Goal: Task Accomplishment & Management: Manage account settings

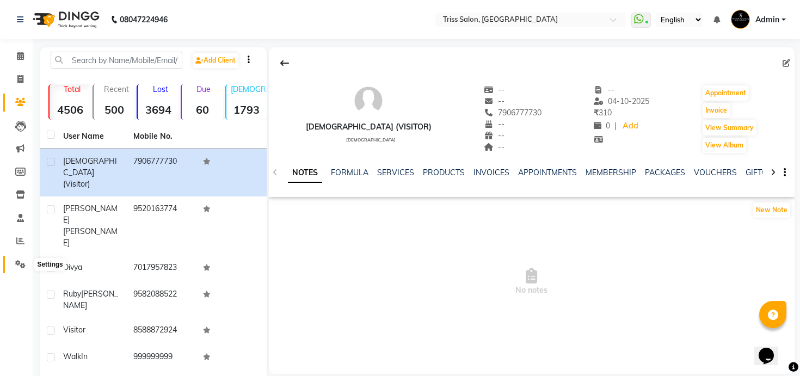
click at [18, 263] on icon at bounding box center [20, 264] width 10 height 8
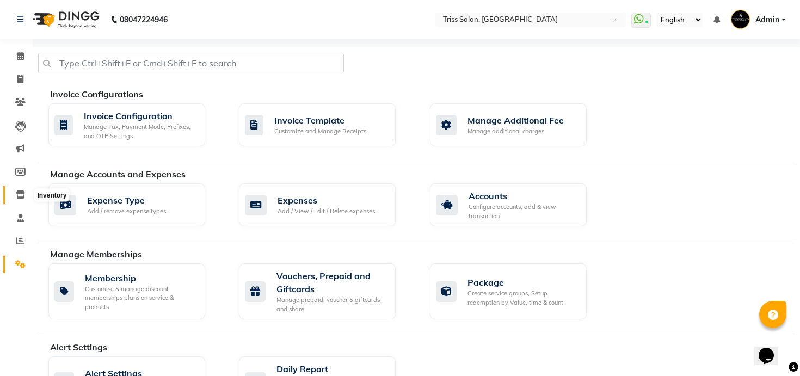
click at [20, 200] on span at bounding box center [20, 195] width 19 height 13
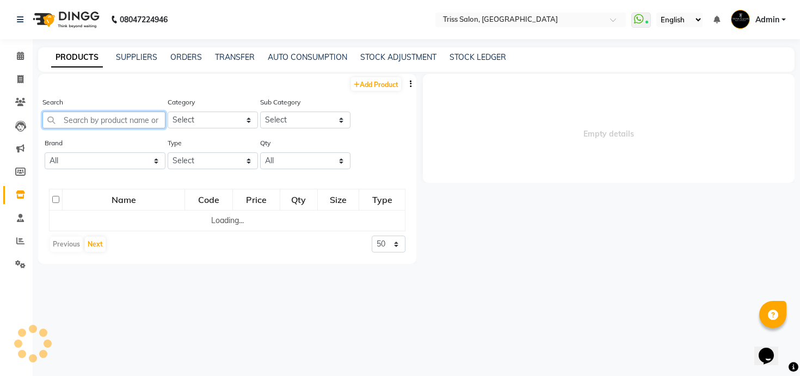
click at [151, 116] on input "text" at bounding box center [103, 120] width 123 height 17
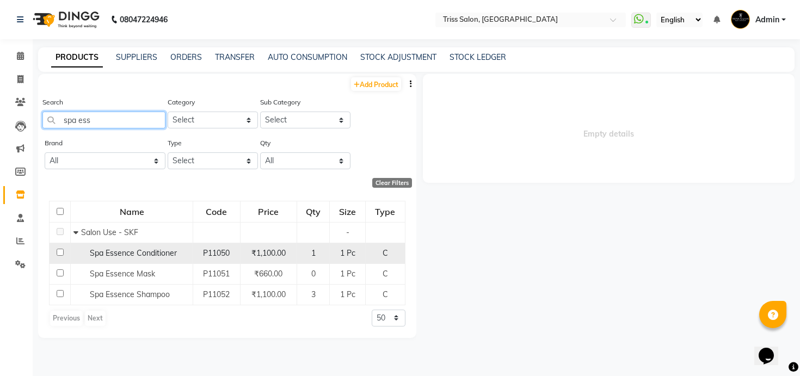
type input "spa ess"
click at [155, 260] on td "Spa Essence Conditioner" at bounding box center [132, 253] width 122 height 21
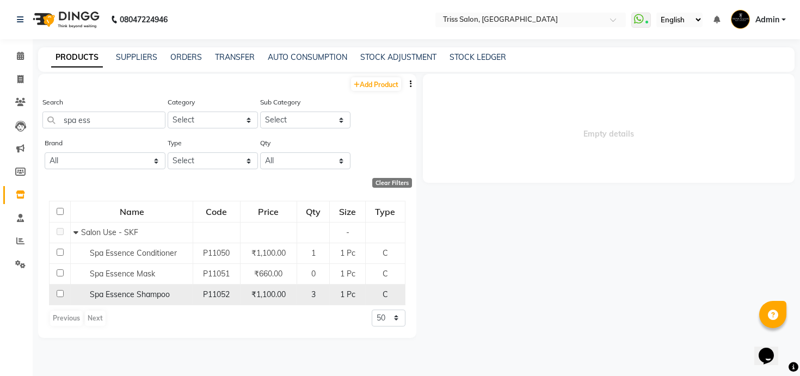
click at [151, 299] on div "Spa Essence Shampoo" at bounding box center [131, 294] width 116 height 11
select select
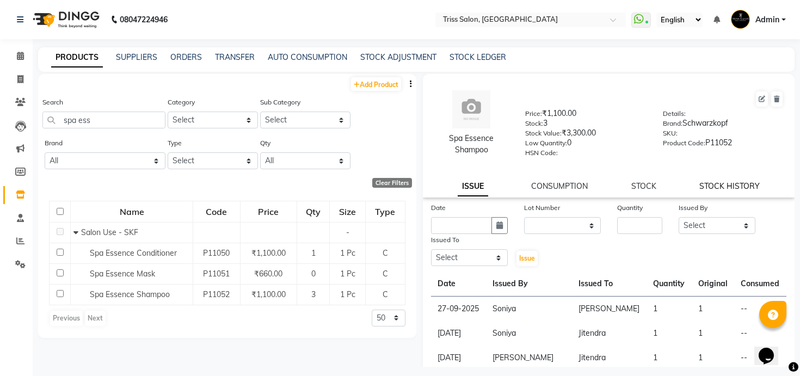
click at [735, 189] on link "STOCK HISTORY" at bounding box center [729, 186] width 60 height 10
select select "all"
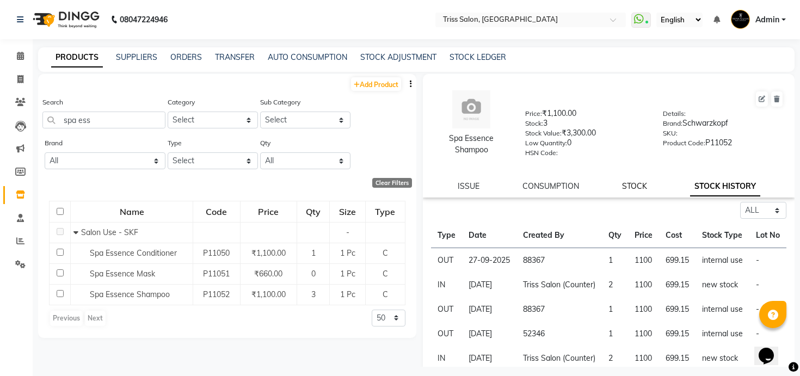
click at [629, 185] on link "STOCK" at bounding box center [634, 186] width 25 height 10
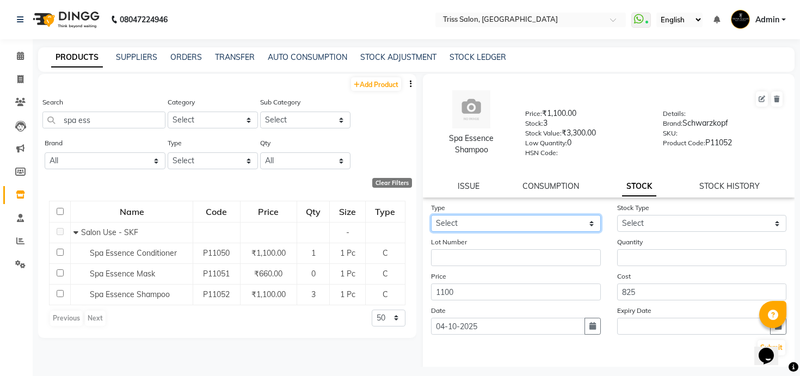
click at [550, 222] on select "Select In Out" at bounding box center [516, 223] width 170 height 17
select select "in"
click at [431, 215] on select "Select In Out" at bounding box center [516, 223] width 170 height 17
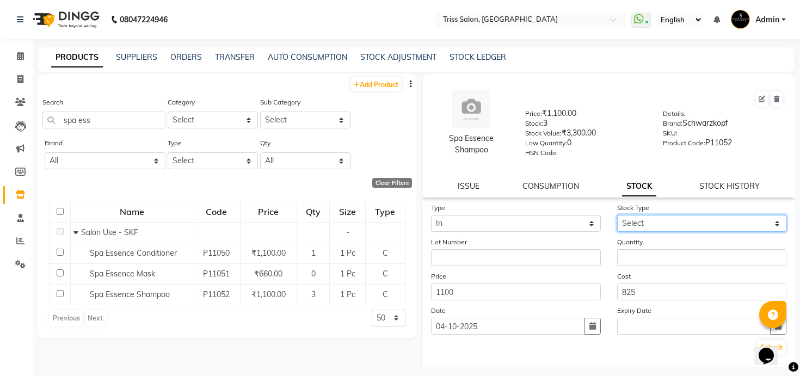
select select "new stock"
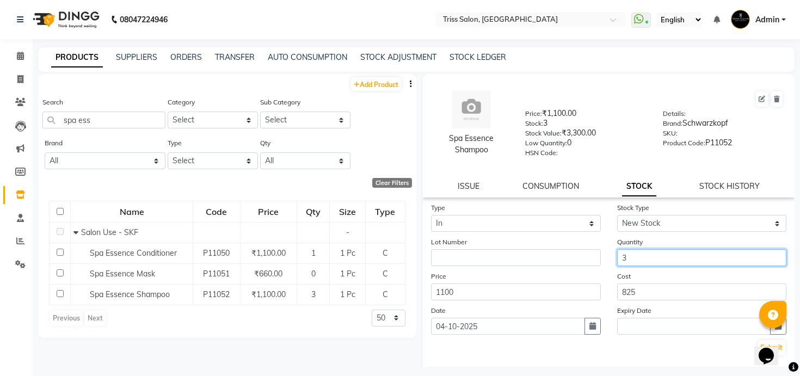
type input "3"
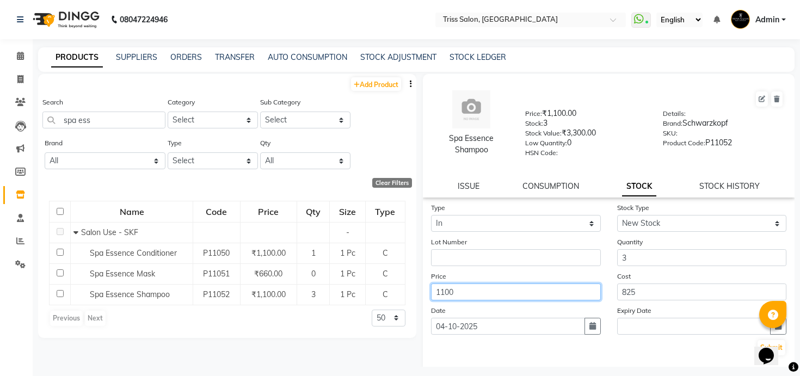
click at [758, 340] on button "Submit" at bounding box center [772, 347] width 28 height 15
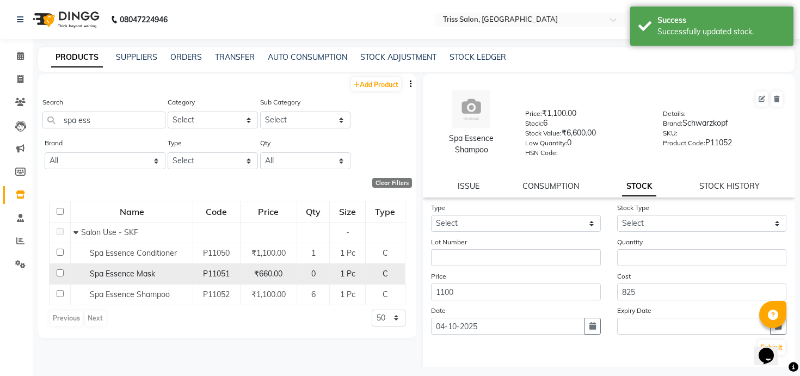
click at [146, 271] on span "Spa Essence Mask" at bounding box center [122, 274] width 65 height 10
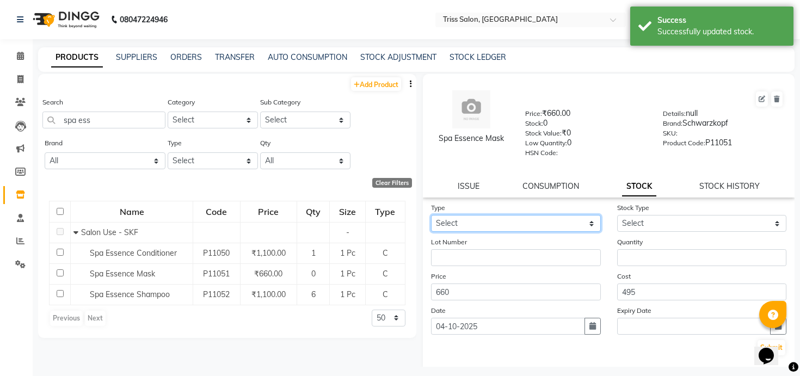
click at [526, 226] on select "Select In Out" at bounding box center [516, 223] width 170 height 17
select select "in"
click at [431, 215] on select "Select In Out" at bounding box center [516, 223] width 170 height 17
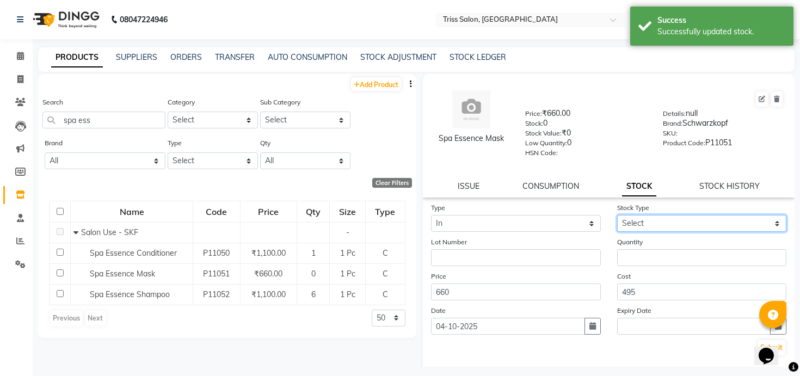
select select "new stock"
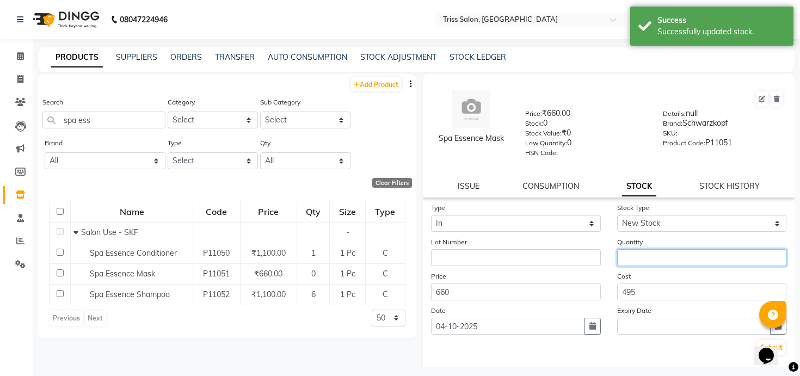
paste input "3"
type input "3"
click at [758, 340] on button "Submit" at bounding box center [772, 347] width 28 height 15
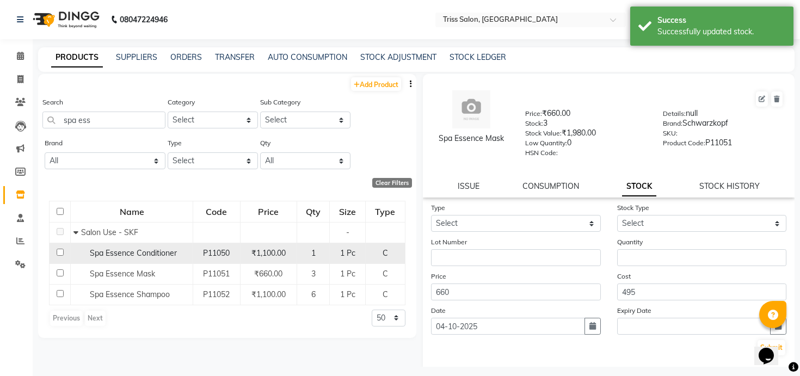
click at [152, 247] on td "Spa Essence Conditioner" at bounding box center [132, 253] width 122 height 21
click at [172, 256] on span "Spa Essence Conditioner" at bounding box center [133, 253] width 87 height 10
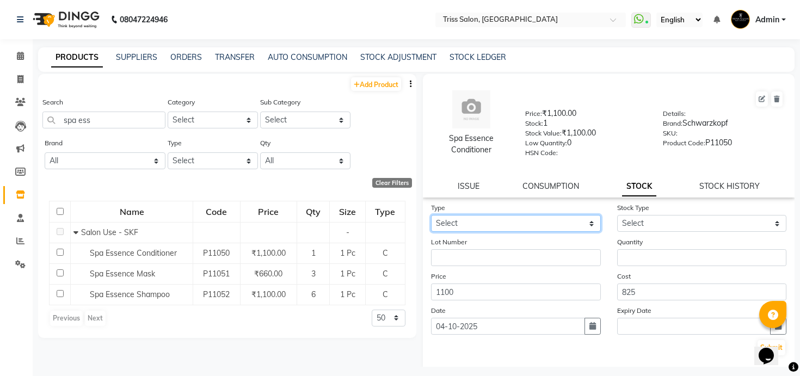
click at [500, 222] on select "Select In Out" at bounding box center [516, 223] width 170 height 17
select select "in"
click at [431, 215] on select "Select In Out" at bounding box center [516, 223] width 170 height 17
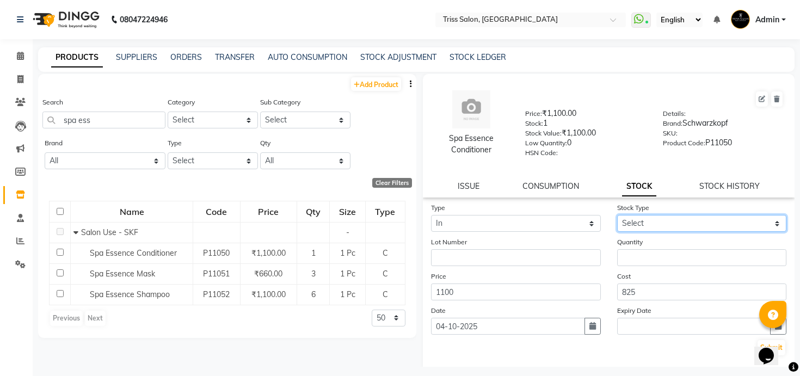
select select "new stock"
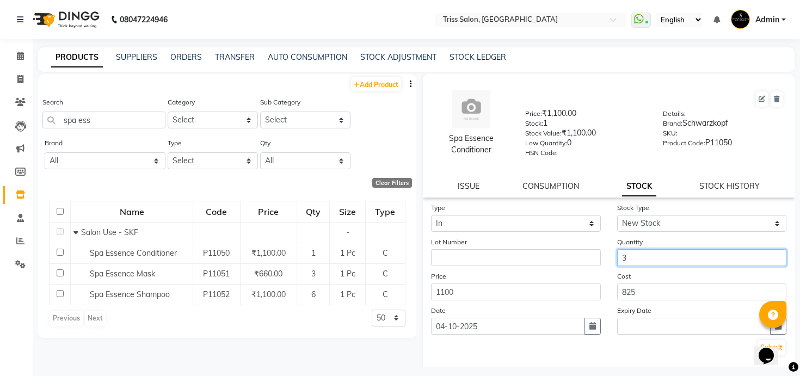
type input "3"
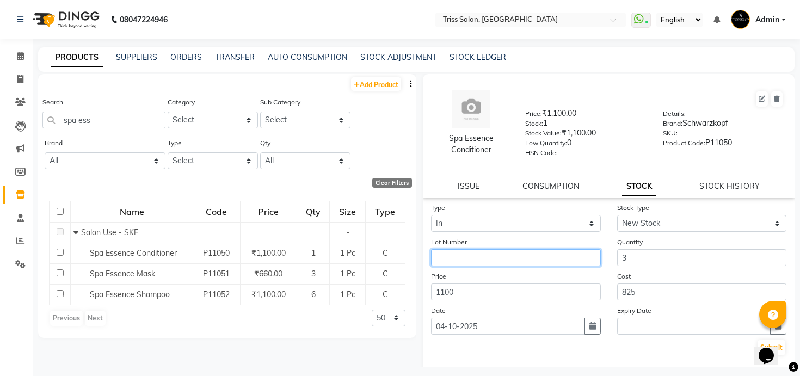
click at [486, 259] on input "text" at bounding box center [516, 257] width 170 height 17
type input "Amazon"
click at [758, 340] on button "Submit" at bounding box center [772, 347] width 28 height 15
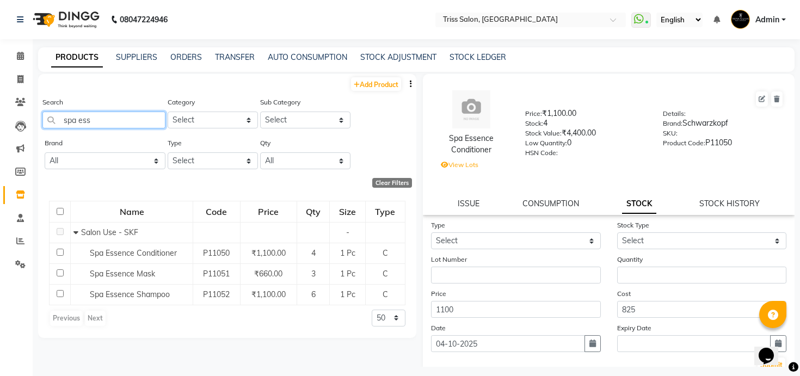
click at [121, 116] on input "spa ess" at bounding box center [103, 120] width 123 height 17
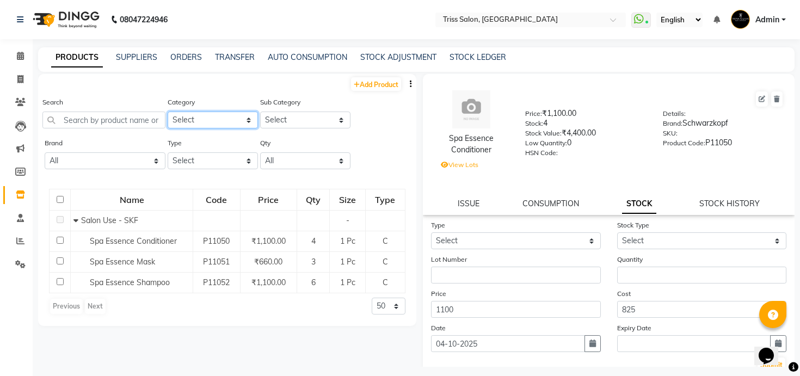
click at [188, 123] on select "Select PH [PERSON_NAME] Moroccan Oil 3TenX K18 Schwarzkopf Mintree Kanpeki Thal…" at bounding box center [213, 120] width 90 height 17
select select "367302350"
click at [168, 112] on select "Select PH [PERSON_NAME] Moroccan Oil 3TenX K18 Schwarzkopf Mintree Kanpeki Thal…" at bounding box center [213, 120] width 90 height 17
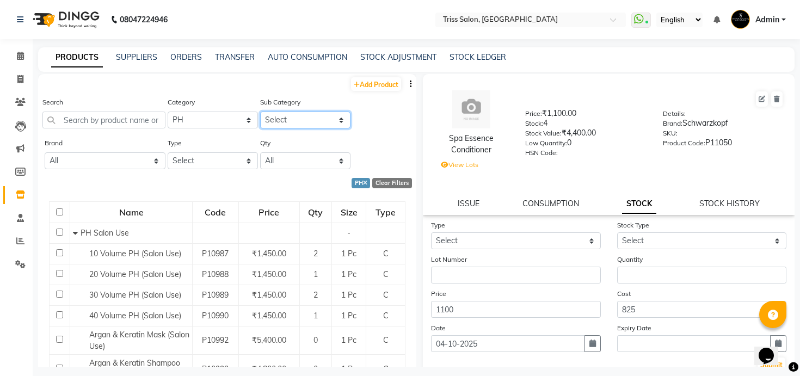
click at [290, 116] on select "Select PH Salon Use PH Retail" at bounding box center [305, 120] width 90 height 17
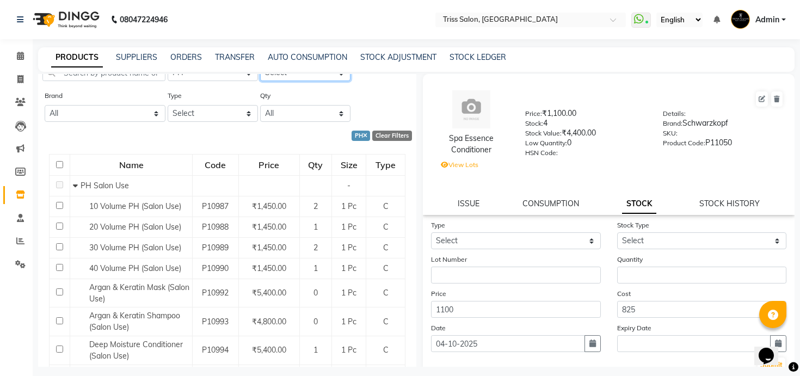
scroll to position [50, 0]
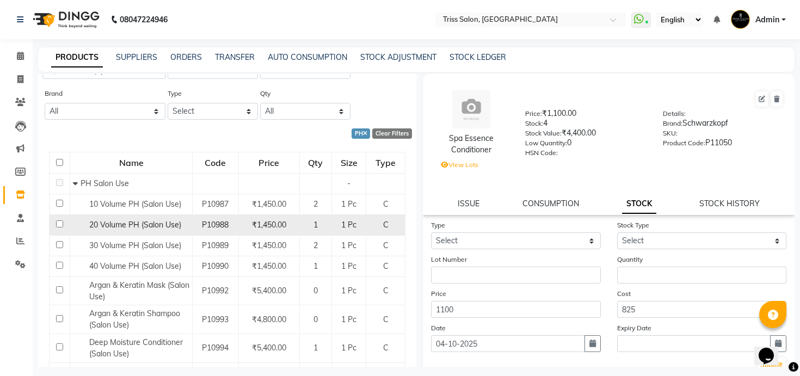
click at [164, 219] on div "20 Volume PH (Salon Use)" at bounding box center [131, 224] width 116 height 11
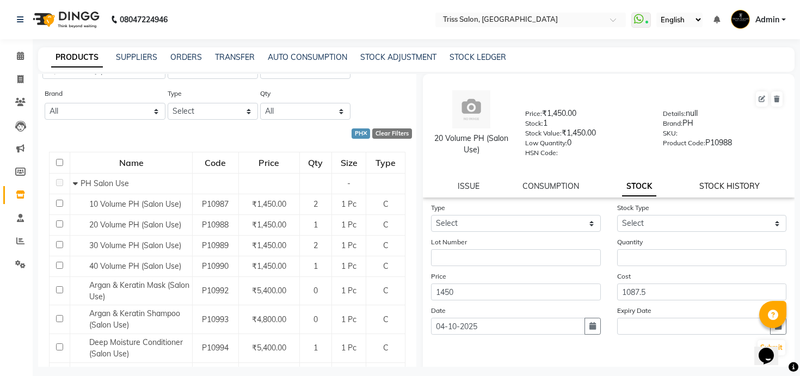
click at [718, 188] on link "STOCK HISTORY" at bounding box center [729, 186] width 60 height 10
select select "all"
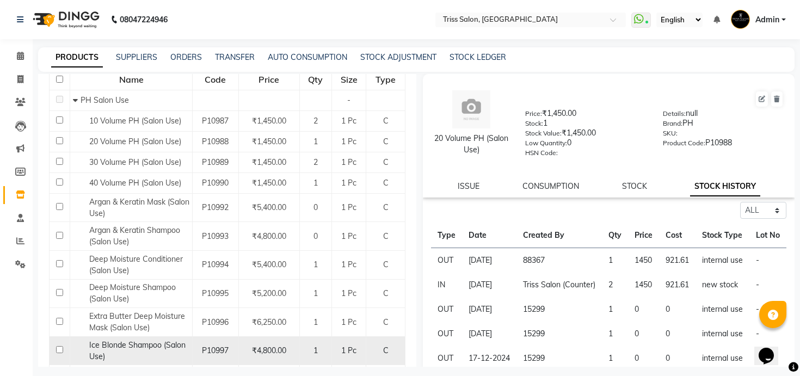
scroll to position [134, 0]
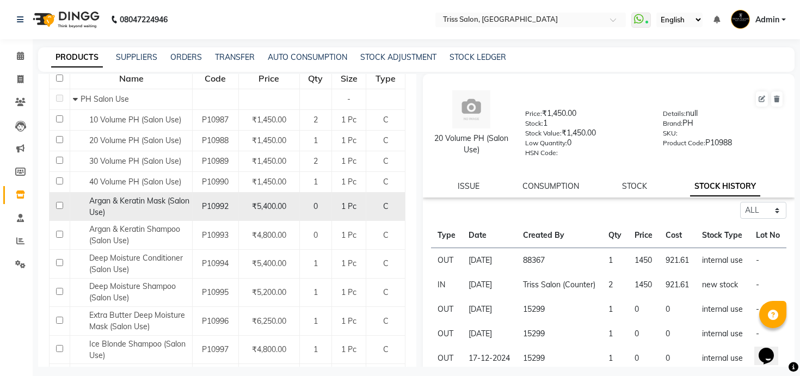
click at [165, 207] on div "Argan & Keratin Mask (Salon Use)" at bounding box center [131, 206] width 116 height 23
select select "all"
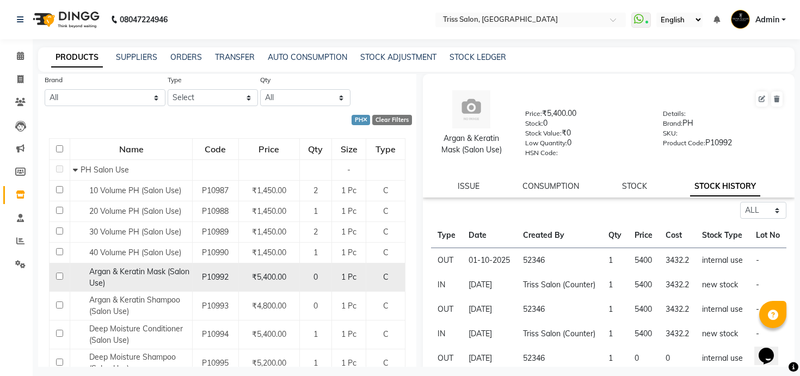
scroll to position [0, 0]
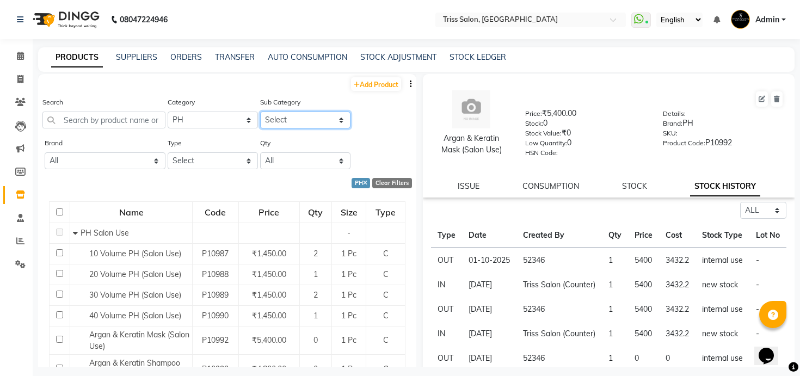
click at [283, 125] on select "Select PH Salon Use PH Retail" at bounding box center [305, 120] width 90 height 17
select select "3673023502"
click at [260, 112] on select "Select PH Salon Use PH Retail" at bounding box center [305, 120] width 90 height 17
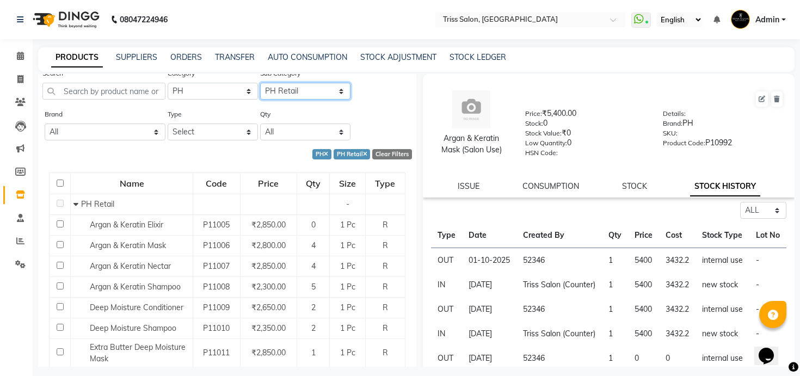
scroll to position [40, 0]
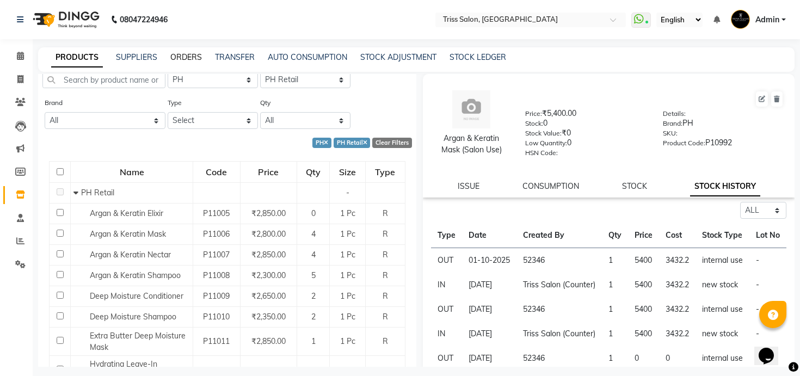
click at [181, 59] on link "ORDERS" at bounding box center [186, 57] width 32 height 10
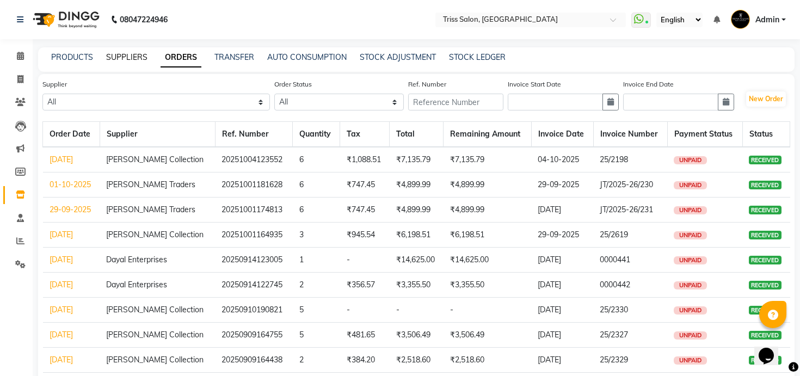
click at [131, 55] on link "SUPPLIERS" at bounding box center [126, 57] width 41 height 10
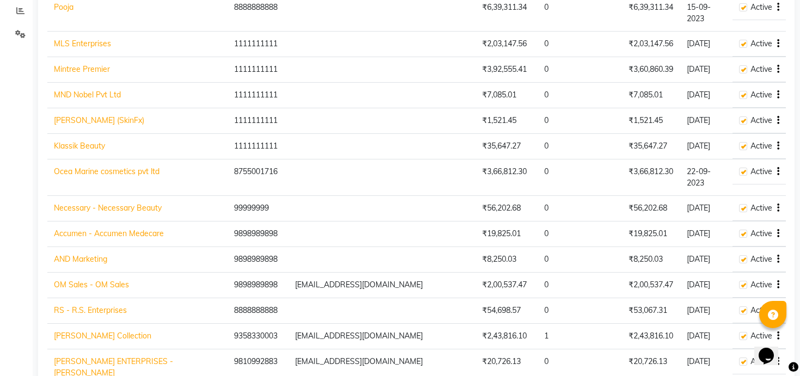
scroll to position [226, 0]
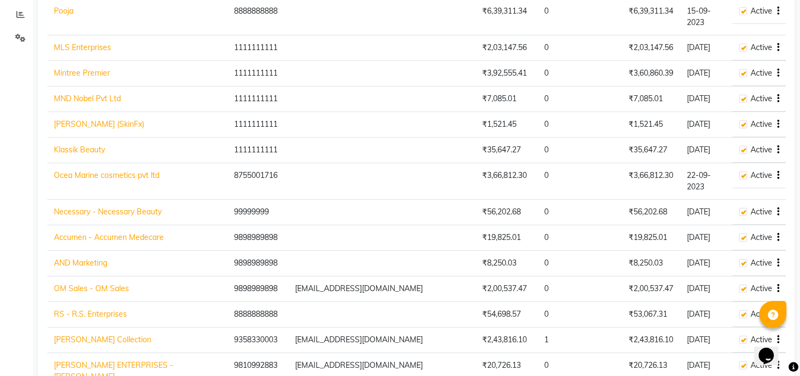
click at [98, 258] on link "AND Marketing" at bounding box center [80, 263] width 53 height 10
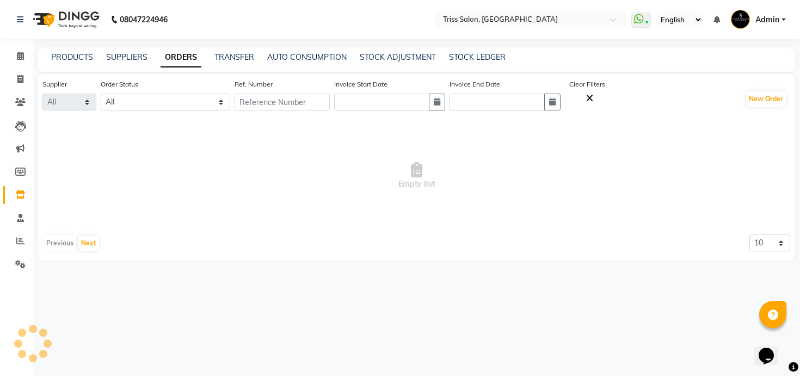
select select "1707"
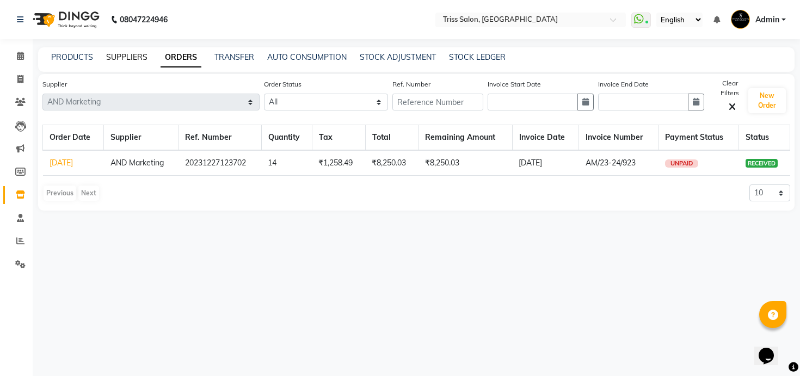
click at [129, 58] on link "SUPPLIERS" at bounding box center [126, 57] width 41 height 10
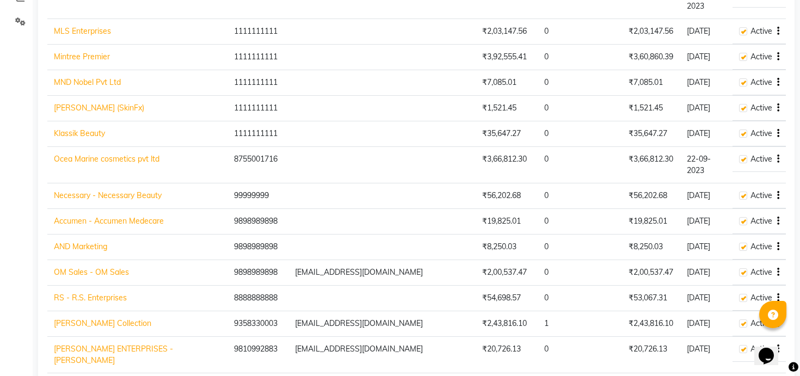
scroll to position [244, 0]
click at [777, 220] on icon "button" at bounding box center [778, 220] width 2 height 1
click at [728, 177] on div "Delete" at bounding box center [734, 181] width 53 height 14
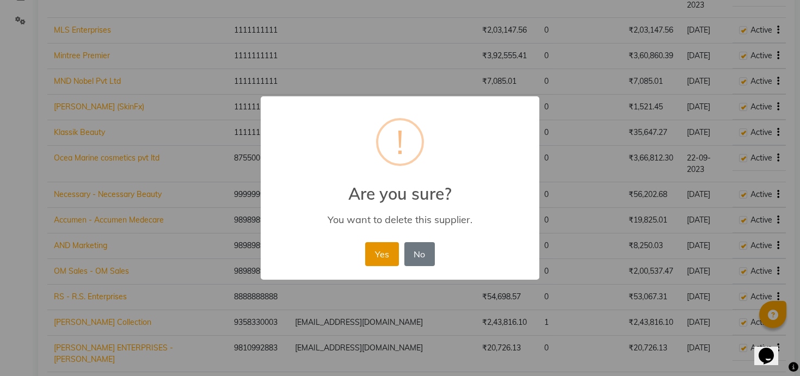
click at [392, 247] on button "Yes" at bounding box center [381, 254] width 33 height 24
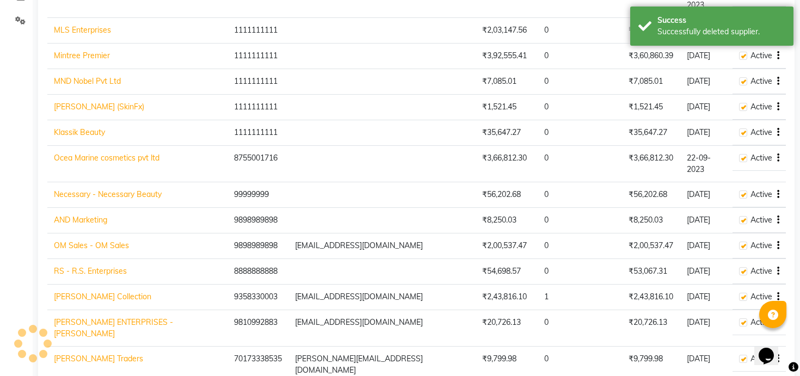
scroll to position [229, 0]
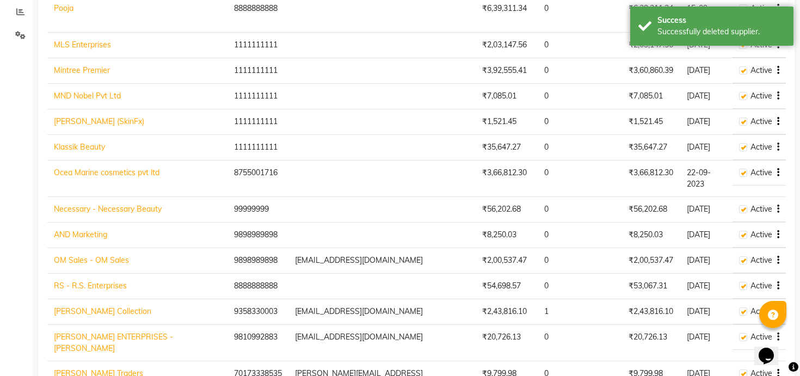
click at [777, 235] on icon "button" at bounding box center [778, 235] width 2 height 1
click at [732, 196] on div "Delete" at bounding box center [734, 195] width 53 height 14
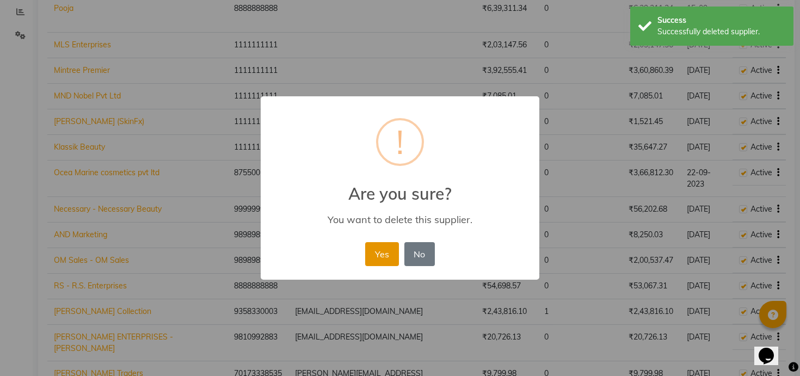
click at [389, 252] on button "Yes" at bounding box center [381, 254] width 33 height 24
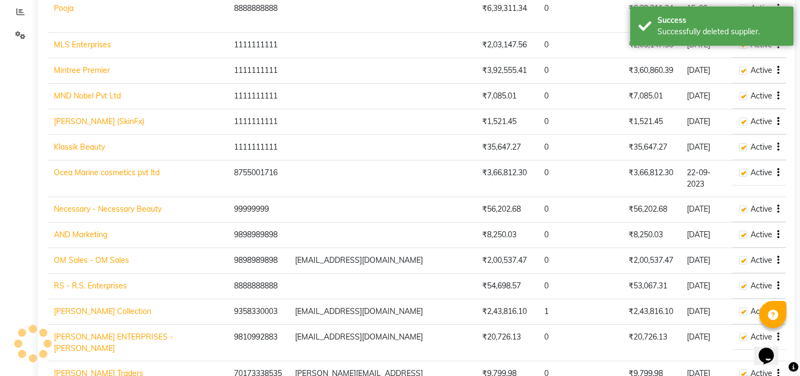
scroll to position [204, 0]
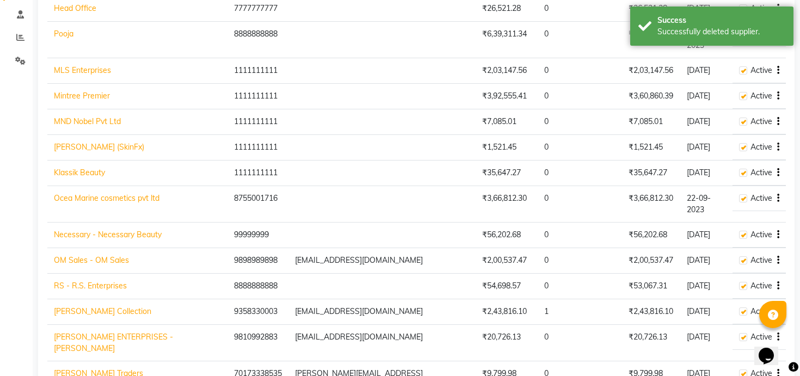
click at [776, 255] on button "button" at bounding box center [776, 260] width 7 height 11
click at [722, 223] on div "Delete" at bounding box center [734, 221] width 53 height 14
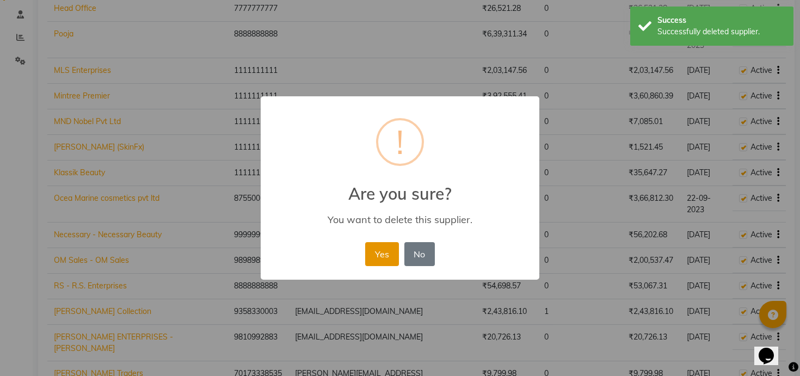
click at [388, 255] on button "Yes" at bounding box center [381, 254] width 33 height 24
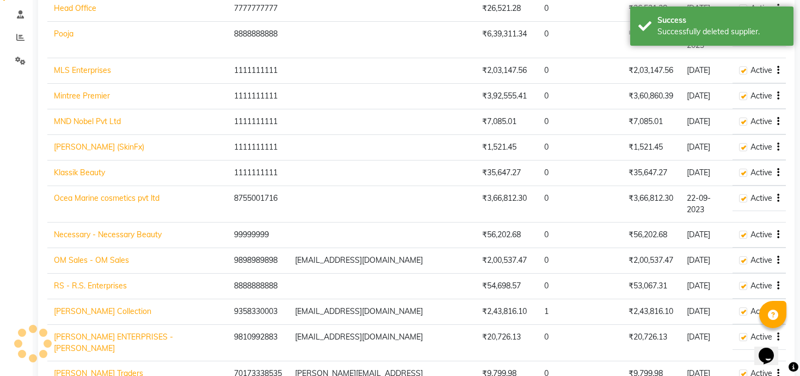
scroll to position [178, 0]
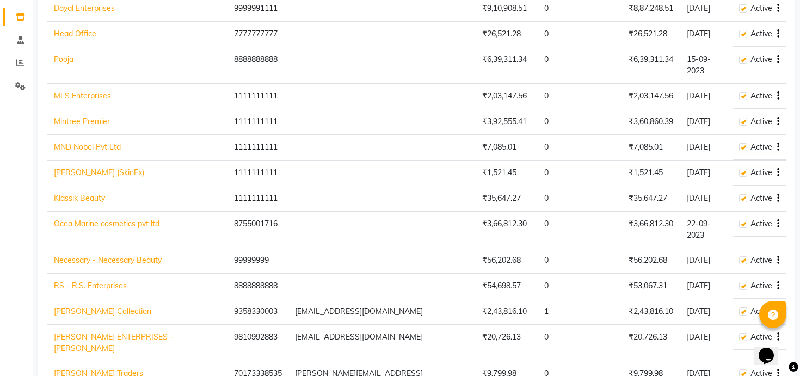
click at [777, 331] on button "button" at bounding box center [776, 336] width 7 height 11
click at [718, 282] on div "Edit" at bounding box center [734, 284] width 53 height 14
select select "1"
select select "10"
select select "706"
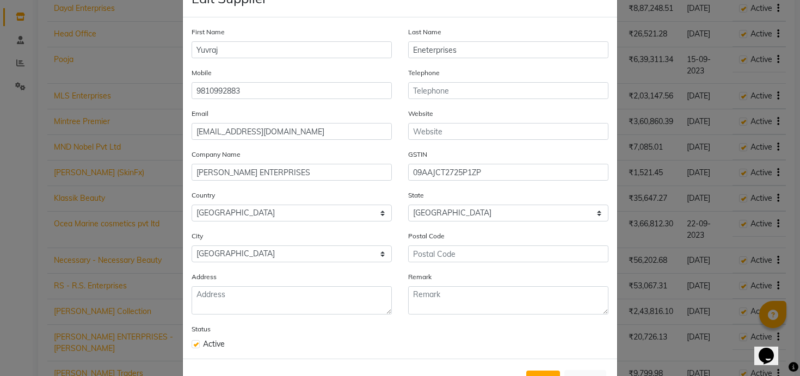
scroll to position [38, 0]
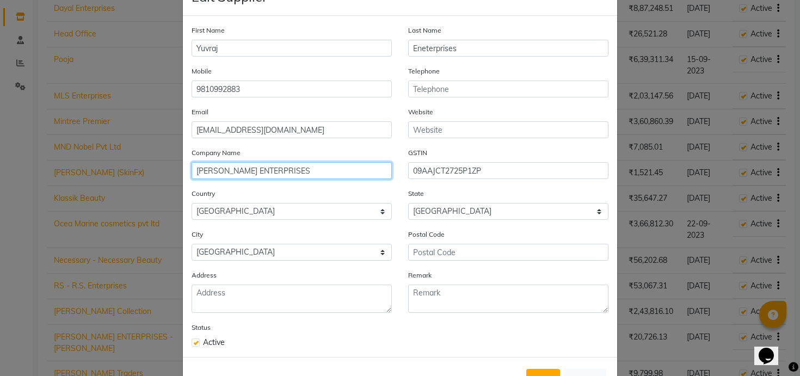
click at [337, 169] on input "YUVRAJ ENTERPRISES" at bounding box center [292, 170] width 200 height 17
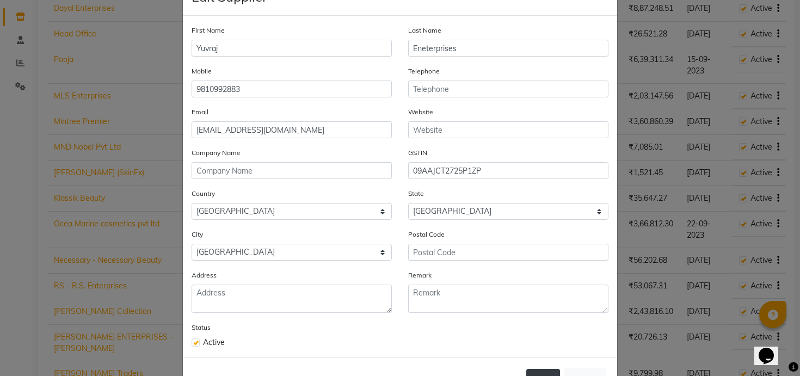
click at [545, 374] on button "Save" at bounding box center [543, 379] width 34 height 20
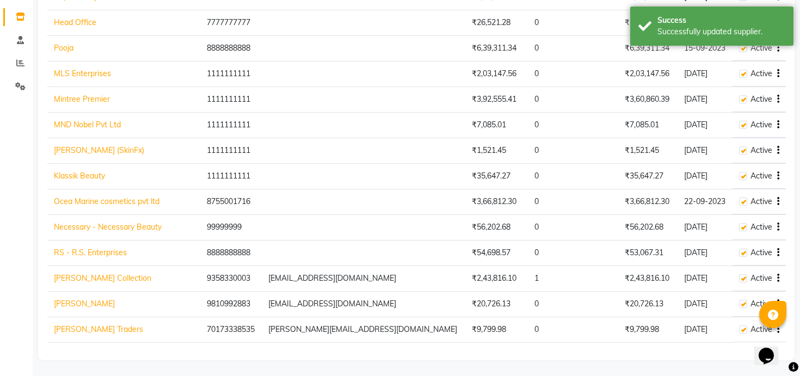
click at [777, 298] on button "button" at bounding box center [776, 303] width 7 height 11
click at [718, 277] on div "Edit" at bounding box center [734, 284] width 53 height 14
select select "1"
select select "706"
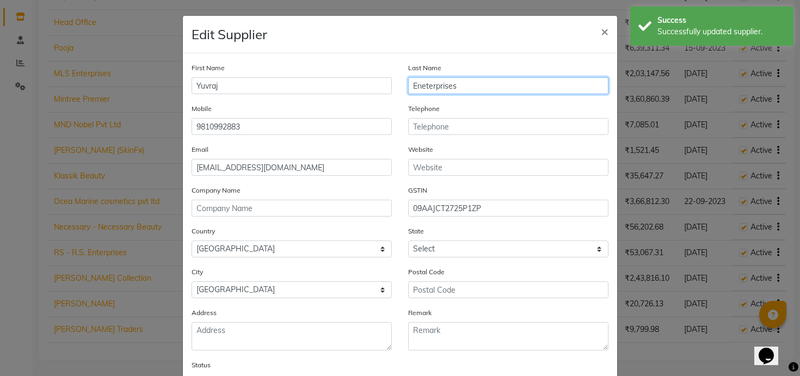
select select "10"
click at [426, 84] on input "Eneterprises" at bounding box center [508, 85] width 200 height 17
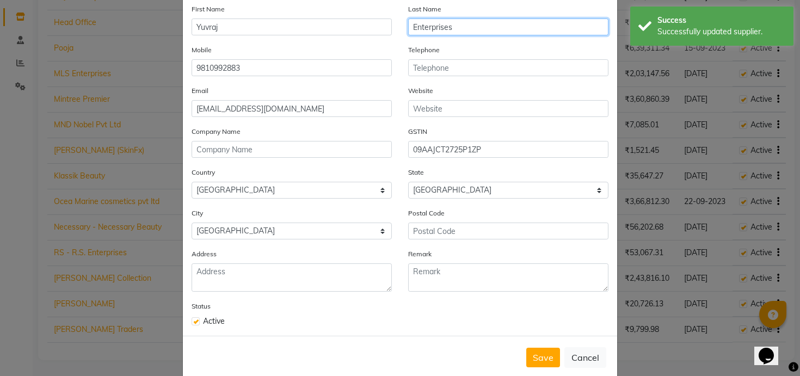
scroll to position [77, 0]
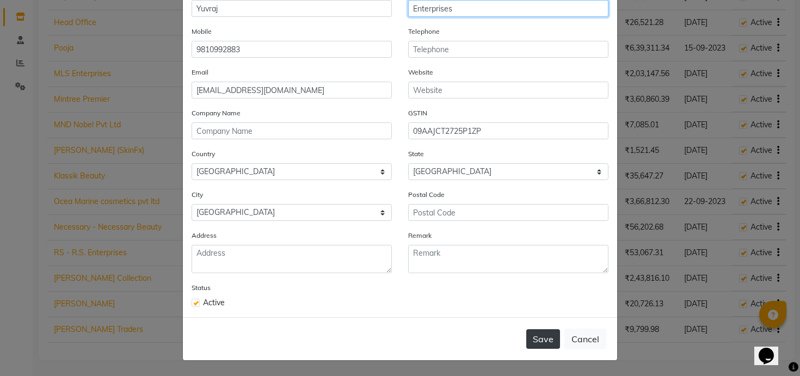
type input "Enterprises"
click at [547, 337] on button "Save" at bounding box center [543, 339] width 34 height 20
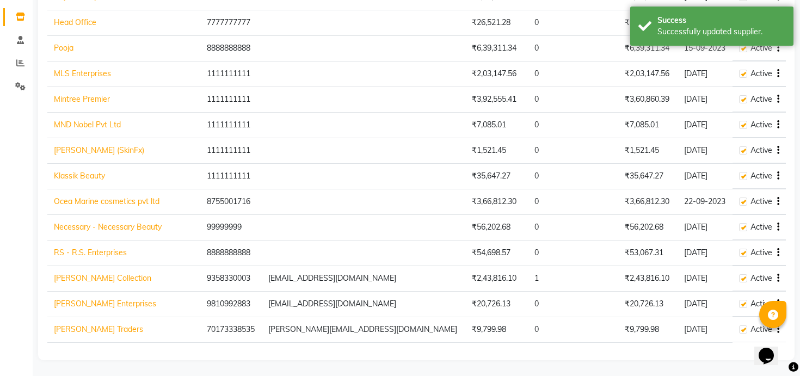
click at [780, 200] on td "Active" at bounding box center [759, 202] width 53 height 26
click at [777, 201] on icon "button" at bounding box center [778, 201] width 2 height 1
click at [736, 184] on div "Edit" at bounding box center [734, 182] width 53 height 14
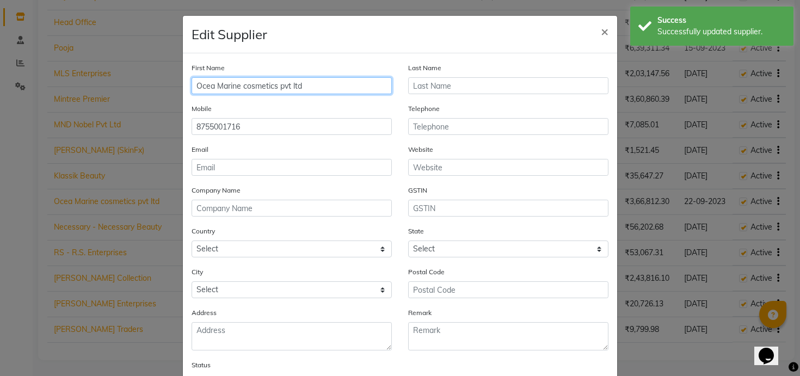
click at [245, 84] on input "Ocea Marine cosmetics pvt ltd" at bounding box center [292, 85] width 200 height 17
click at [224, 84] on input "Ocea Marine" at bounding box center [292, 85] width 200 height 17
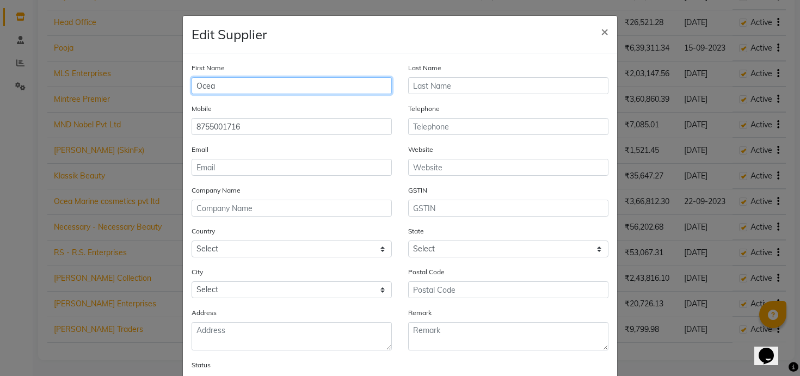
type input "Ocea"
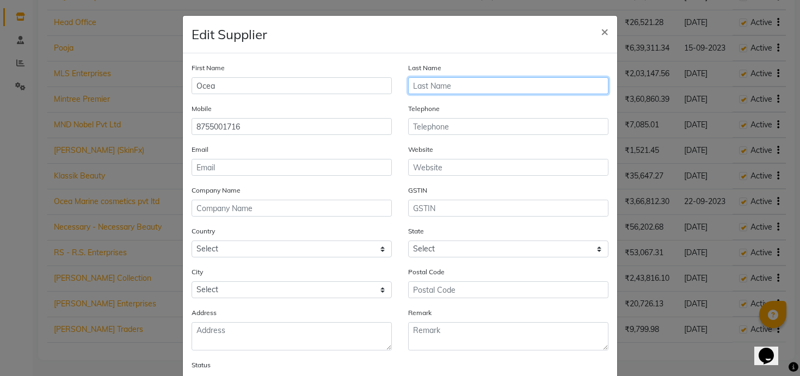
paste input "Marine"
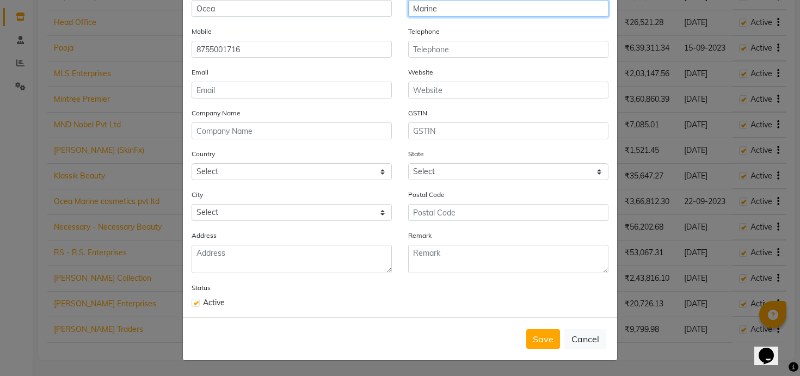
type input "Marine"
click at [544, 328] on div "Save Cancel" at bounding box center [400, 338] width 434 height 43
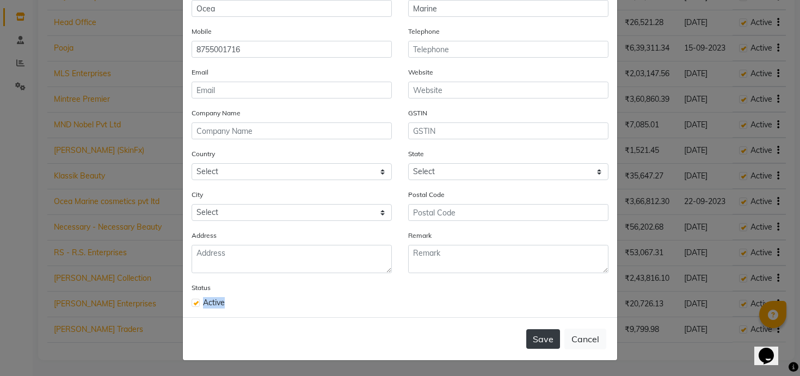
click at [542, 335] on button "Save" at bounding box center [543, 339] width 34 height 20
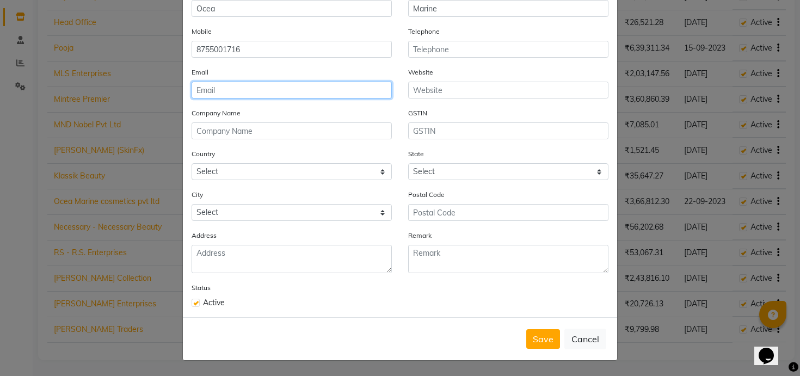
click at [326, 94] on input "email" at bounding box center [292, 90] width 200 height 17
type input "info@triss.co.in"
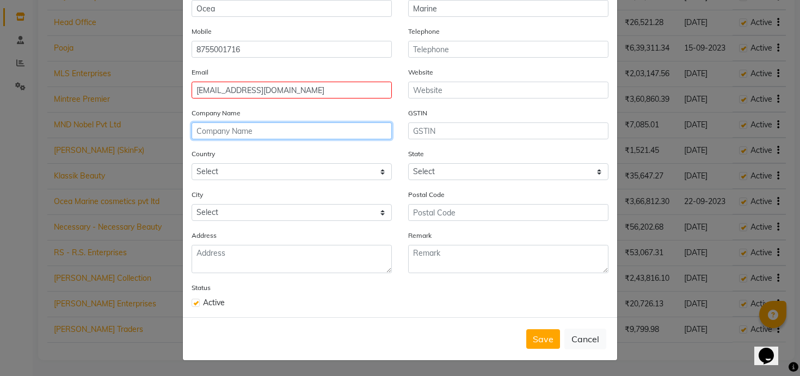
type input "Triss Salon Pvt Ltd"
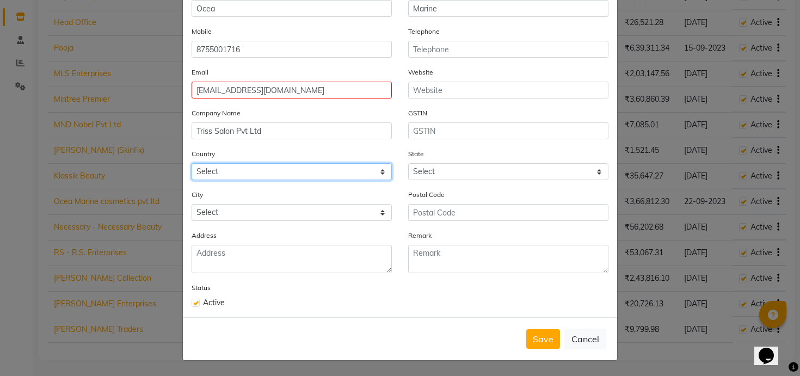
select select "1"
select select
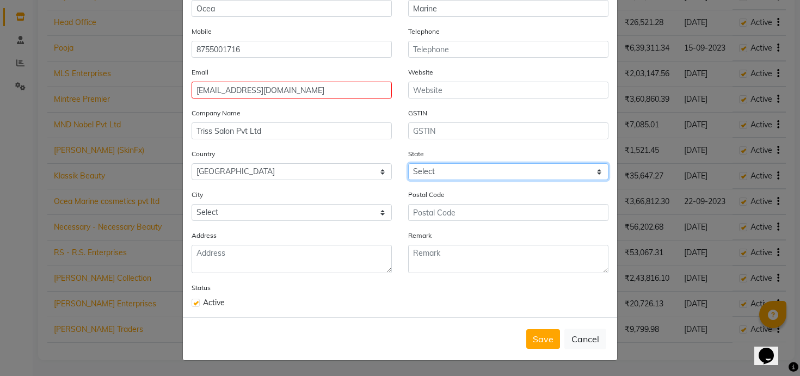
type input "282002"
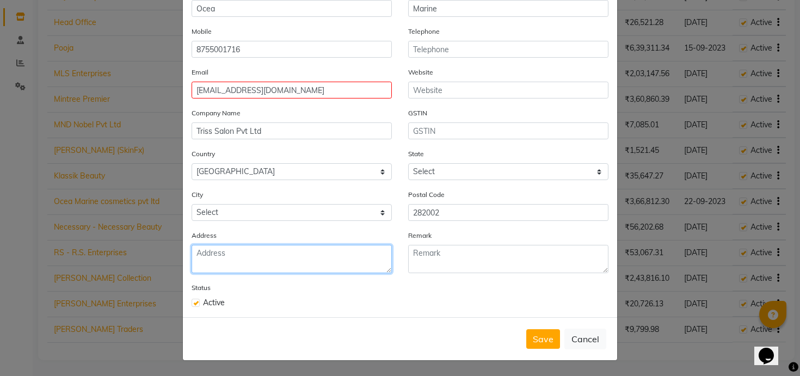
type textarea "UG4, Vimal Plaza"
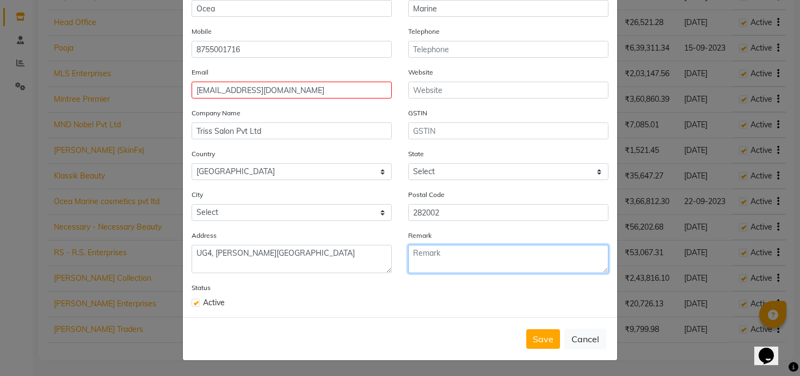
type textarea "UG4, Vimal Plaza"
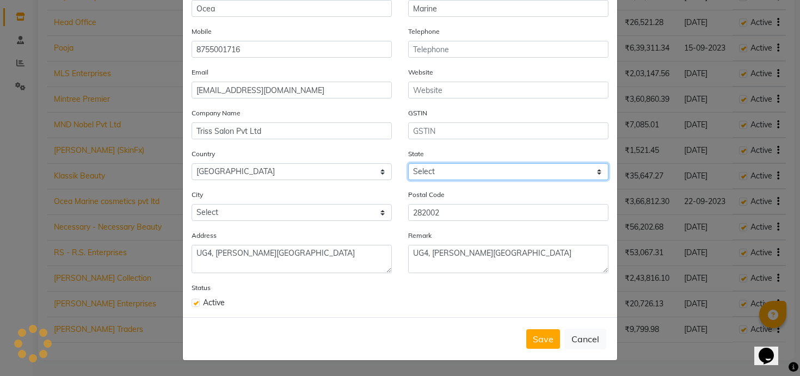
select select "38"
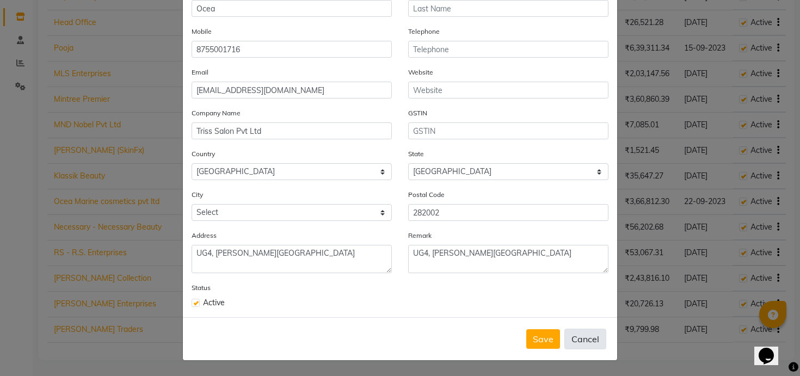
click at [600, 337] on button "Cancel" at bounding box center [585, 339] width 42 height 21
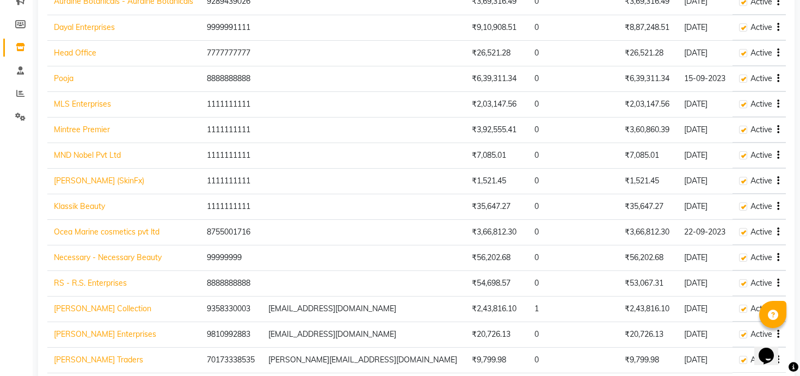
scroll to position [144, 0]
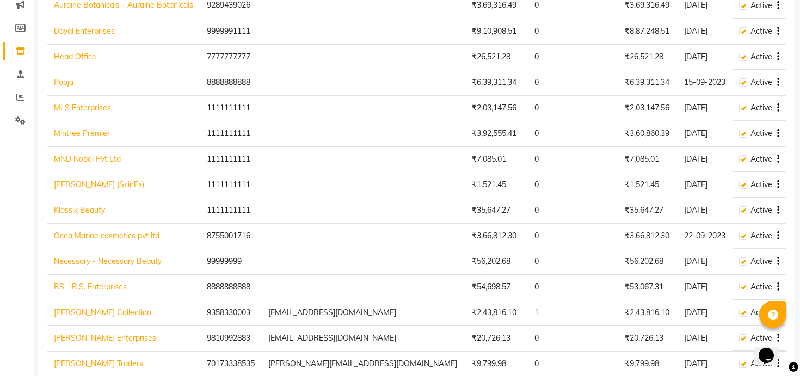
click at [776, 210] on button "button" at bounding box center [776, 210] width 7 height 11
click at [730, 202] on div "Delete" at bounding box center [734, 204] width 53 height 14
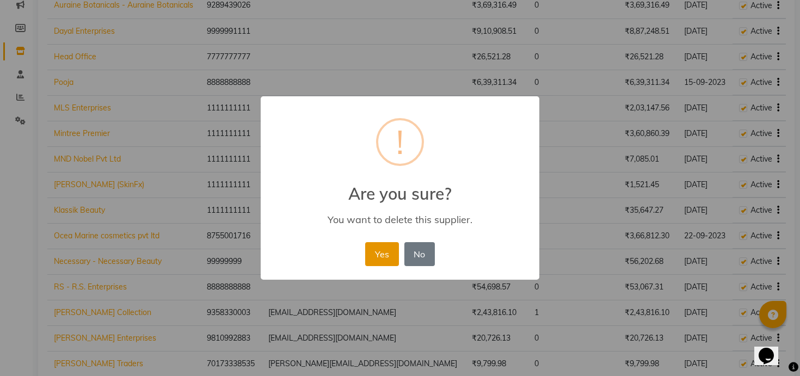
click at [385, 250] on button "Yes" at bounding box center [381, 254] width 33 height 24
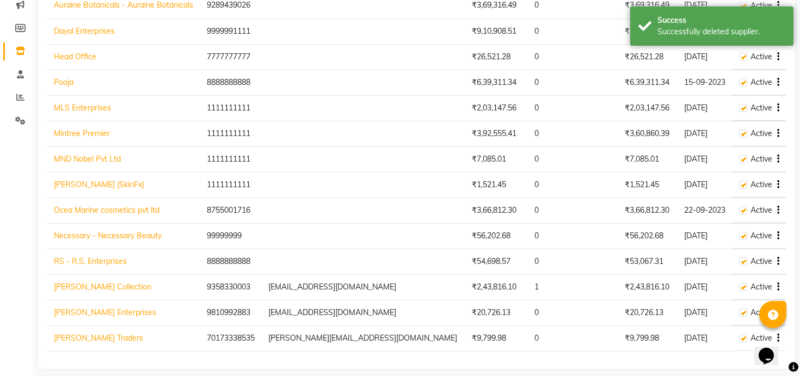
click at [778, 108] on icon "button" at bounding box center [778, 108] width 2 height 1
click at [726, 103] on div "Delete" at bounding box center [734, 102] width 53 height 14
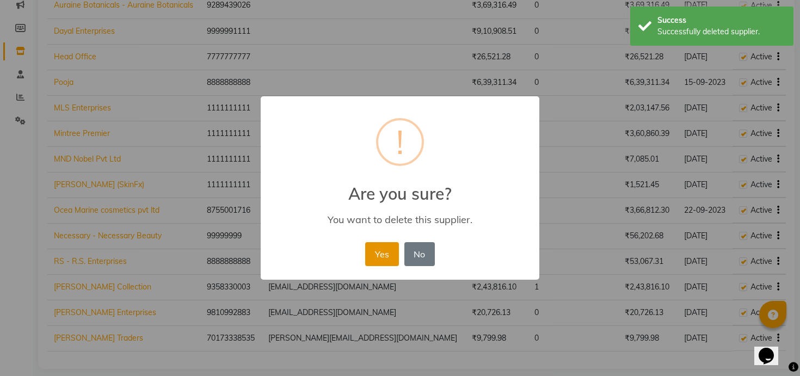
click at [392, 250] on button "Yes" at bounding box center [381, 254] width 33 height 24
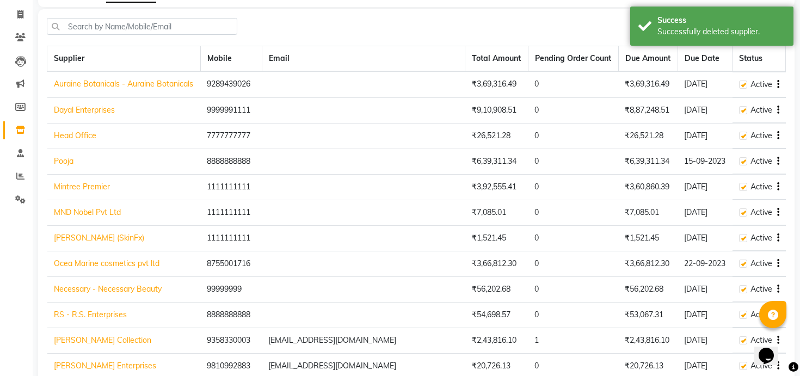
scroll to position [64, 0]
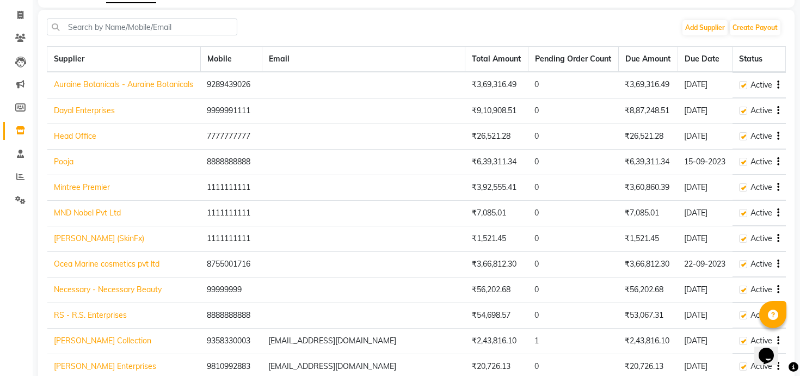
click at [780, 87] on td "Active" at bounding box center [759, 85] width 53 height 26
click at [778, 85] on icon "button" at bounding box center [778, 85] width 2 height 1
click at [730, 63] on div "Edit" at bounding box center [734, 65] width 53 height 14
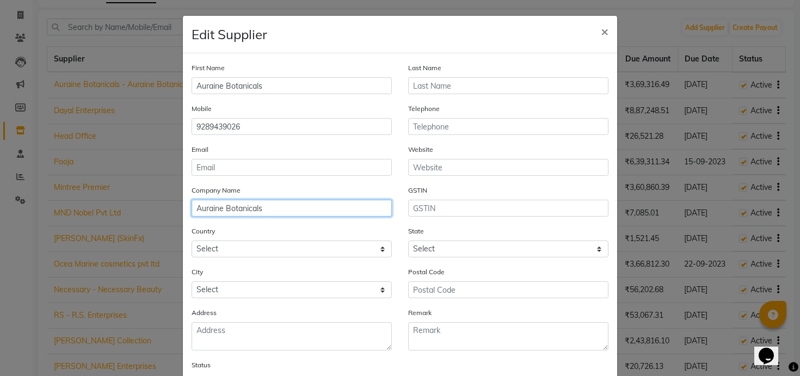
click at [280, 208] on input "Auraine Botanicals" at bounding box center [292, 208] width 200 height 17
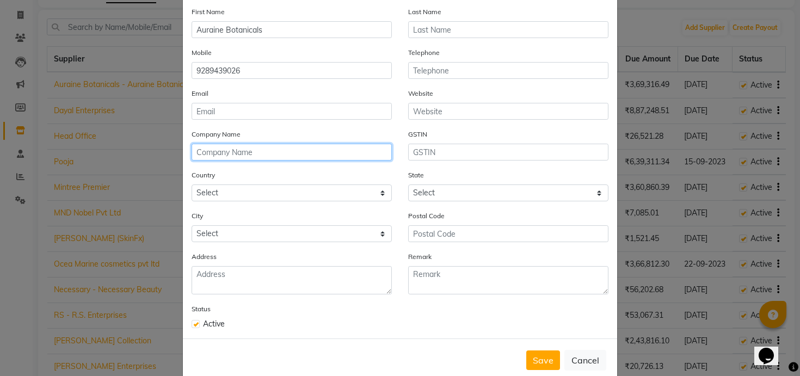
scroll to position [77, 0]
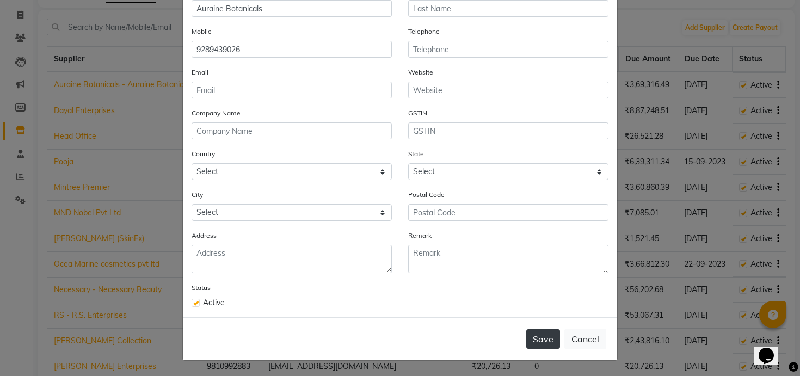
click at [537, 338] on button "Save" at bounding box center [543, 339] width 34 height 20
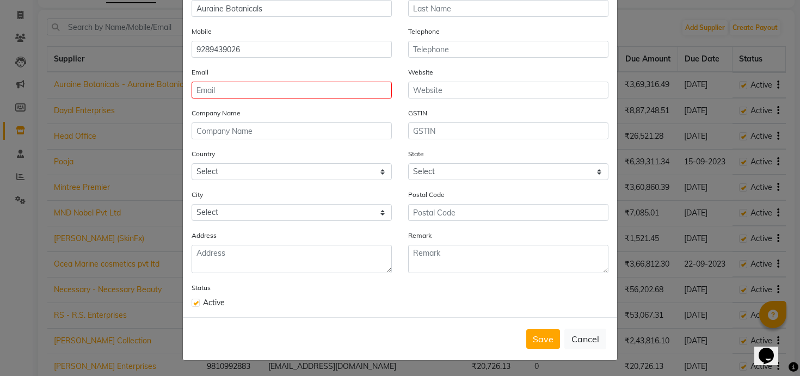
click at [300, 100] on div "Email" at bounding box center [291, 86] width 217 height 41
click at [300, 91] on input "email" at bounding box center [292, 90] width 200 height 17
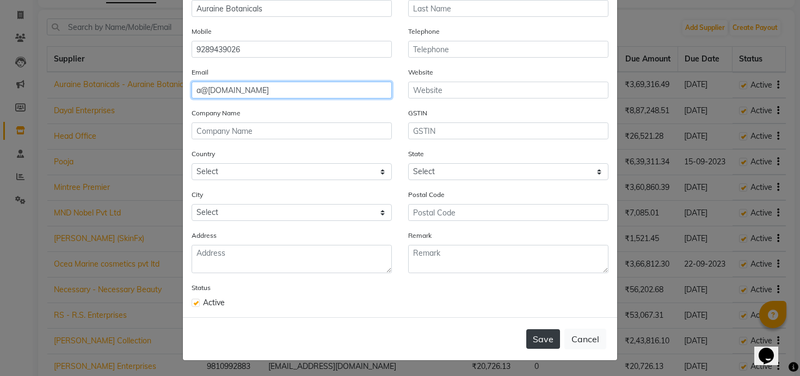
type input "a@gmail.com"
click at [550, 342] on button "Save" at bounding box center [543, 339] width 34 height 20
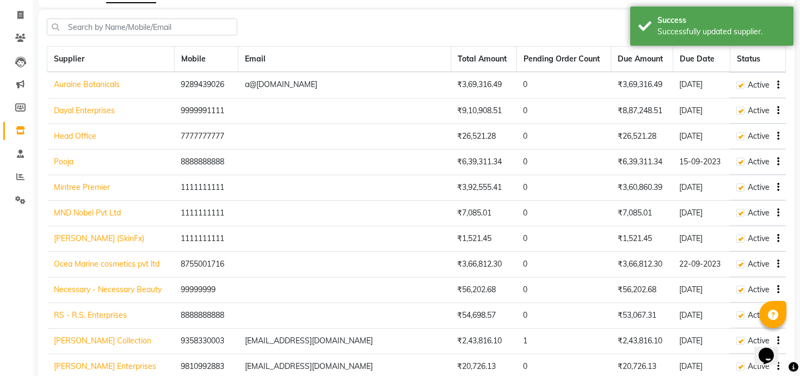
click at [775, 158] on button "button" at bounding box center [776, 161] width 7 height 11
click at [720, 138] on div "Edit" at bounding box center [734, 142] width 53 height 14
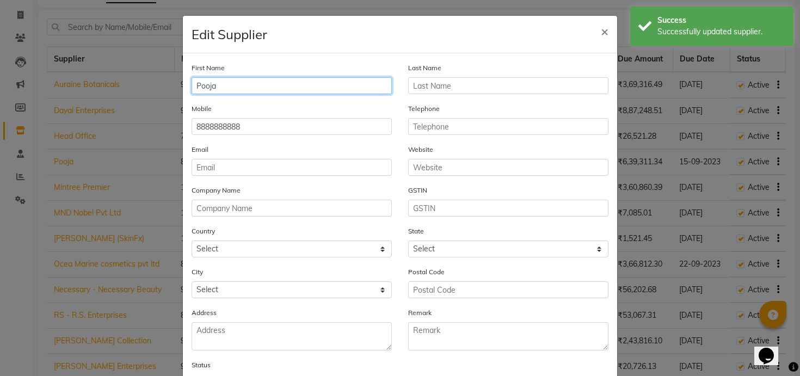
click at [296, 85] on input "Pooja" at bounding box center [292, 85] width 200 height 17
type input "Pooja"
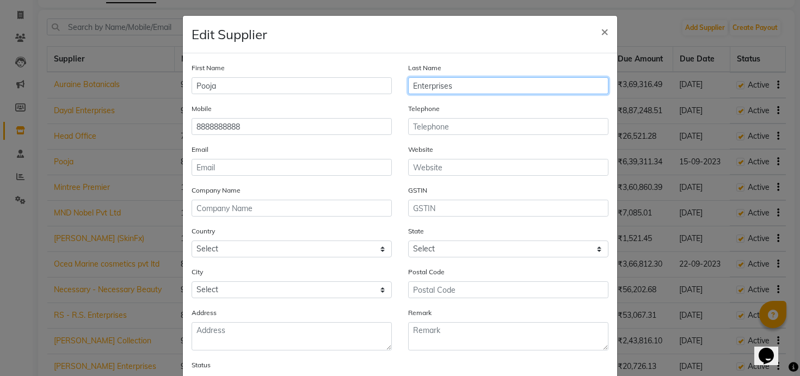
type input "Enterprises"
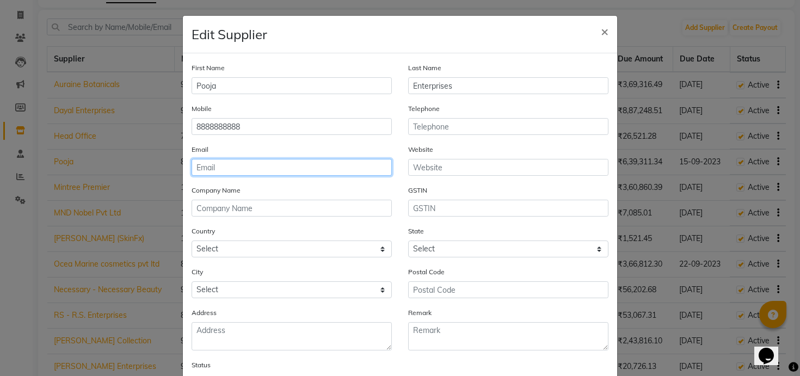
click at [221, 170] on input "email" at bounding box center [292, 167] width 200 height 17
paste input "a@gmail.com"
type input "a@gmail.com"
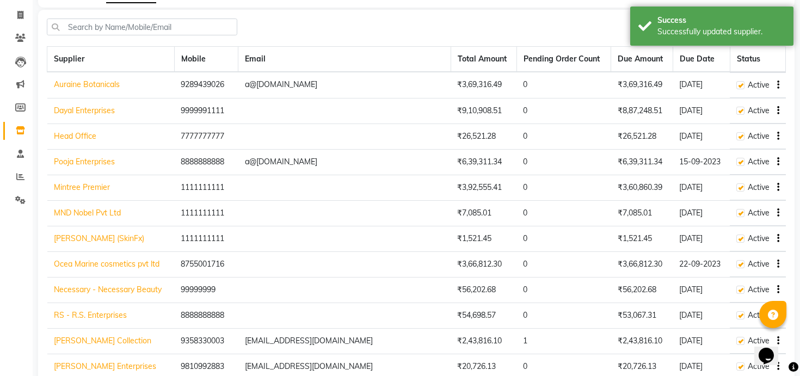
click at [777, 213] on icon "button" at bounding box center [778, 213] width 2 height 1
click at [738, 202] on div "Delete" at bounding box center [734, 207] width 53 height 14
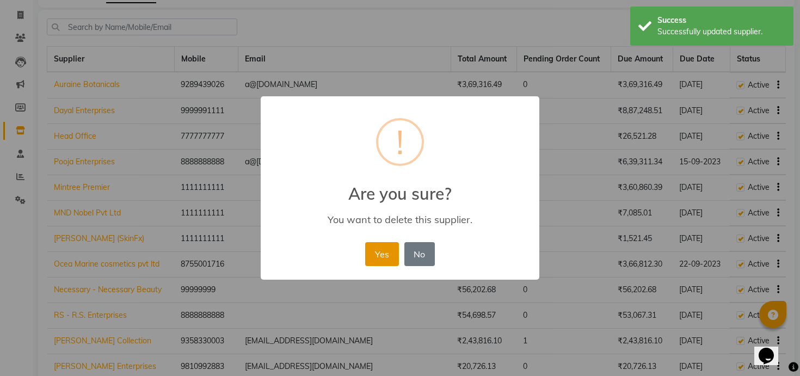
click at [386, 248] on button "Yes" at bounding box center [381, 254] width 33 height 24
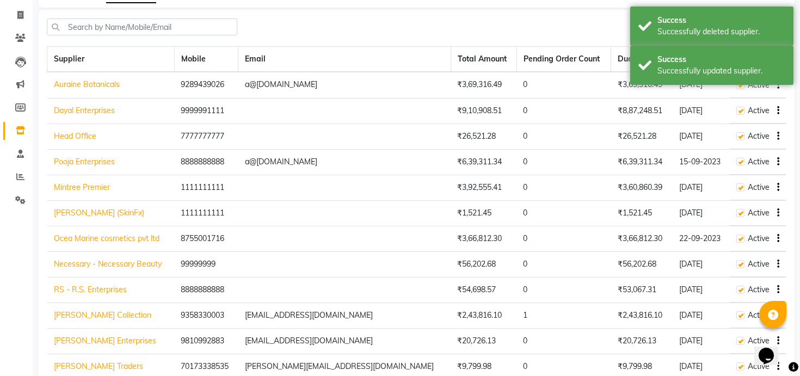
click at [778, 213] on icon "button" at bounding box center [778, 213] width 2 height 1
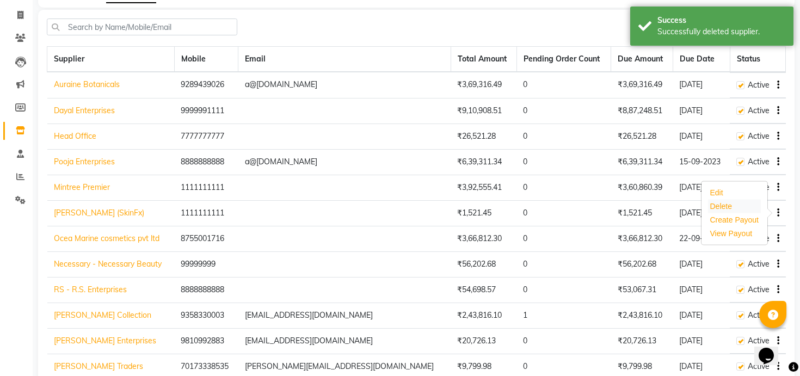
click at [716, 206] on div "Delete" at bounding box center [734, 207] width 53 height 14
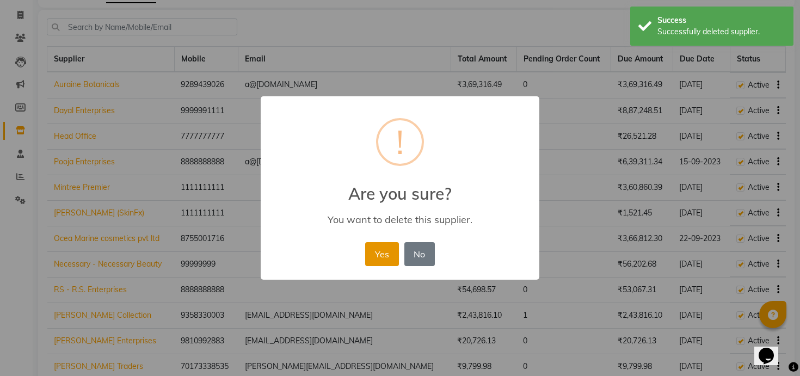
click at [380, 251] on button "Yes" at bounding box center [381, 254] width 33 height 24
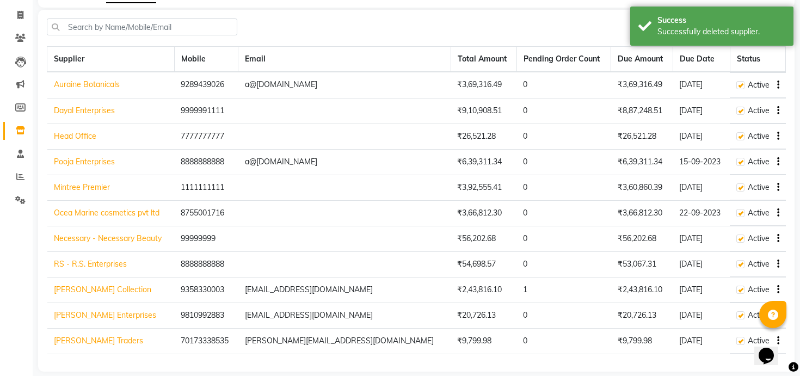
click at [774, 210] on button "button" at bounding box center [776, 212] width 7 height 11
click at [729, 192] on div "Edit" at bounding box center [734, 193] width 53 height 14
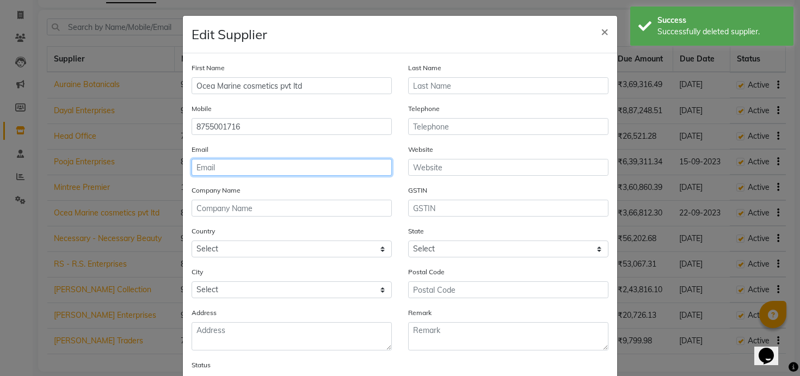
click at [268, 169] on input "email" at bounding box center [292, 167] width 200 height 17
paste input "a@gmail.com"
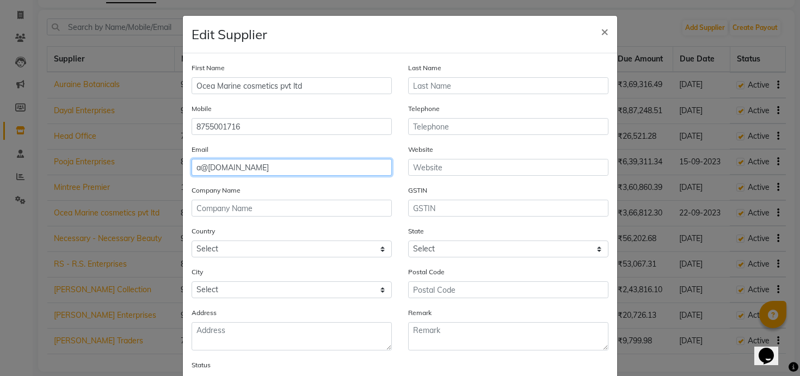
type input "a@gmail.com"
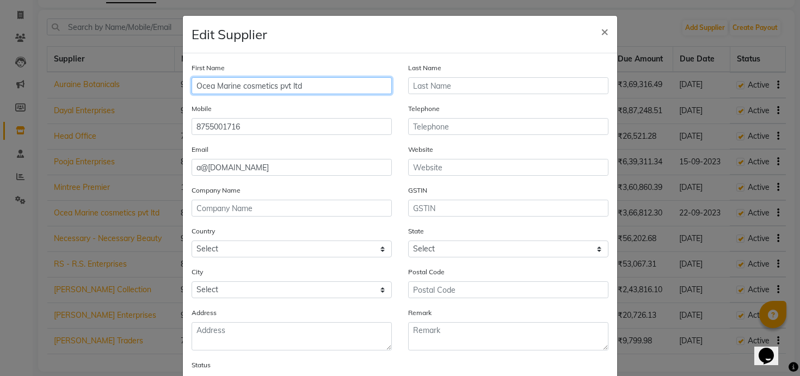
click at [219, 84] on input "Ocea Marine cosmetics pvt ltd" at bounding box center [292, 85] width 200 height 17
type input "Ocea"
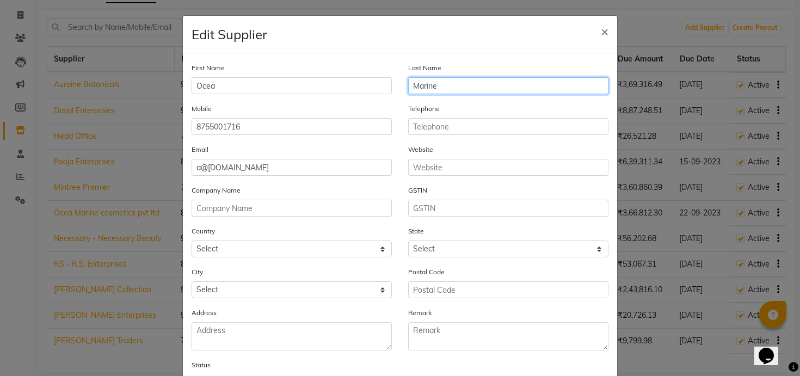
type input "Marine"
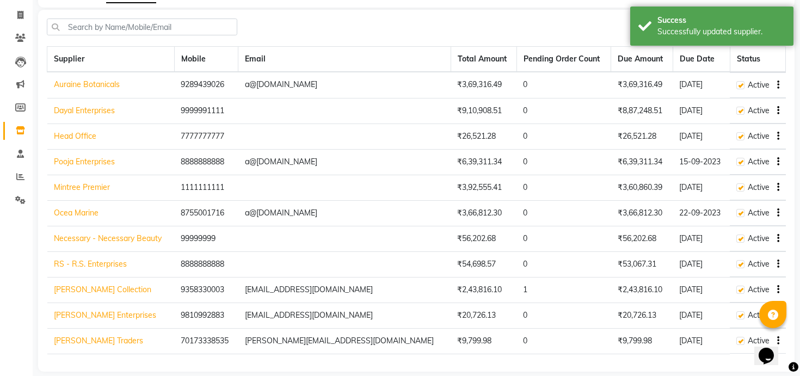
scroll to position [76, 0]
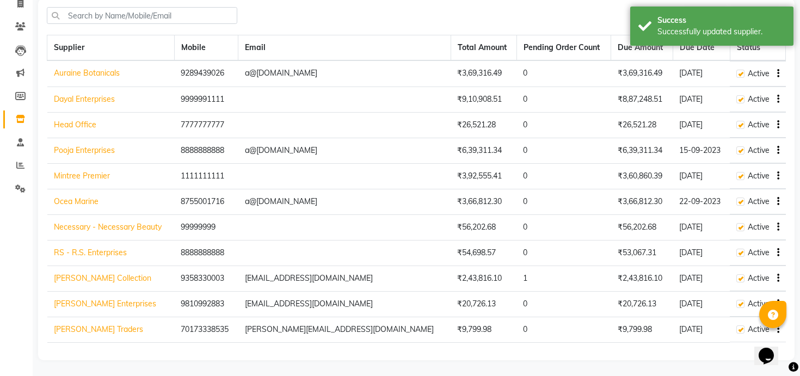
click at [778, 227] on icon "button" at bounding box center [778, 227] width 2 height 1
click at [720, 201] on div "Edit" at bounding box center [734, 207] width 53 height 14
select select "1"
select select "21"
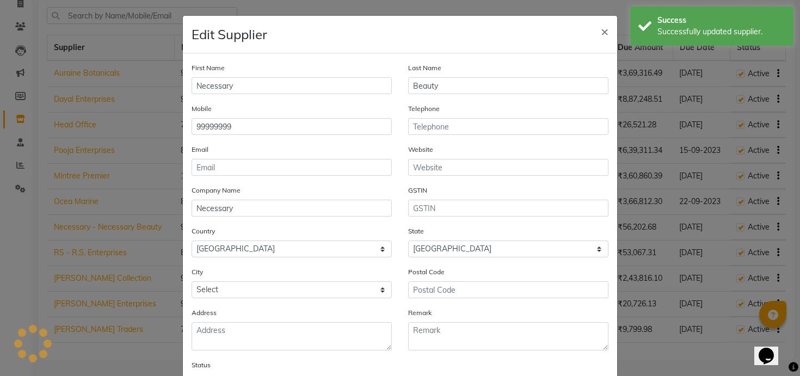
select select "2229"
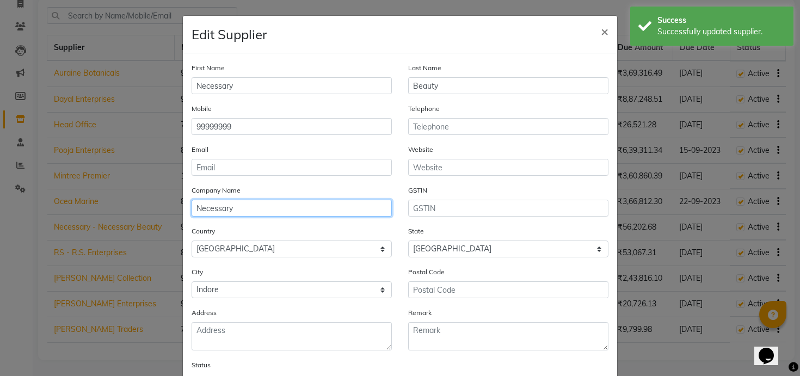
click at [250, 208] on input "Necessary" at bounding box center [292, 208] width 200 height 17
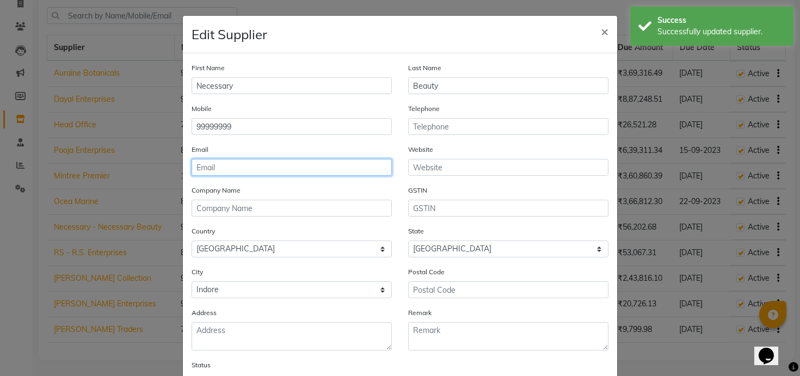
click at [244, 168] on input "email" at bounding box center [292, 167] width 200 height 17
paste input "a@gmail.com"
type input "a@gmail.com"
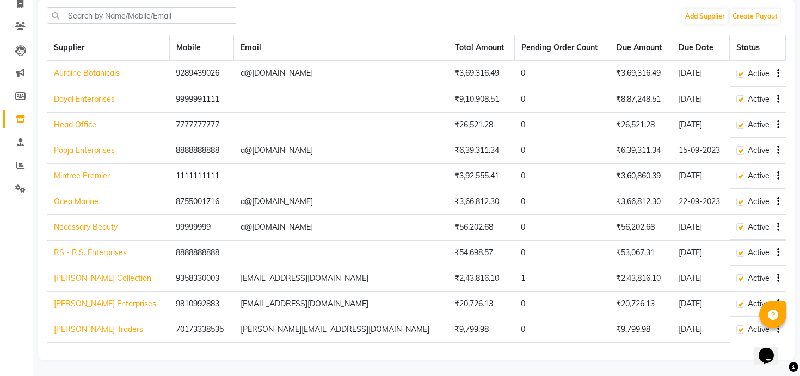
click at [777, 253] on icon "button" at bounding box center [778, 253] width 2 height 1
click at [733, 230] on div "Edit" at bounding box center [734, 233] width 53 height 14
select select "1"
select select "38"
select select "4536"
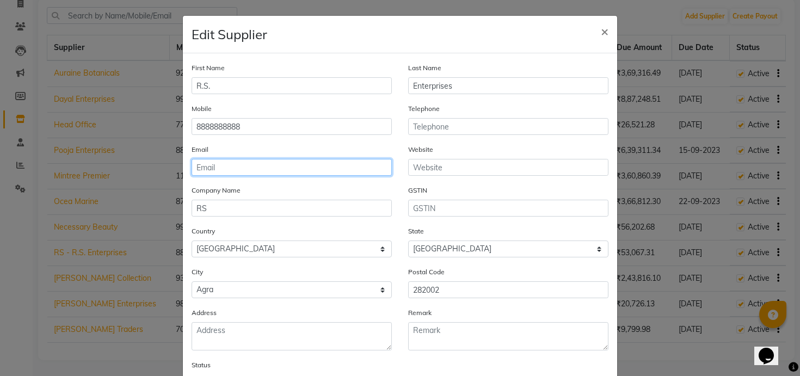
click at [259, 167] on input "email" at bounding box center [292, 167] width 200 height 17
paste input "a@gmail.com"
type input "a@gmail.com"
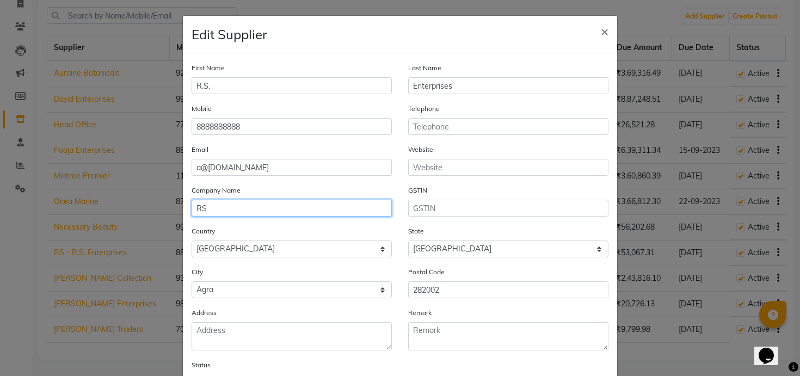
click at [202, 210] on input "RS" at bounding box center [292, 208] width 200 height 17
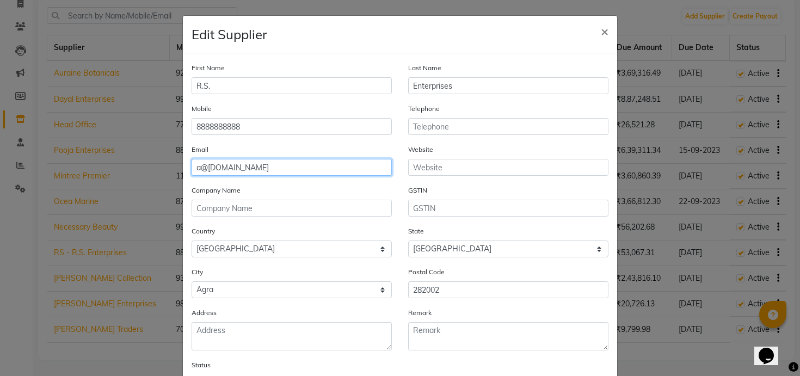
click at [245, 168] on input "a@gmail.com" at bounding box center [292, 167] width 200 height 17
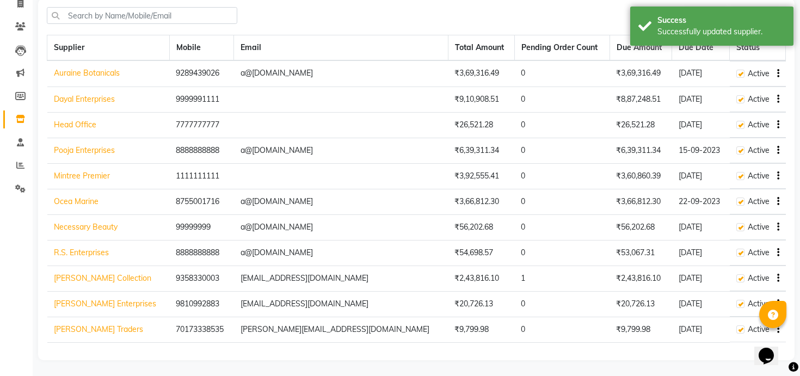
click at [776, 252] on button "button" at bounding box center [776, 252] width 7 height 11
click at [744, 232] on div "Edit" at bounding box center [734, 233] width 53 height 14
select select "1"
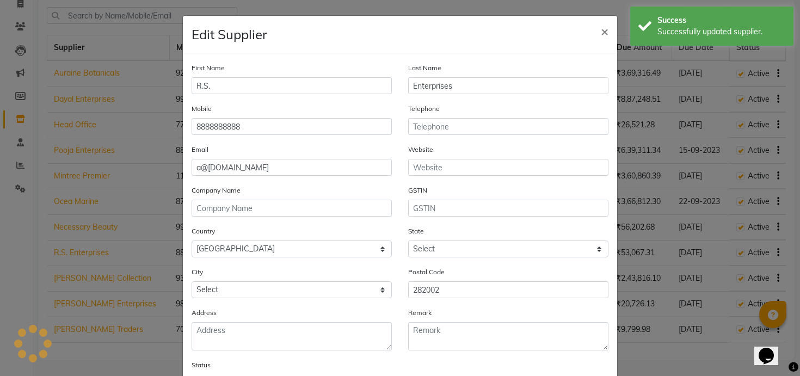
select select "38"
select select "4536"
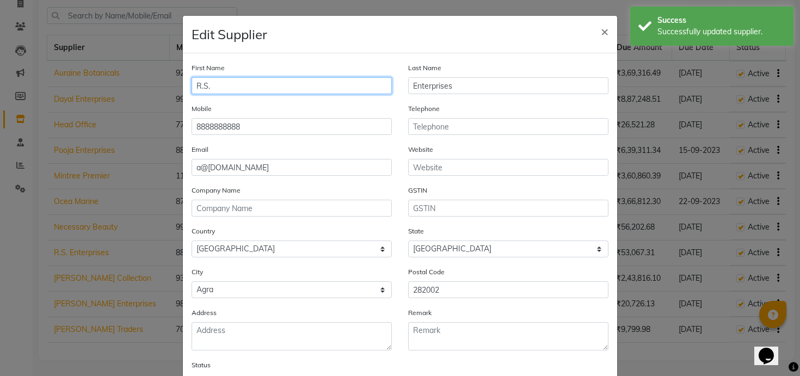
click at [200, 83] on input "R.S." at bounding box center [292, 85] width 200 height 17
type input "RS"
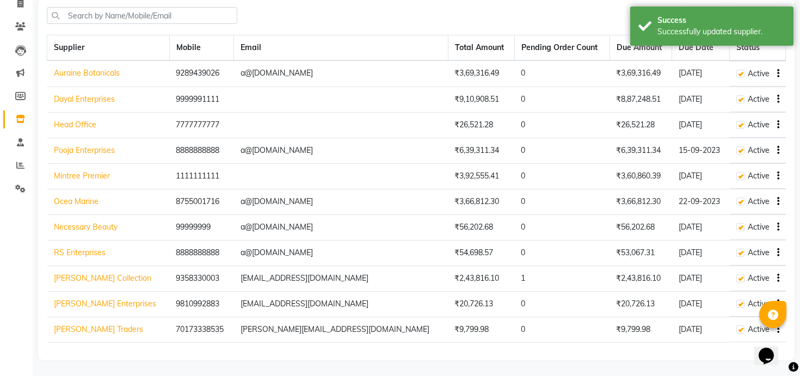
click at [778, 278] on icon "button" at bounding box center [778, 278] width 2 height 1
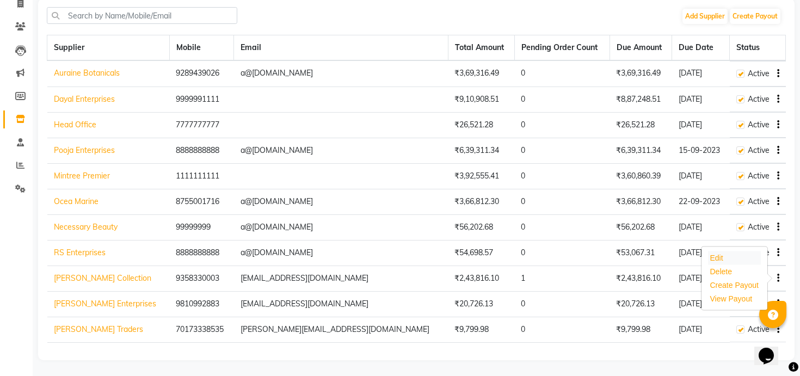
click at [728, 253] on div "Edit" at bounding box center [734, 258] width 53 height 14
select select "1"
select select "38"
select select "4536"
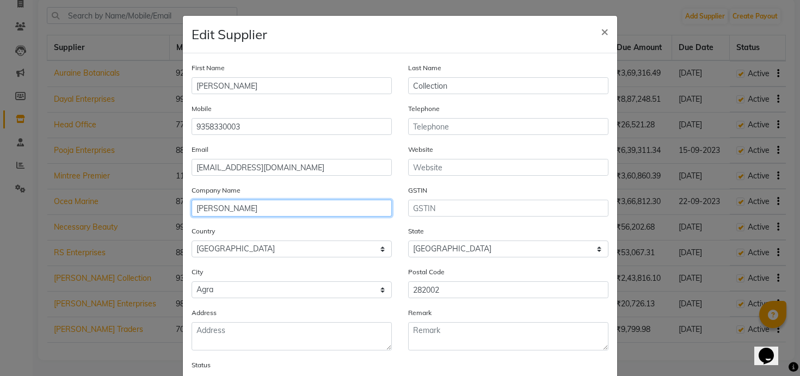
click at [257, 211] on input "Sanket" at bounding box center [292, 208] width 200 height 17
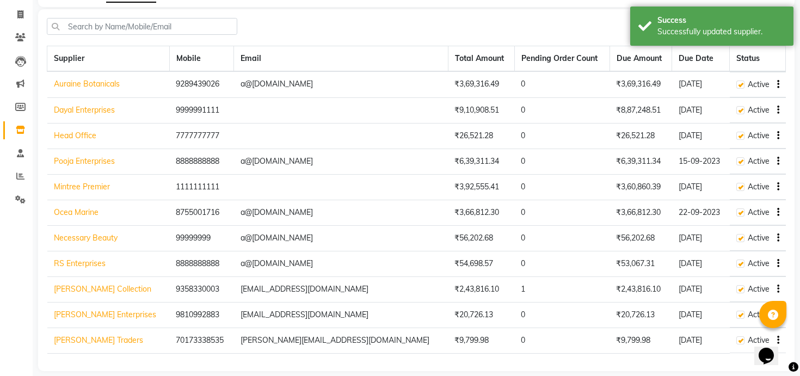
scroll to position [0, 0]
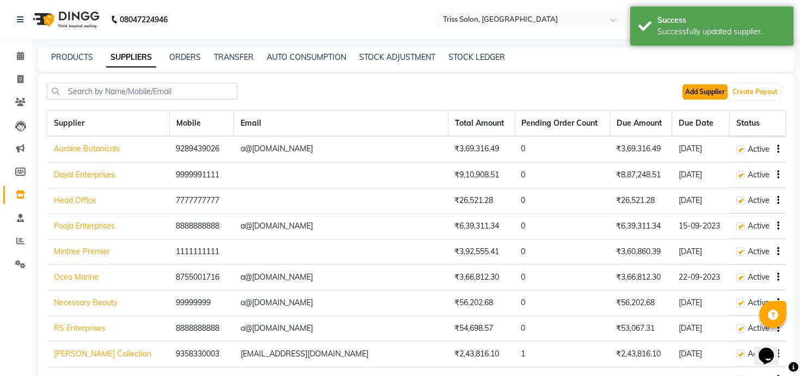
click at [711, 95] on button "Add Supplier" at bounding box center [705, 91] width 45 height 15
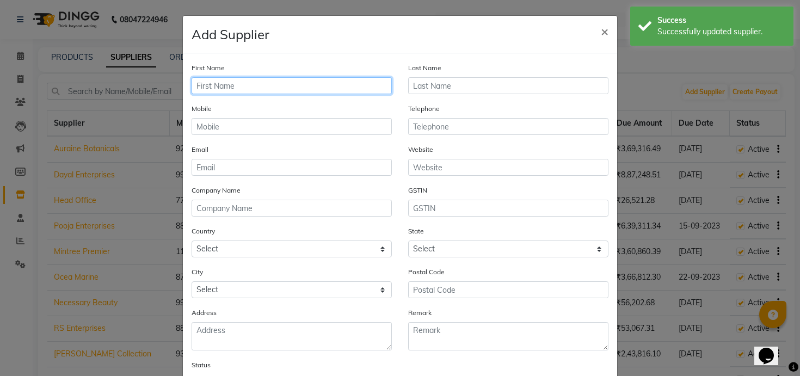
click at [335, 91] on input "text" at bounding box center [292, 85] width 200 height 17
type input "Amazon"
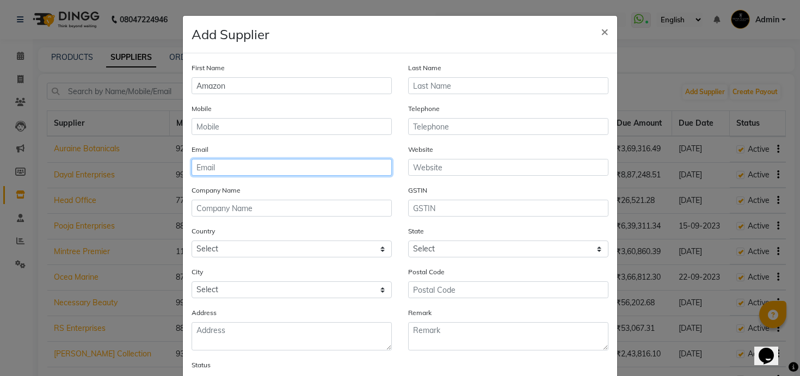
paste input "a@gmail.com"
type input "a@gmail.com"
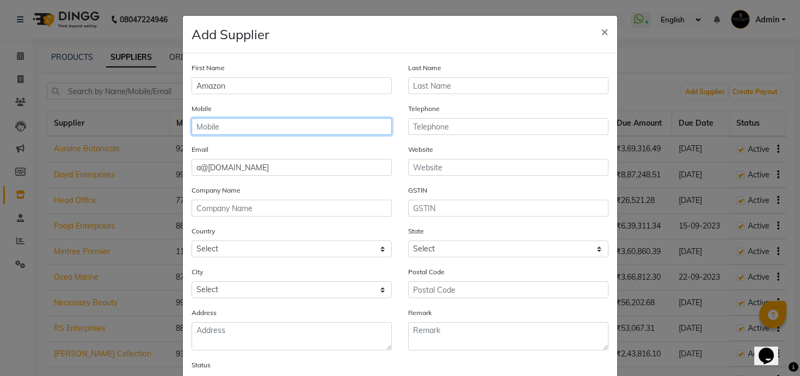
click at [308, 125] on input "text" at bounding box center [292, 126] width 200 height 17
type input "9999999999"
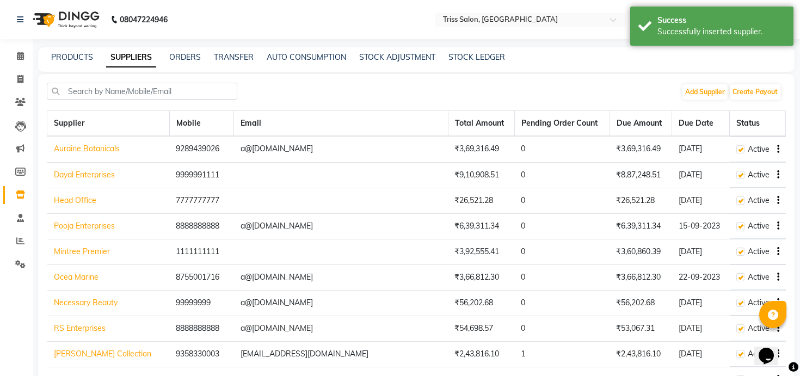
click at [774, 148] on button "button" at bounding box center [776, 149] width 7 height 11
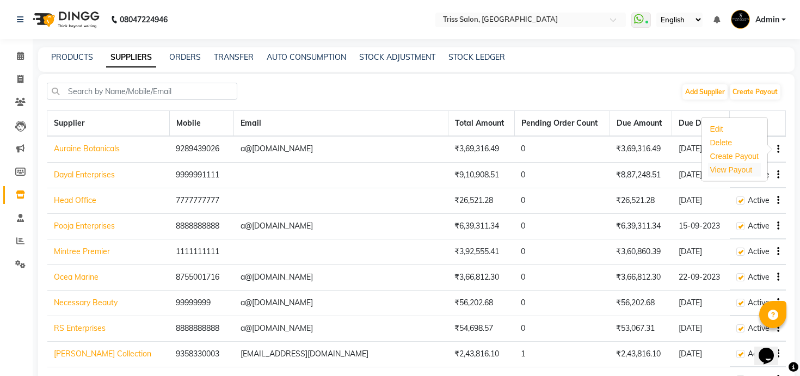
click at [741, 167] on link "View Payout" at bounding box center [731, 169] width 42 height 9
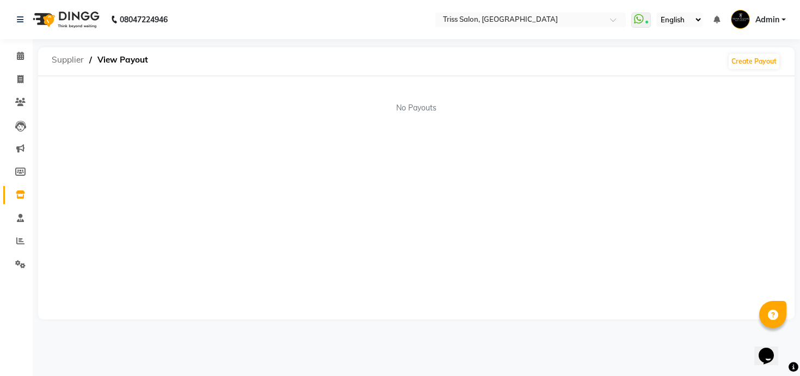
click at [76, 60] on span "Supplier" at bounding box center [67, 60] width 43 height 20
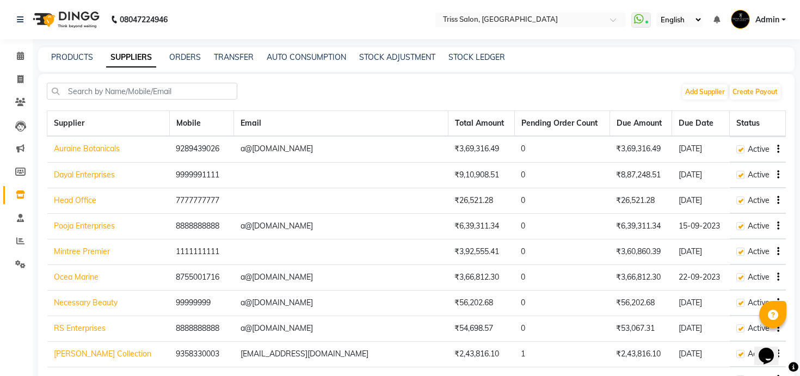
click at [779, 148] on td "Active" at bounding box center [758, 150] width 56 height 26
click at [775, 148] on button "button" at bounding box center [776, 149] width 7 height 11
click at [740, 154] on link "Create Payout" at bounding box center [734, 156] width 49 height 9
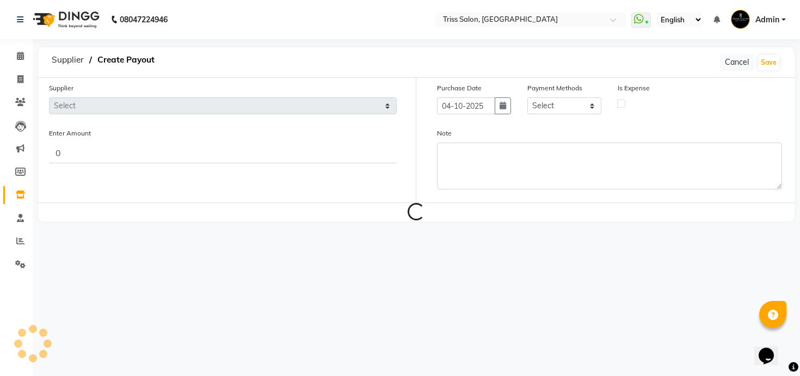
select select "577"
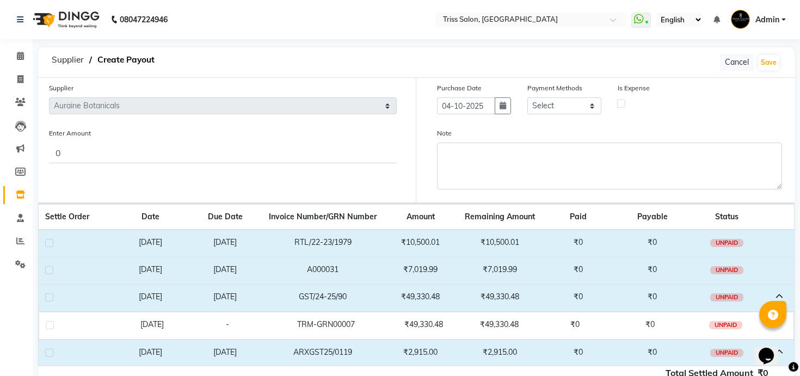
scroll to position [22, 0]
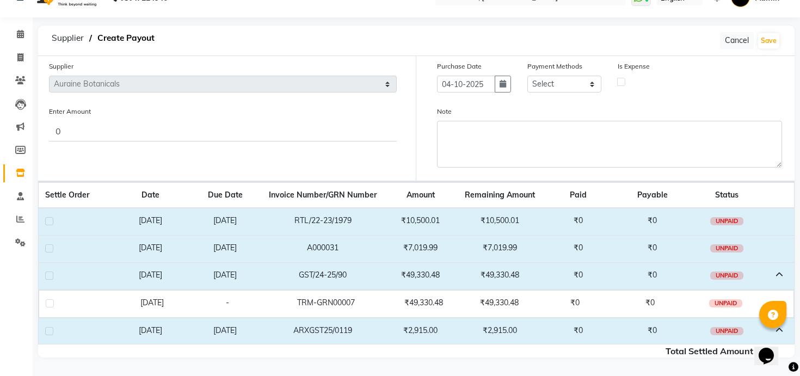
click at [729, 223] on span "UNPAID" at bounding box center [726, 221] width 33 height 8
click at [48, 221] on label at bounding box center [49, 221] width 8 height 8
click at [48, 221] on input "checkbox" at bounding box center [48, 221] width 7 height 7
checkbox input "true"
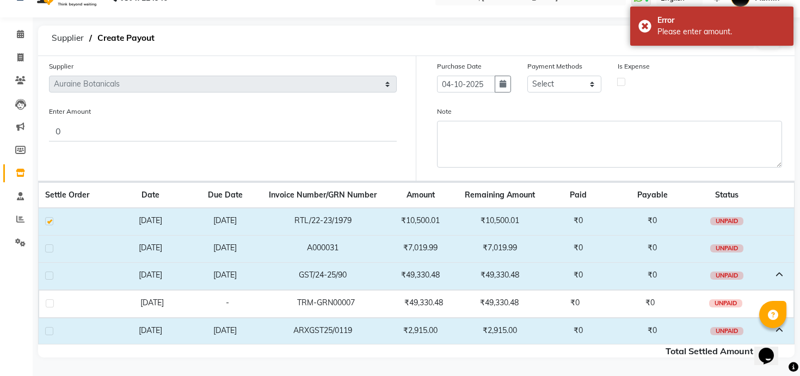
click at [50, 248] on label at bounding box center [49, 248] width 8 height 8
click at [50, 248] on input "checkbox" at bounding box center [48, 248] width 7 height 7
checkbox input "true"
click at [48, 273] on label at bounding box center [49, 276] width 8 height 8
click at [48, 273] on input "checkbox" at bounding box center [48, 276] width 7 height 7
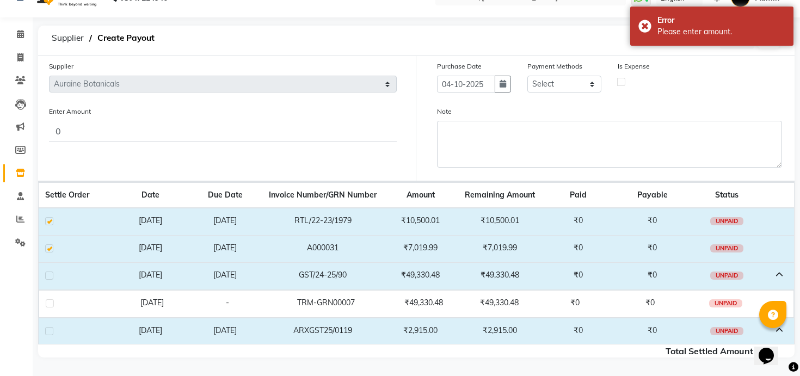
checkbox input "true"
click at [51, 304] on label at bounding box center [50, 303] width 8 height 8
click at [51, 304] on input "checkbox" at bounding box center [49, 303] width 7 height 7
checkbox input "false"
click at [48, 330] on div at bounding box center [32, 343] width 33 height 33
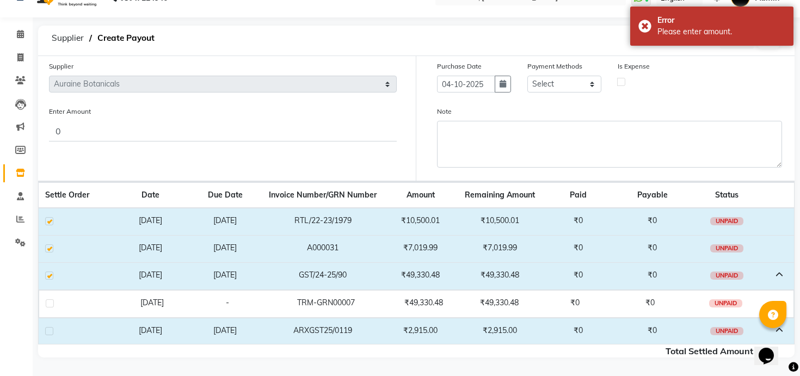
click at [50, 336] on div at bounding box center [48, 332] width 7 height 11
click at [50, 329] on label at bounding box center [49, 331] width 8 height 8
click at [50, 329] on input "checkbox" at bounding box center [48, 331] width 7 height 7
checkbox input "true"
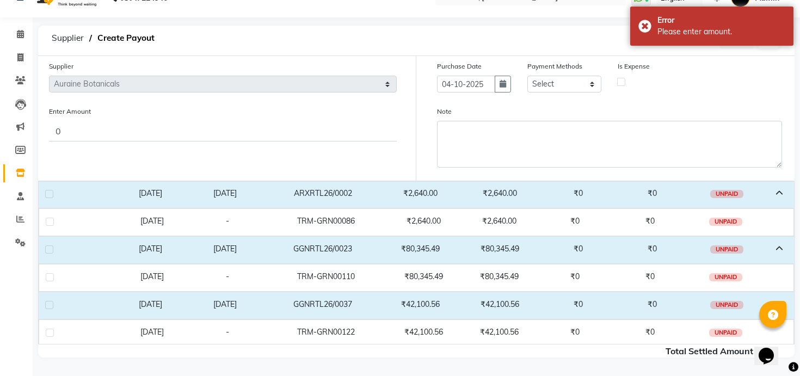
scroll to position [0, 0]
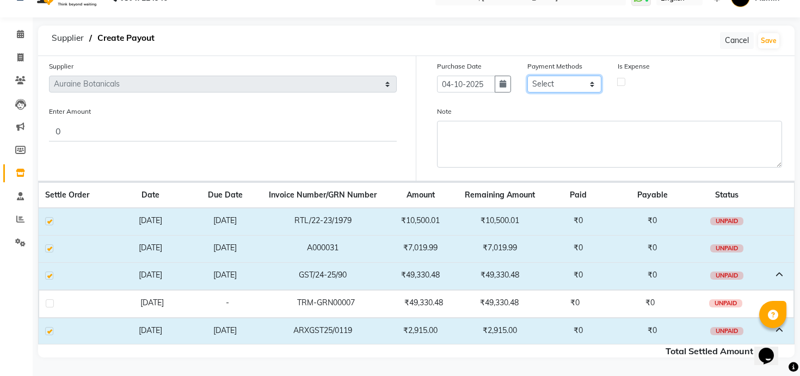
click at [587, 82] on select "Select PayTM CASH Prepaid CARD Voucher UPI Package Gift Card" at bounding box center [564, 84] width 74 height 17
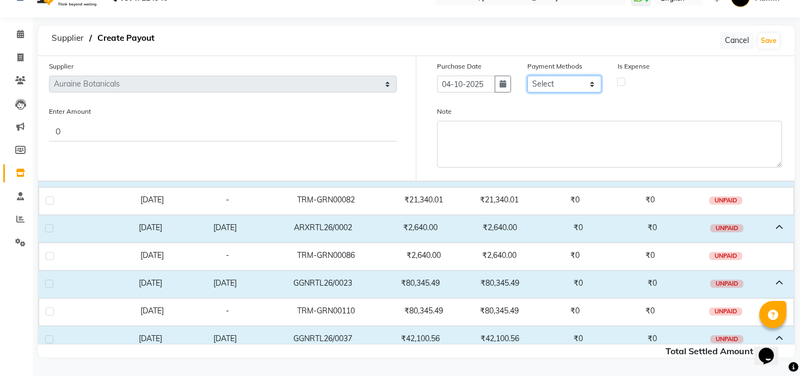
scroll to position [530, 0]
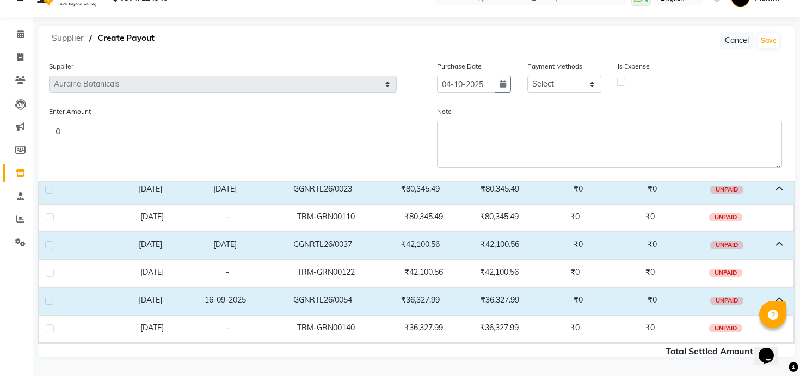
click at [58, 36] on span "Supplier" at bounding box center [67, 38] width 43 height 20
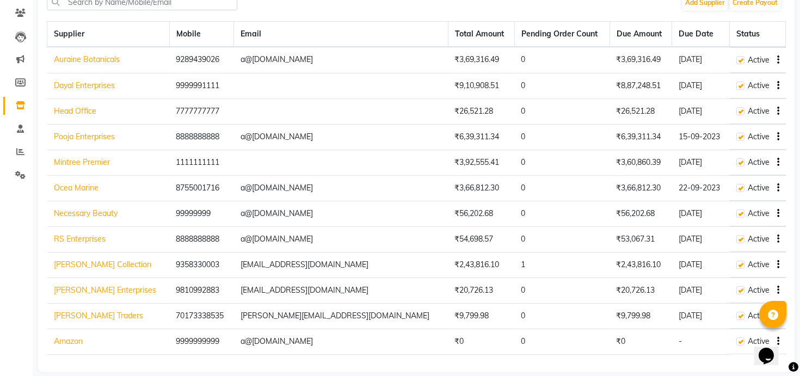
scroll to position [101, 0]
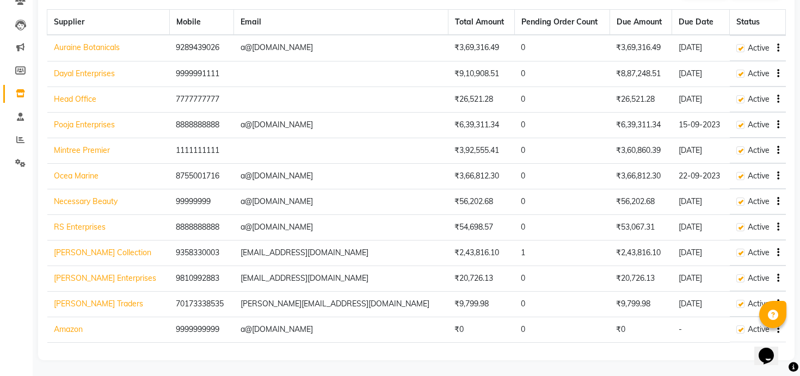
click at [90, 252] on link "Sanket Collection" at bounding box center [102, 253] width 97 height 10
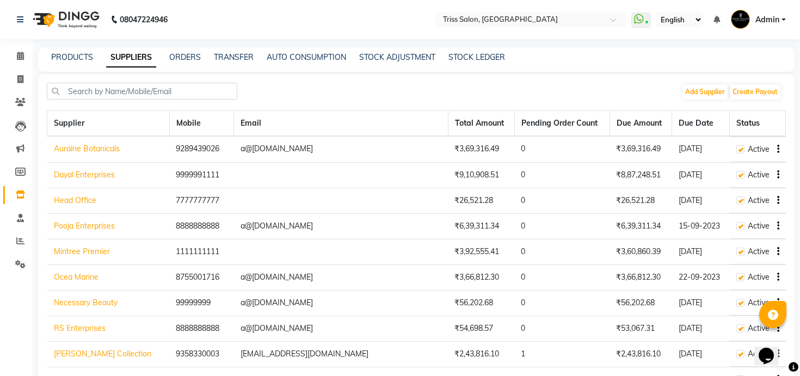
select select "3567"
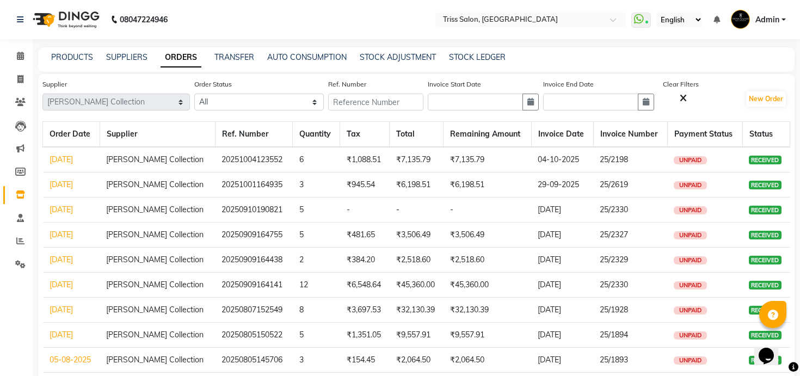
click at [73, 210] on link "05-09-2025" at bounding box center [61, 210] width 23 height 10
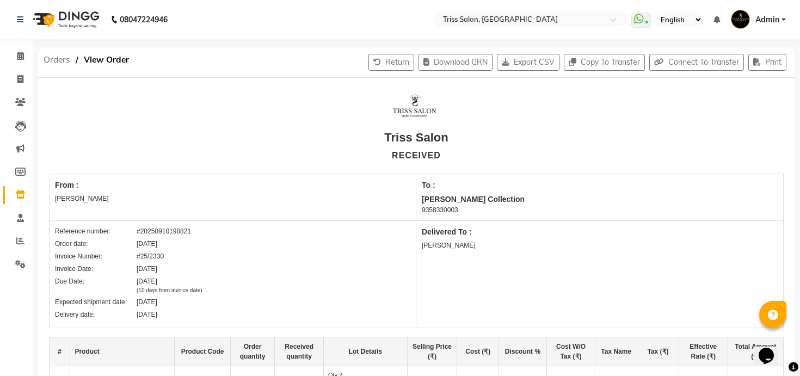
click at [60, 61] on span "Orders" at bounding box center [57, 60] width 38 height 20
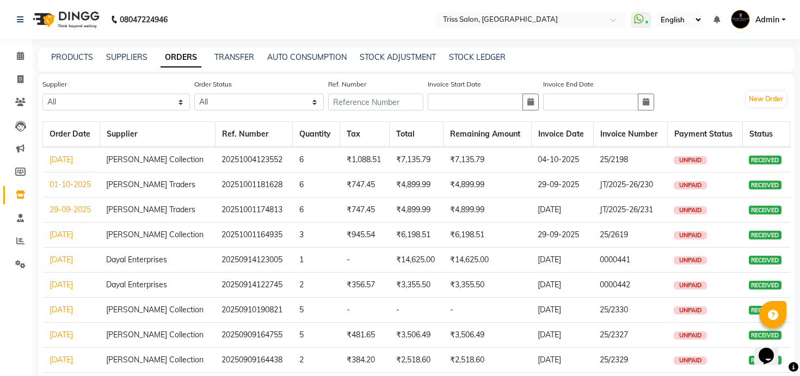
click at [121, 48] on div "PRODUCTS SUPPLIERS ORDERS TRANSFER AUTO CONSUMPTION STOCK ADJUSTMENT STOCK LEDG…" at bounding box center [416, 59] width 757 height 24
click at [121, 57] on link "SUPPLIERS" at bounding box center [126, 57] width 41 height 10
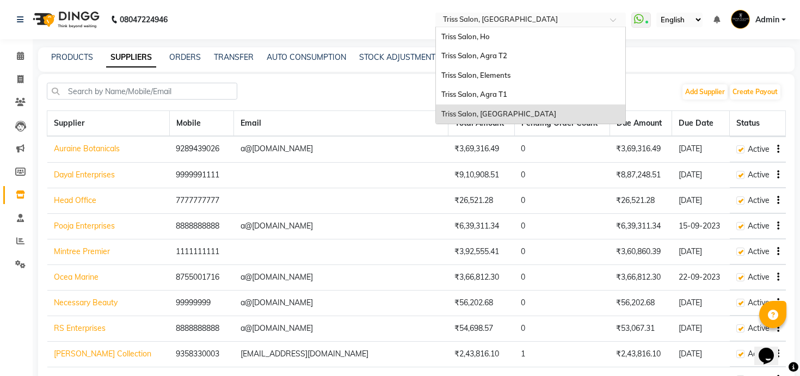
click at [465, 20] on input "text" at bounding box center [520, 20] width 158 height 11
click at [477, 89] on div "Triss Salon, Agra T1" at bounding box center [530, 95] width 189 height 20
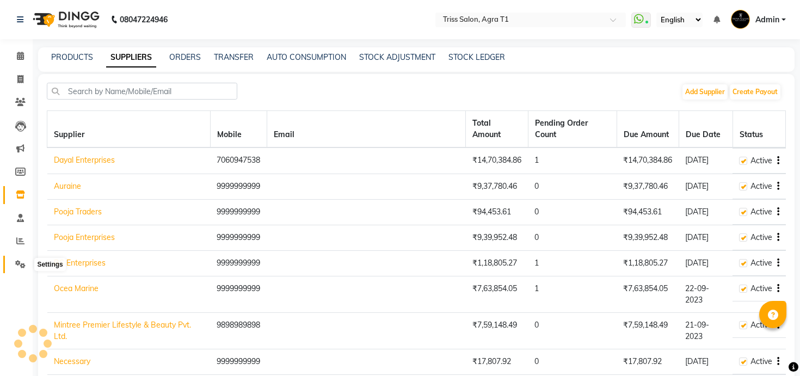
click at [23, 267] on icon at bounding box center [20, 264] width 10 height 8
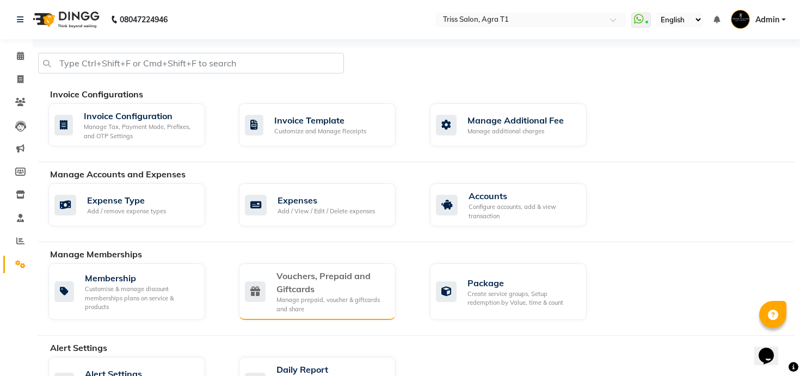
click at [329, 287] on div "Vouchers, Prepaid and Giftcards" at bounding box center [332, 282] width 110 height 26
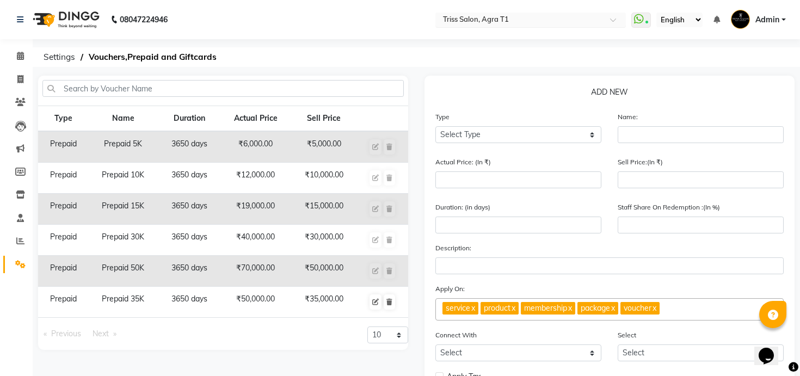
click at [503, 15] on input "text" at bounding box center [520, 20] width 158 height 11
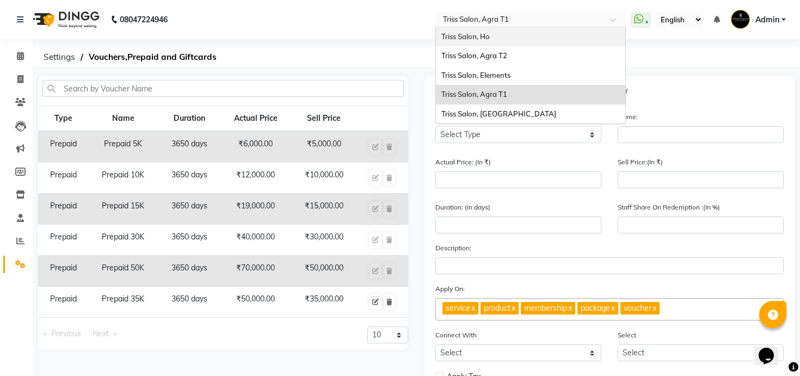
click at [490, 32] on span "Triss Salon, Ho" at bounding box center [465, 36] width 48 height 9
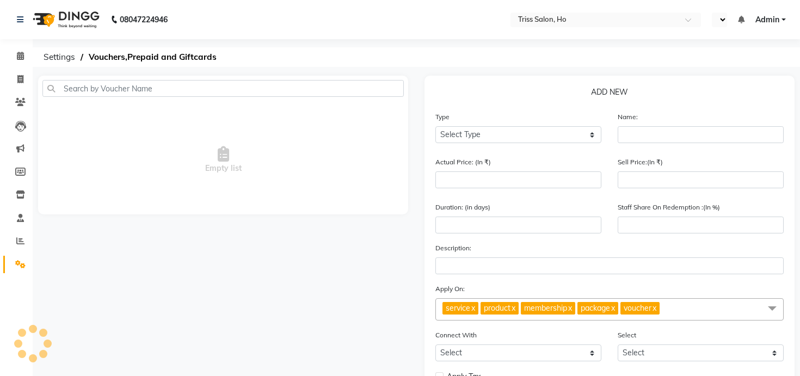
select select "en"
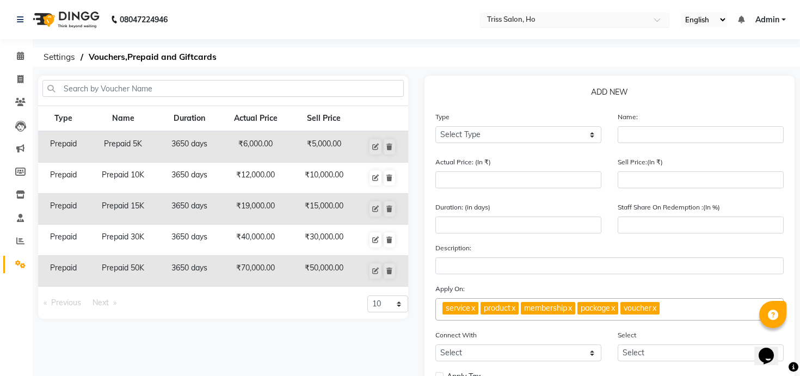
click at [514, 16] on input "text" at bounding box center [564, 20] width 158 height 11
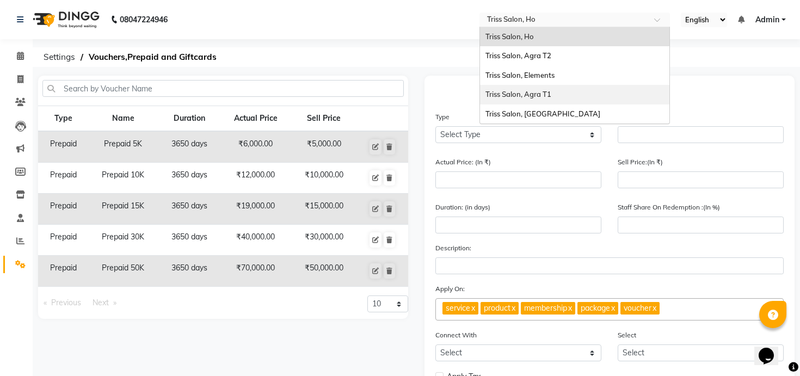
click at [523, 96] on span "Triss Salon, Agra T1" at bounding box center [519, 94] width 66 height 9
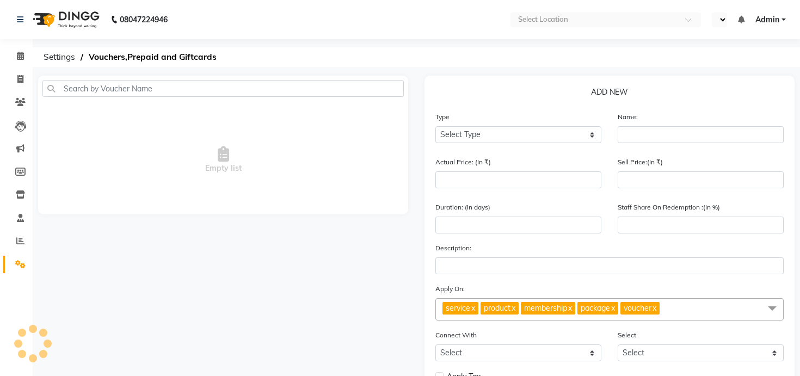
select select "en"
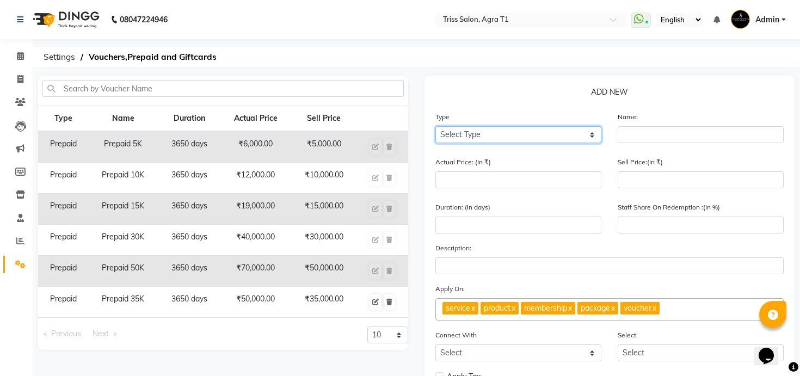
click at [463, 138] on select "Select Type Voucher Prepaid Gift Card" at bounding box center [518, 134] width 166 height 17
select select "P"
click at [435, 126] on select "Select Type Voucher Prepaid Gift Card" at bounding box center [518, 134] width 166 height 17
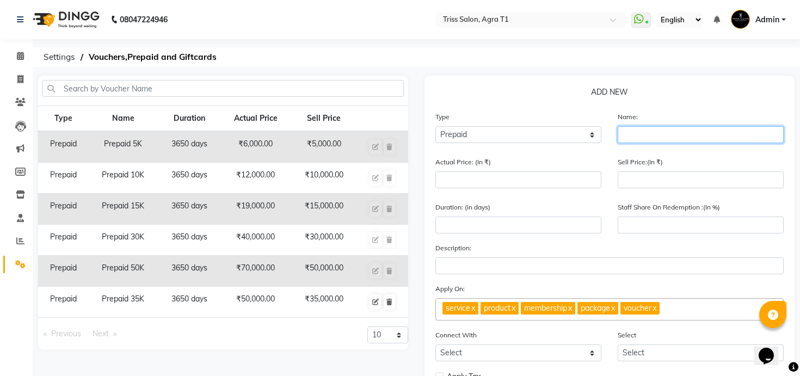
click at [630, 141] on input "text" at bounding box center [701, 134] width 166 height 17
type input "Prepaid 65K"
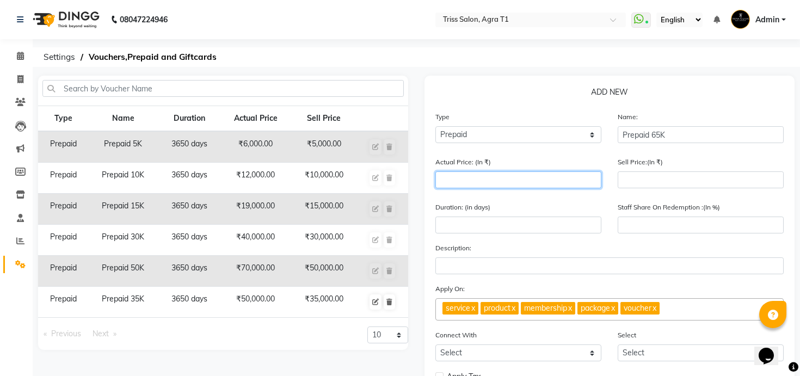
type input "1"
type input "0"
type input "100000"
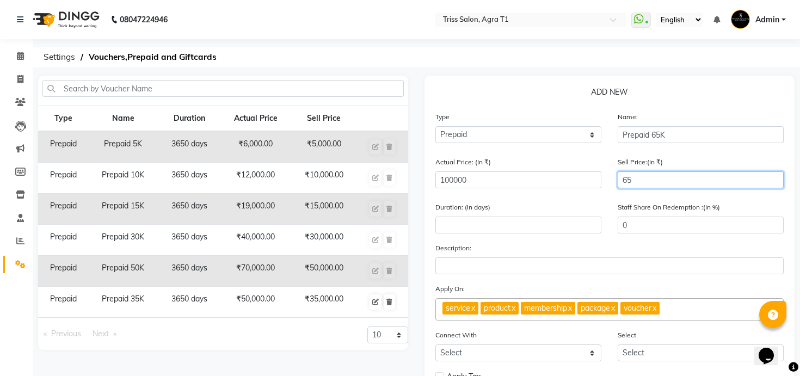
type input "650"
type input "1"
type input "6500"
type input "7"
type input "65000"
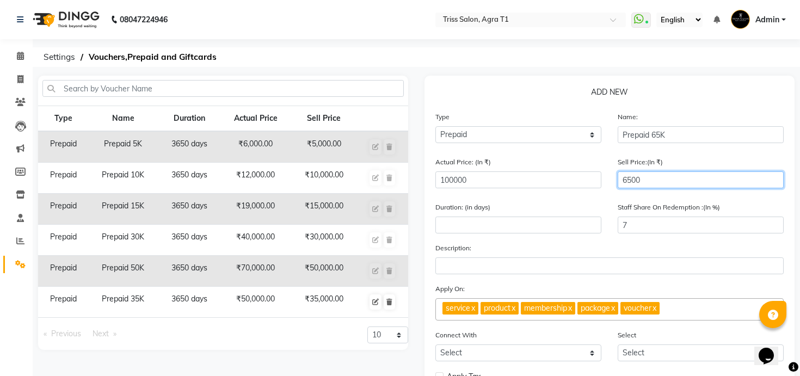
type input "65"
type input "65000"
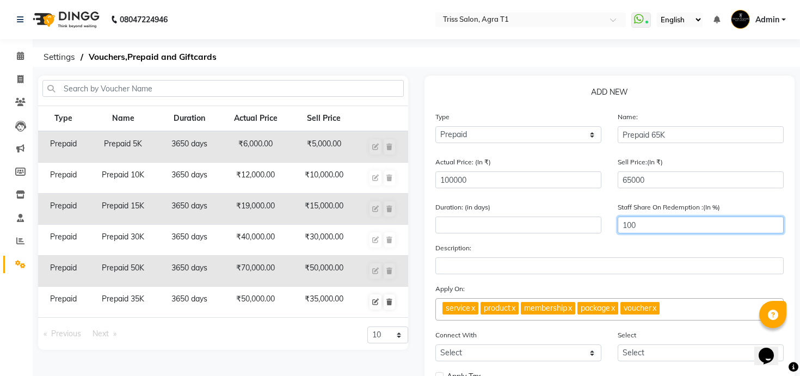
type input "100"
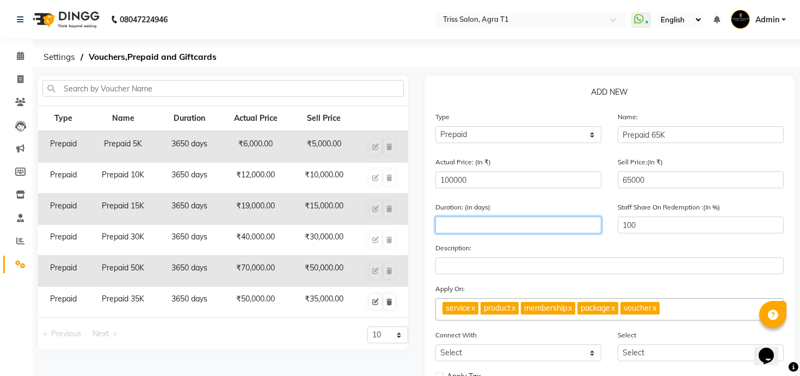
click at [586, 224] on input "number" at bounding box center [518, 225] width 166 height 17
type input "3650"
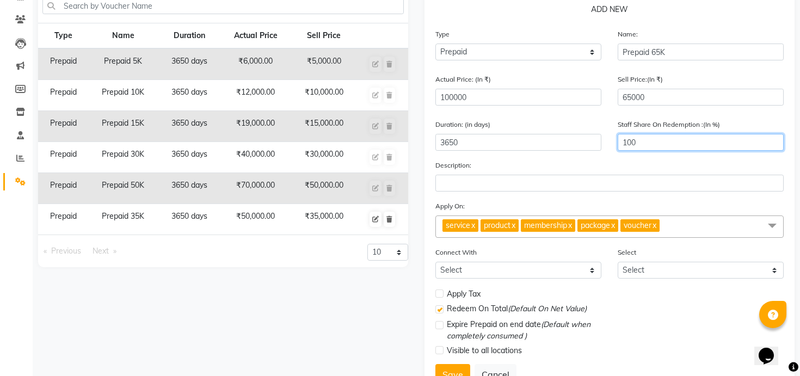
scroll to position [99, 0]
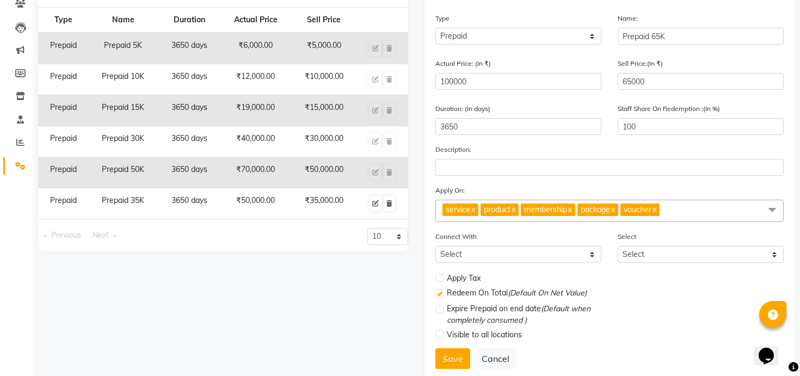
click at [515, 208] on link "x" at bounding box center [513, 210] width 5 height 10
click at [532, 212] on link "x" at bounding box center [529, 210] width 5 height 10
click at [521, 209] on span "package x" at bounding box center [501, 210] width 41 height 13
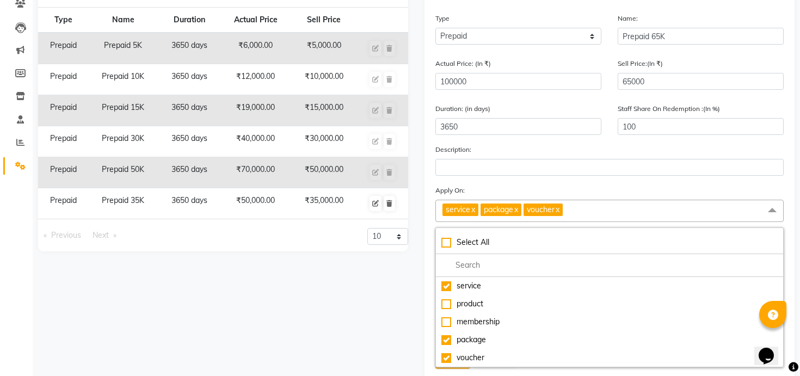
click at [518, 209] on link "x" at bounding box center [515, 210] width 5 height 10
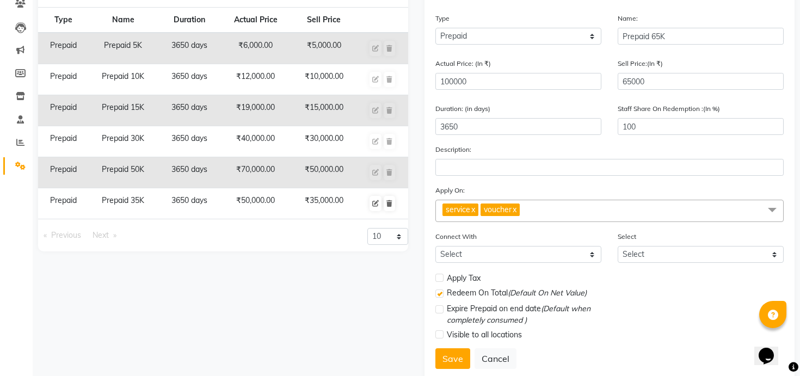
click at [520, 209] on span "voucher x" at bounding box center [500, 210] width 39 height 13
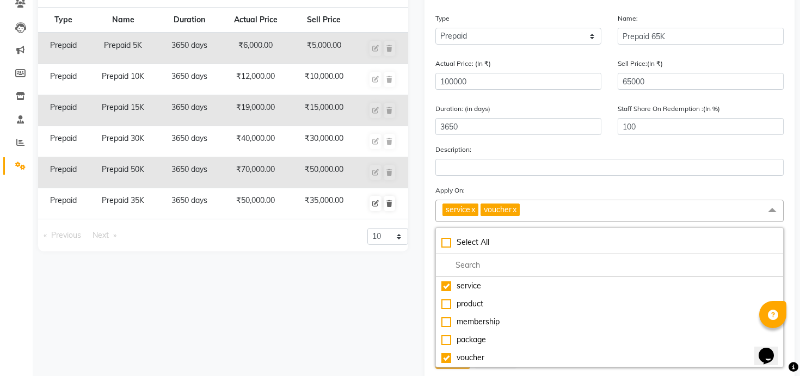
click at [517, 211] on link "x" at bounding box center [514, 210] width 5 height 10
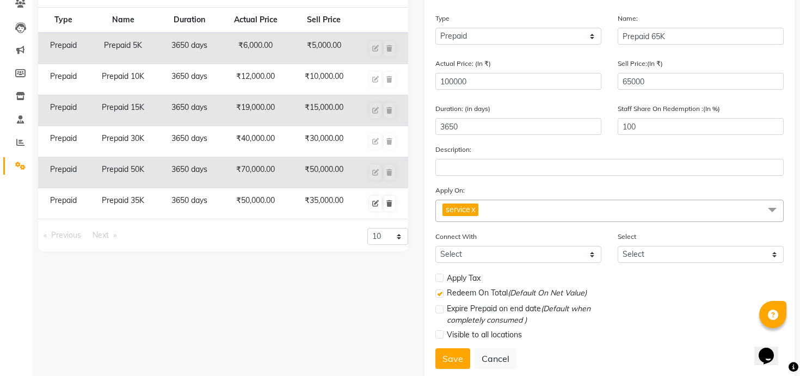
click at [439, 279] on label at bounding box center [439, 278] width 8 height 8
click at [439, 279] on input "checkbox" at bounding box center [438, 278] width 7 height 7
checkbox input "true"
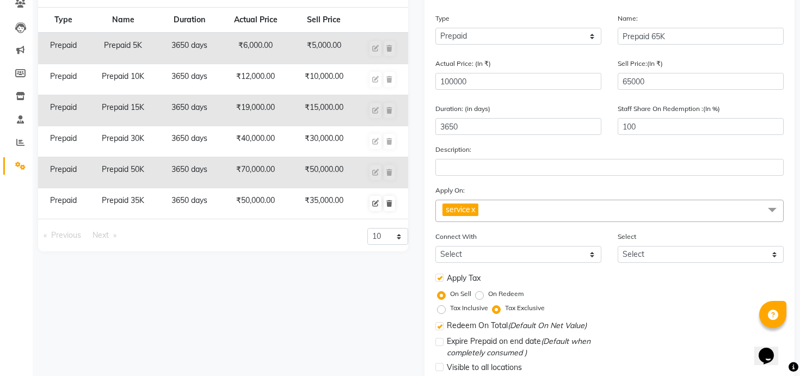
click at [450, 307] on label "Tax Inclusive" at bounding box center [469, 308] width 38 height 10
click at [441, 307] on input "Tax Inclusive" at bounding box center [444, 308] width 8 height 8
radio input "true"
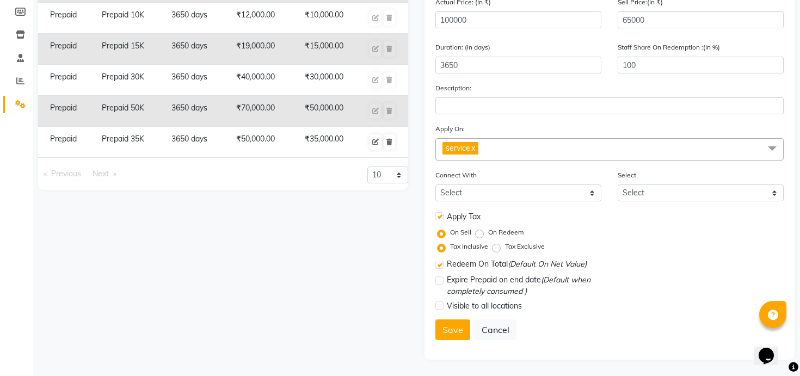
click at [438, 283] on label at bounding box center [439, 281] width 8 height 8
click at [438, 283] on input "checkbox" at bounding box center [438, 281] width 7 height 7
checkbox input "true"
click at [438, 302] on label at bounding box center [439, 306] width 8 height 8
click at [438, 303] on input "checkbox" at bounding box center [438, 306] width 7 height 7
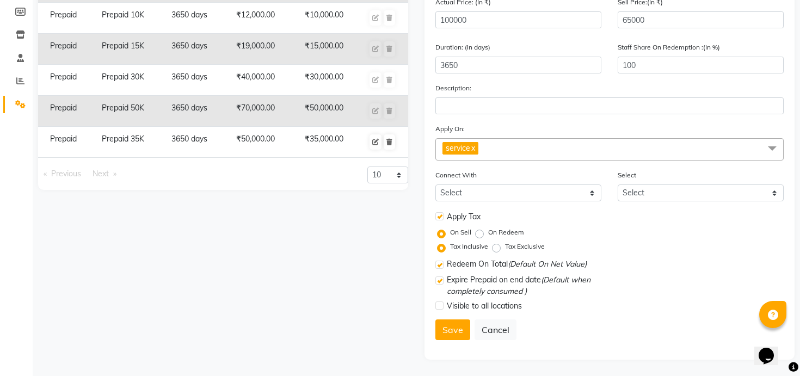
checkbox input "true"
click at [454, 329] on button "Save" at bounding box center [452, 330] width 35 height 21
select select
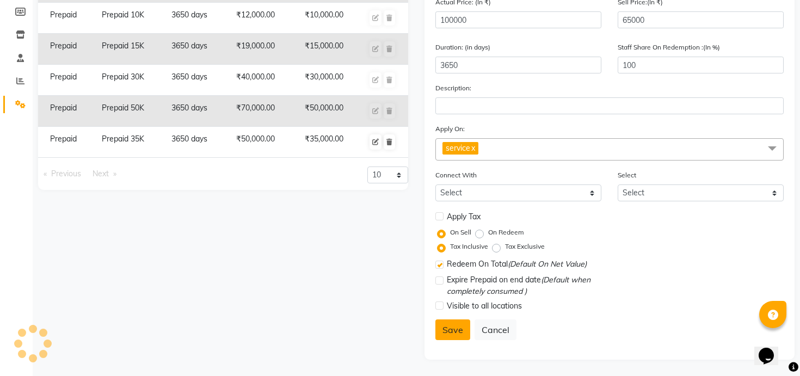
checkbox input "false"
checkbox input "true"
checkbox input "false"
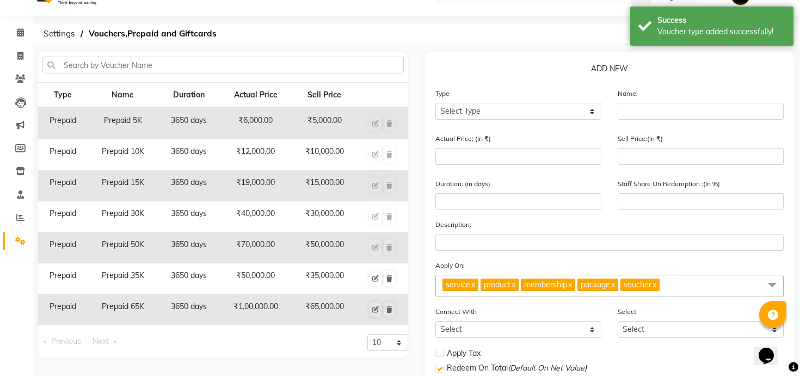
scroll to position [0, 0]
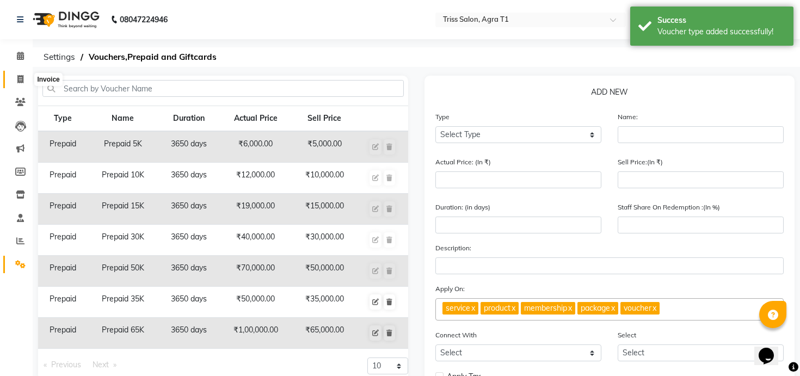
click at [19, 80] on icon at bounding box center [20, 79] width 6 height 8
select select "service"
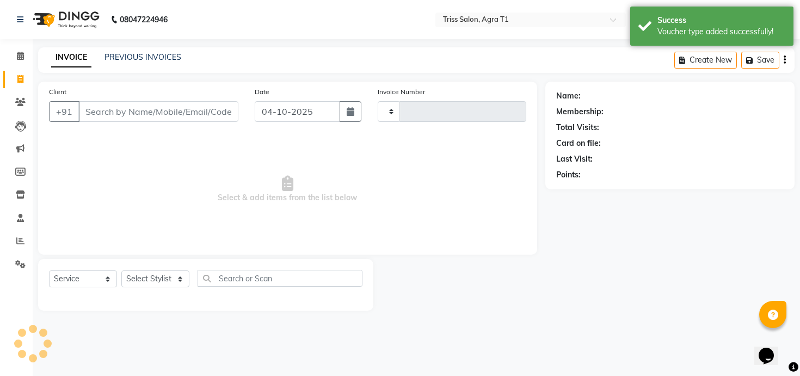
type input "7929"
select select "4300"
type input "8171761003"
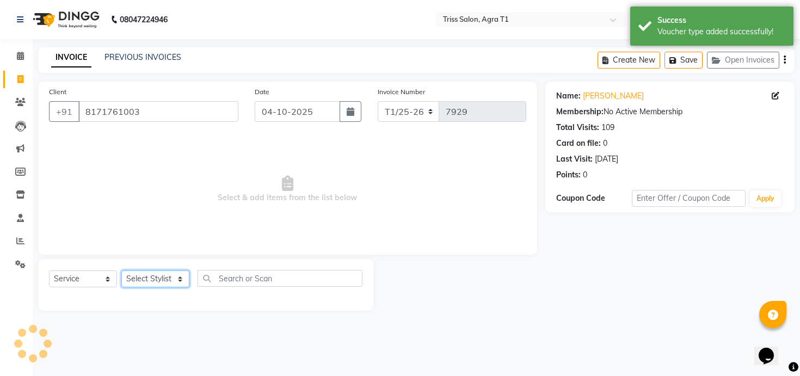
click at [171, 284] on select "Select Stylist Apoorva Dipesh Gaurav Jamir Jasbir Singh Kamal Kanchan Kishor Ma…" at bounding box center [155, 279] width 68 height 17
select select "14700"
click at [121, 271] on select "Select Stylist Apoorva Dipesh Gaurav Jamir Jasbir Singh Kamal Kanchan Kishor Ma…" at bounding box center [155, 279] width 68 height 17
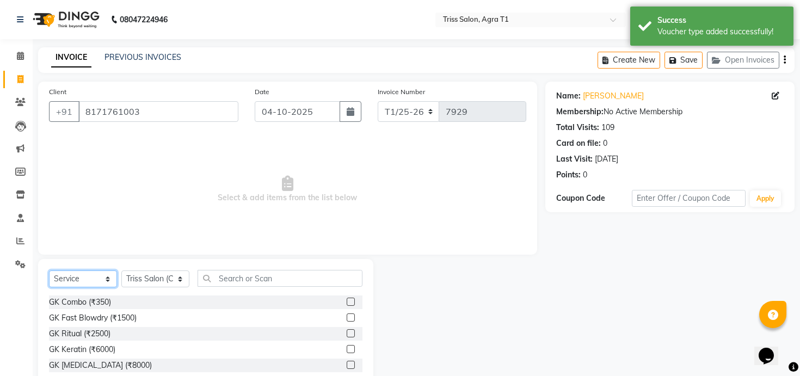
click at [102, 280] on select "Select Service Product Membership Package Voucher Prepaid Gift Card" at bounding box center [83, 279] width 68 height 17
select select "P"
click at [49, 271] on select "Select Service Product Membership Package Voucher Prepaid Gift Card" at bounding box center [83, 279] width 68 height 17
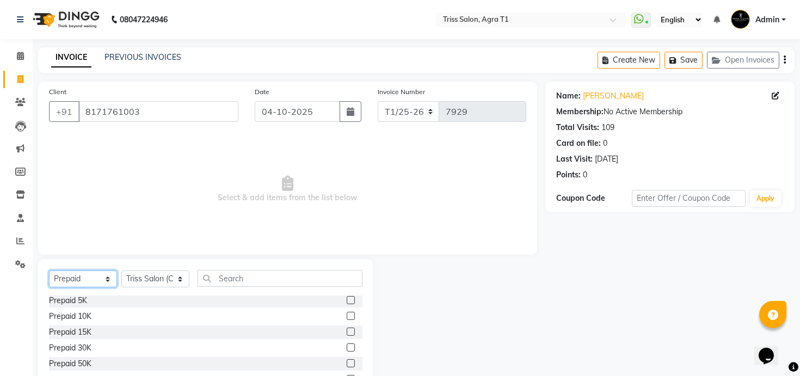
scroll to position [60, 0]
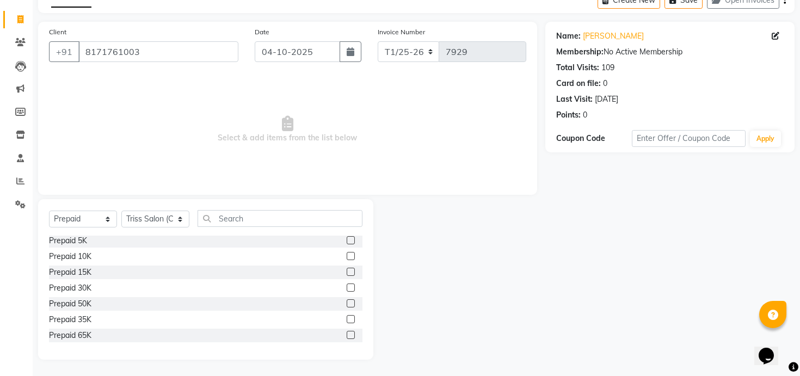
click at [355, 336] on div at bounding box center [355, 336] width 16 height 14
click at [352, 336] on label at bounding box center [351, 335] width 8 height 8
click at [352, 336] on input "checkbox" at bounding box center [350, 335] width 7 height 7
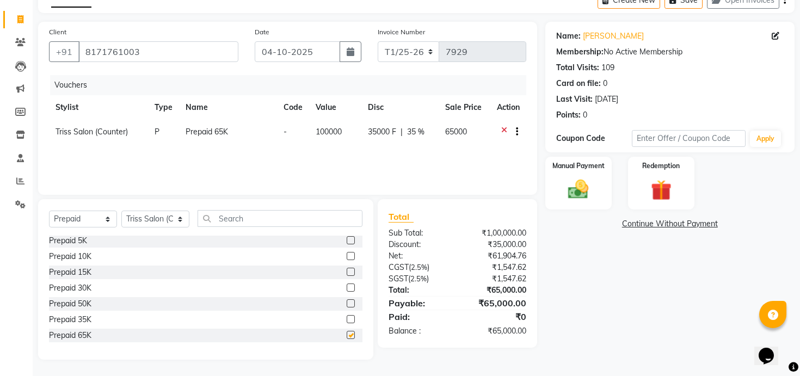
checkbox input "false"
click at [584, 178] on img at bounding box center [578, 189] width 35 height 24
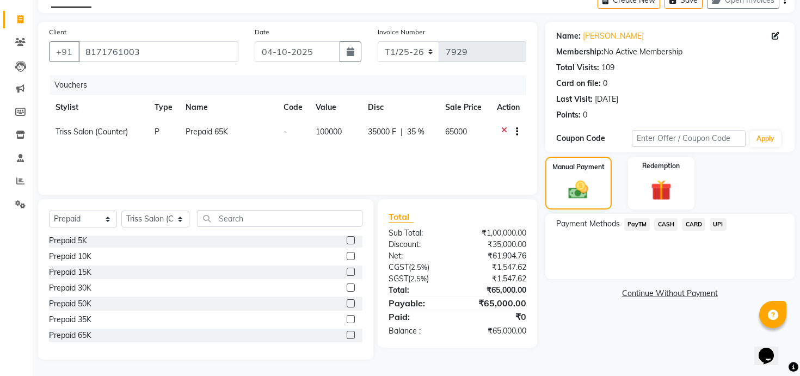
click at [674, 223] on span "CASH" at bounding box center [665, 224] width 23 height 13
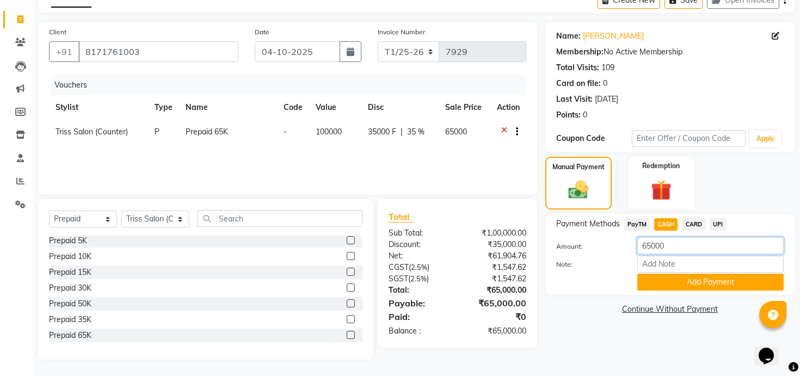
click at [653, 245] on input "65000" at bounding box center [710, 245] width 146 height 17
type input "11000"
click at [666, 281] on button "Add Payment" at bounding box center [710, 282] width 146 height 17
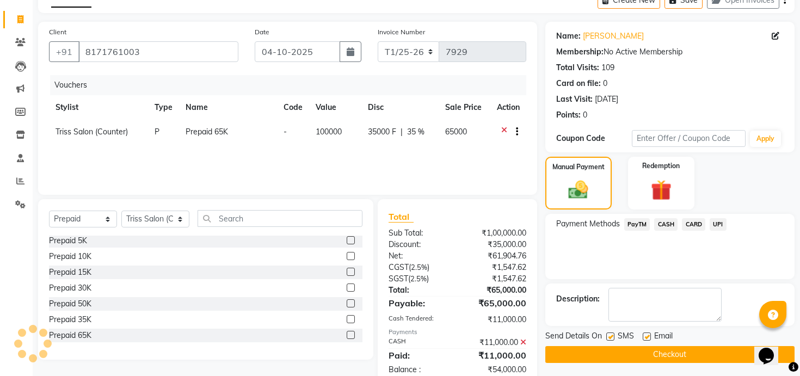
click at [583, 349] on button "Checkout" at bounding box center [669, 354] width 249 height 17
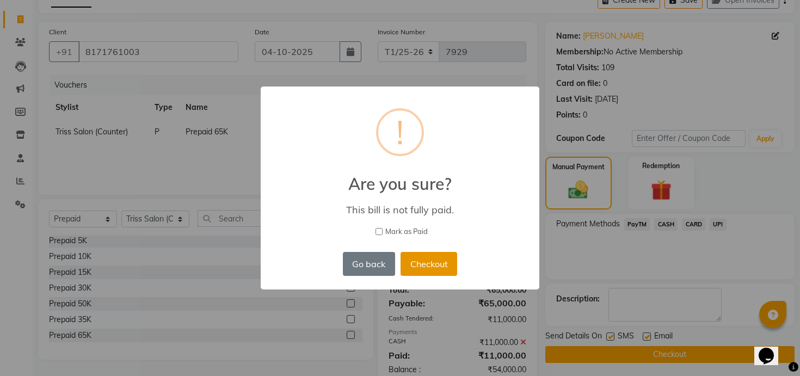
click at [441, 262] on button "Checkout" at bounding box center [429, 264] width 57 height 24
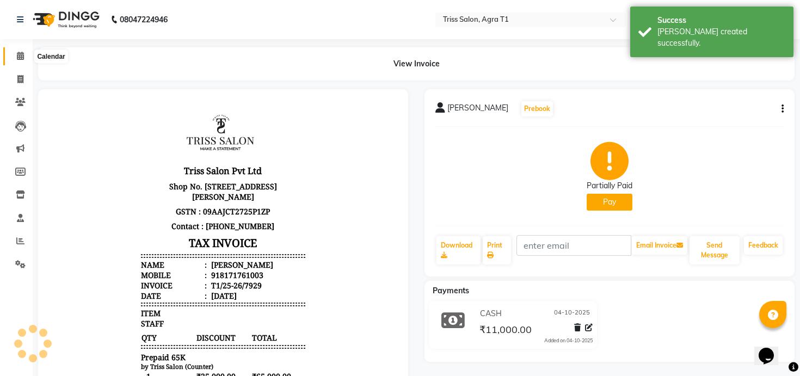
click at [23, 56] on icon at bounding box center [20, 56] width 7 height 8
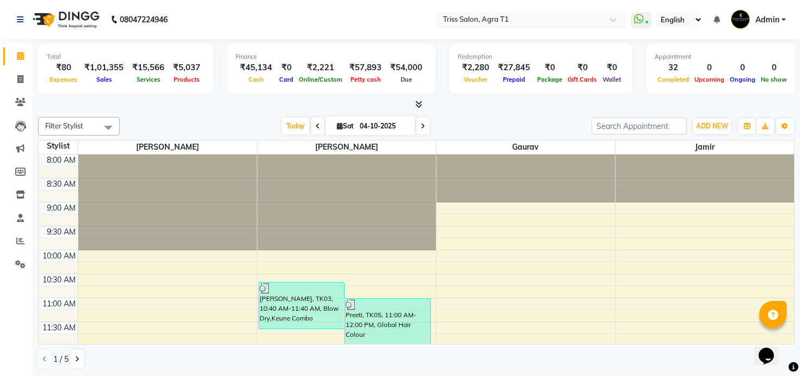
click at [503, 20] on input "text" at bounding box center [520, 20] width 158 height 11
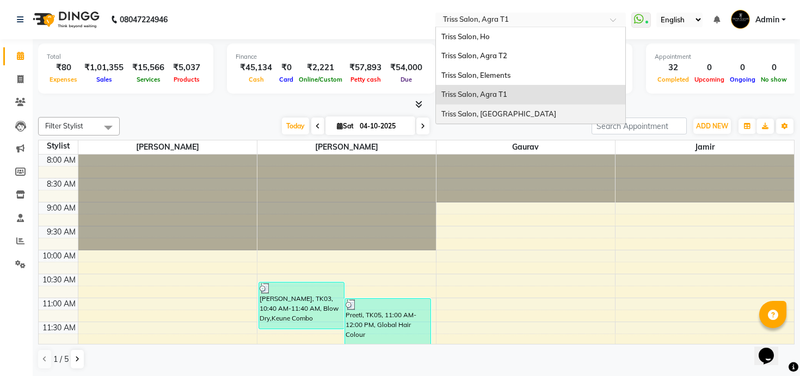
click at [504, 108] on div "Triss Salon, [GEOGRAPHIC_DATA]" at bounding box center [530, 115] width 189 height 20
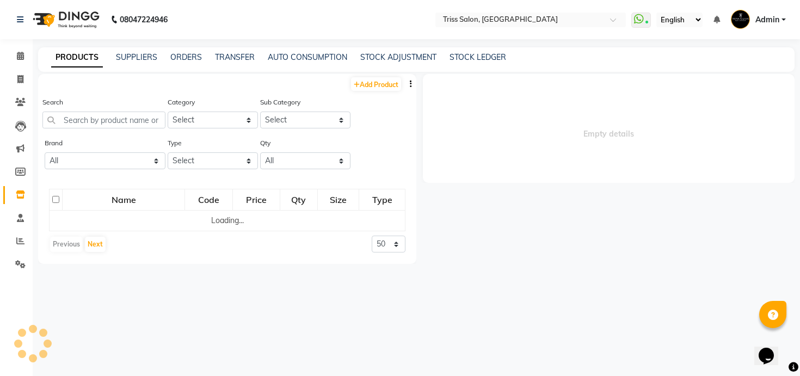
select select
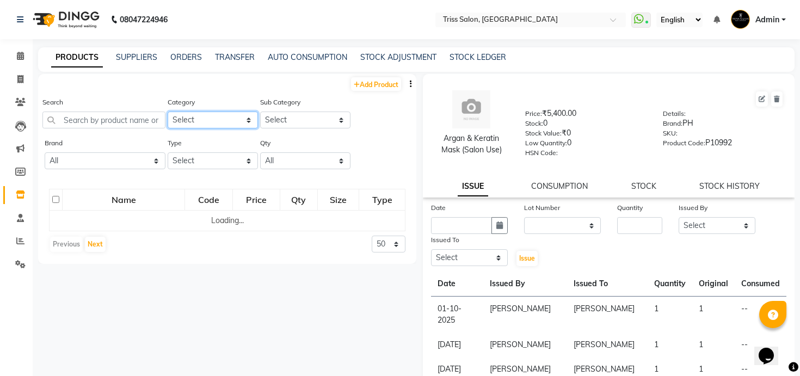
click at [223, 122] on select "Select PH [PERSON_NAME] Moroccan Oil 3TenX K18 Schwarzkopf Mintree Kanpeki Thal…" at bounding box center [213, 120] width 90 height 17
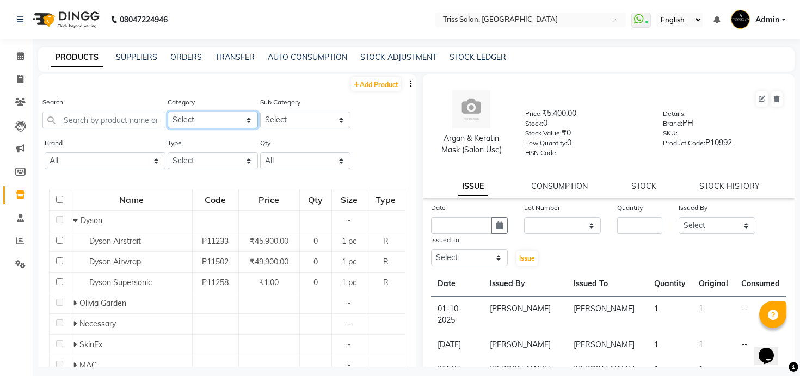
select select "367302350"
click at [168, 112] on select "Select PH [PERSON_NAME] Moroccan Oil 3TenX K18 Schwarzkopf Mintree Kanpeki Thal…" at bounding box center [213, 120] width 90 height 17
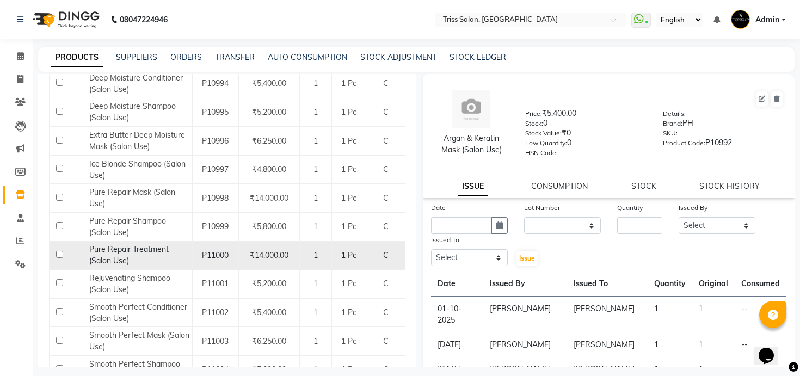
scroll to position [317, 0]
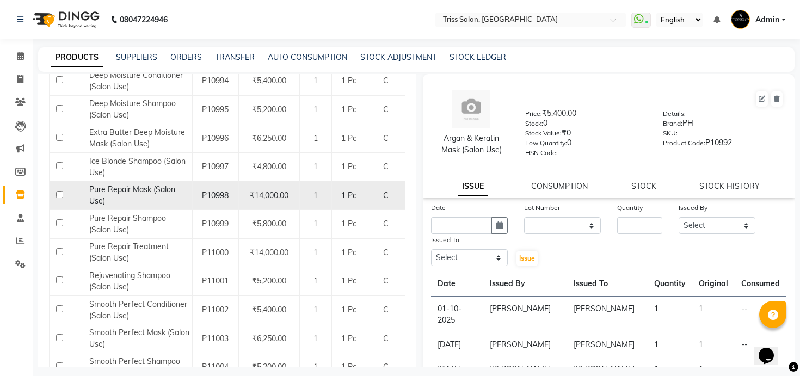
click at [145, 191] on span "Pure Repair Mask (Salon Use)" at bounding box center [132, 195] width 86 height 21
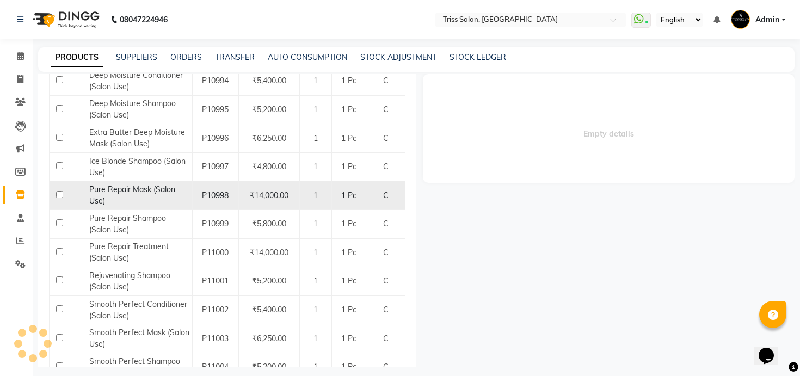
select select
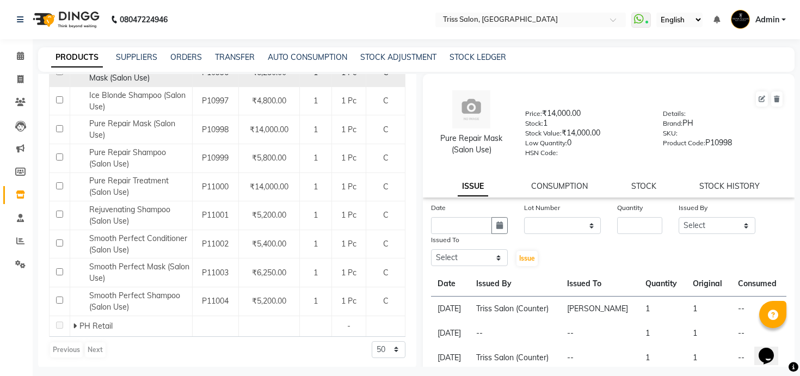
scroll to position [383, 0]
click at [477, 13] on div "Select Location × Triss Salon, Mathura" at bounding box center [530, 20] width 191 height 15
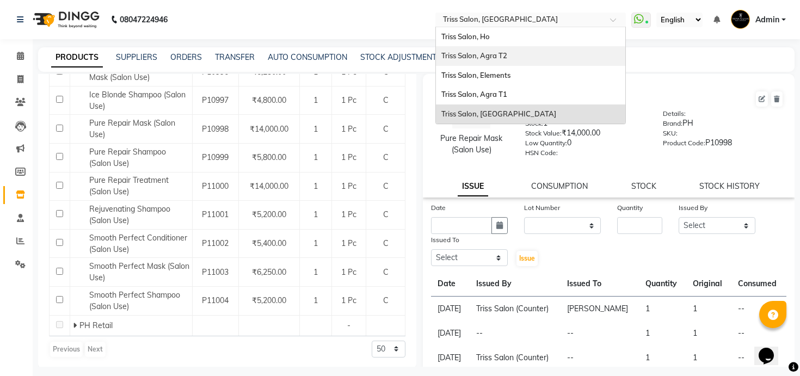
click at [491, 60] on div "Triss Salon, Agra T2" at bounding box center [530, 56] width 189 height 20
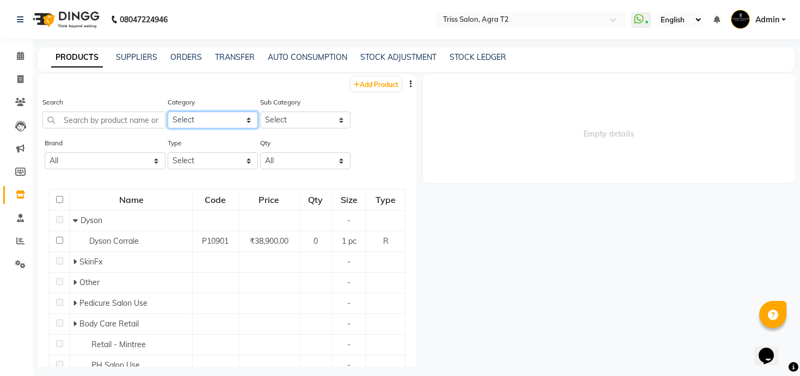
click at [220, 124] on select "Select PH [PERSON_NAME] Moroccan Oil 3TenX K18 Schwarzkopf Mintree Kanpeki Thal…" at bounding box center [213, 120] width 90 height 17
select select "367302350"
click at [168, 112] on select "Select PH [PERSON_NAME] Moroccan Oil 3TenX K18 Schwarzkopf Mintree Kanpeki Thal…" at bounding box center [213, 120] width 90 height 17
click at [294, 121] on select "Select" at bounding box center [305, 120] width 90 height 17
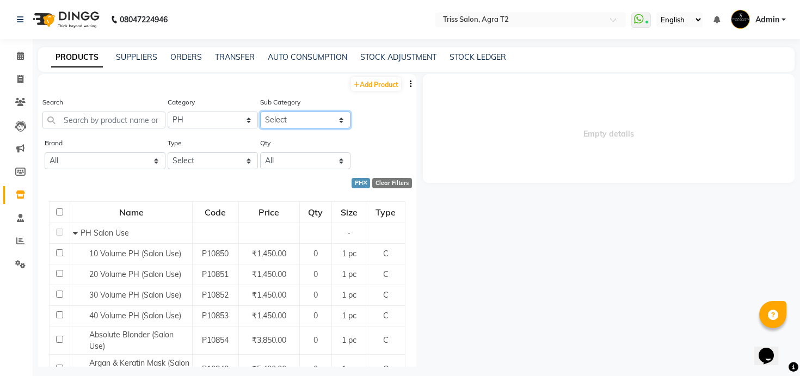
select select "3673023501"
click at [260, 112] on select "Select PH Salon Use PH Retail" at bounding box center [305, 120] width 90 height 17
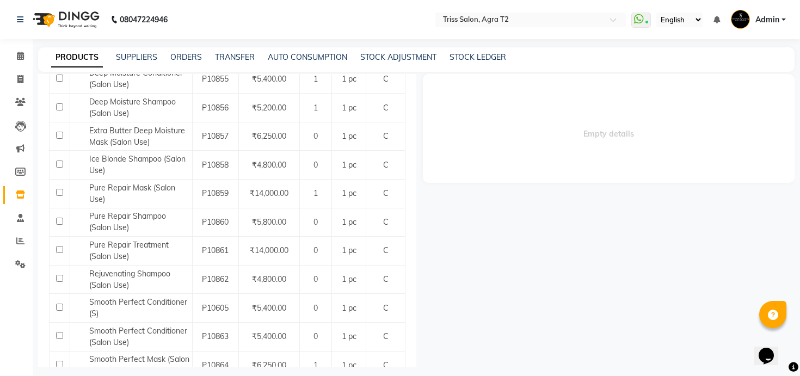
scroll to position [351, 0]
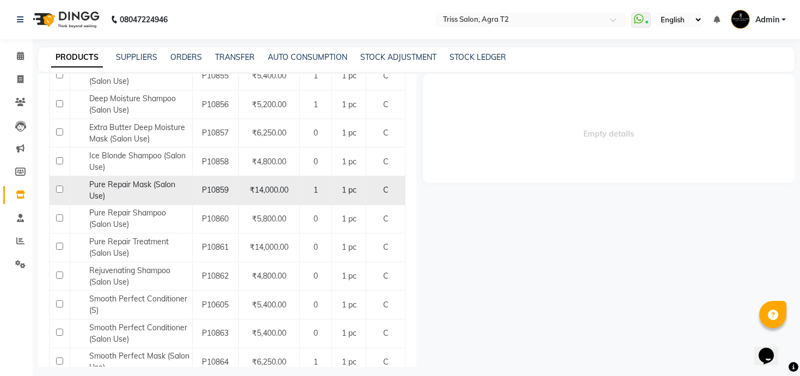
click at [149, 192] on div "Pure Repair Mask (Salon Use)" at bounding box center [131, 190] width 116 height 23
select select
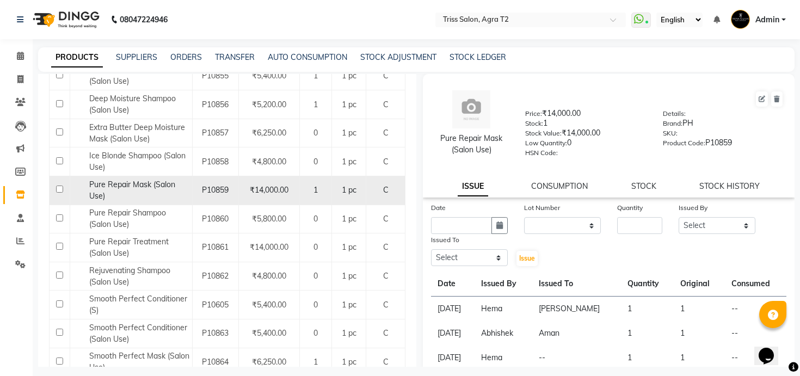
click at [158, 191] on div "Pure Repair Mask (Salon Use)" at bounding box center [131, 190] width 116 height 23
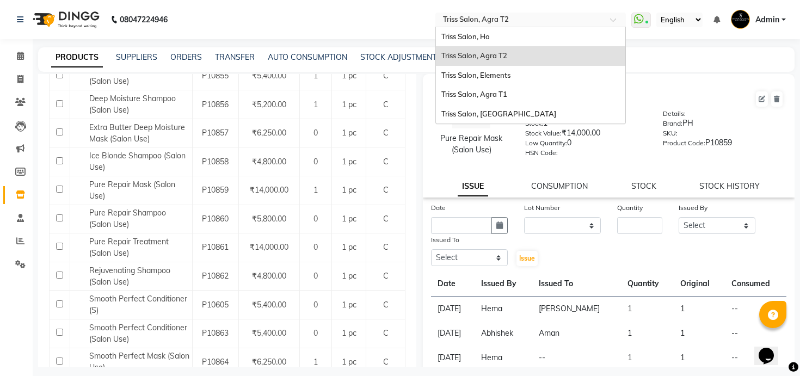
click at [504, 21] on input "text" at bounding box center [520, 20] width 158 height 11
click at [509, 91] on div "Triss Salon, Agra T1" at bounding box center [530, 95] width 189 height 20
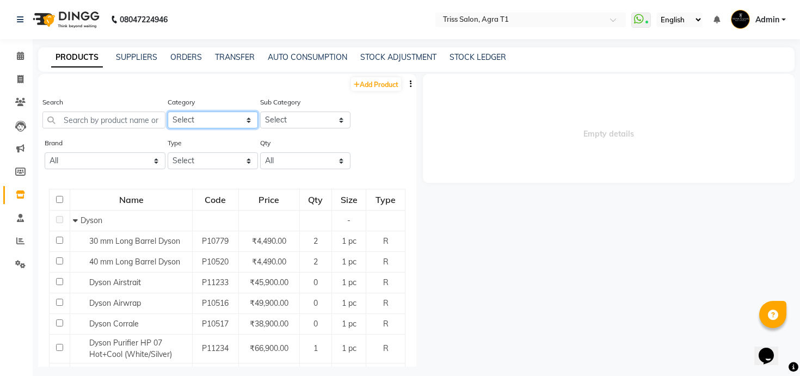
click at [206, 118] on select "Select PH [PERSON_NAME] Moroccan Oil 3TenX K18 Schwarzkopf Mintree Kanpeki Thal…" at bounding box center [213, 120] width 90 height 17
select select "367302350"
click at [168, 112] on select "Select PH [PERSON_NAME] Moroccan Oil 3TenX K18 Schwarzkopf Mintree Kanpeki Thal…" at bounding box center [213, 120] width 90 height 17
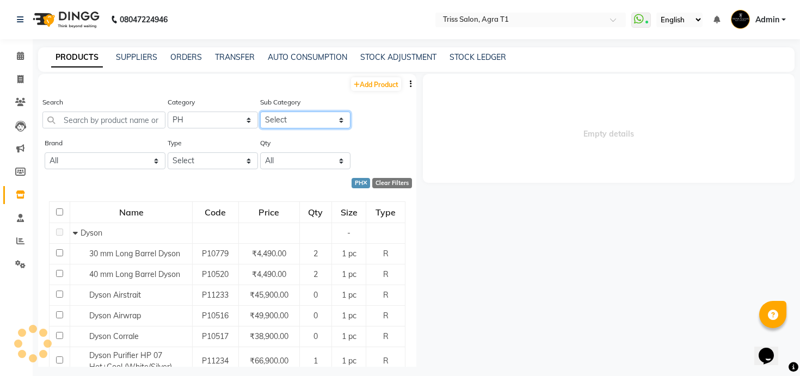
click at [315, 118] on select "Select" at bounding box center [305, 120] width 90 height 17
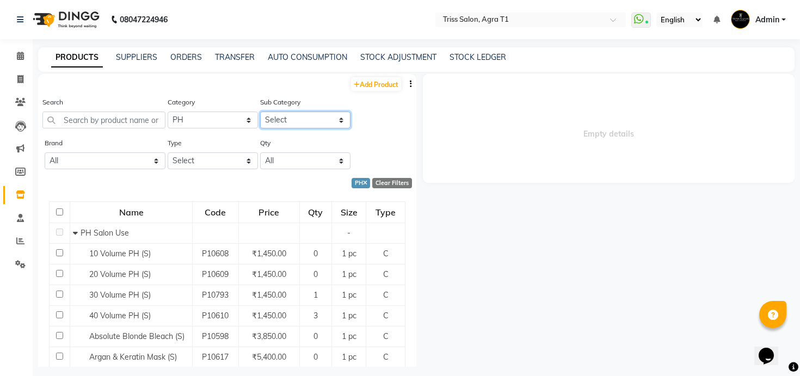
select select "3673023501"
click at [260, 112] on select "Select PH Salon Use PH Retail" at bounding box center [305, 120] width 90 height 17
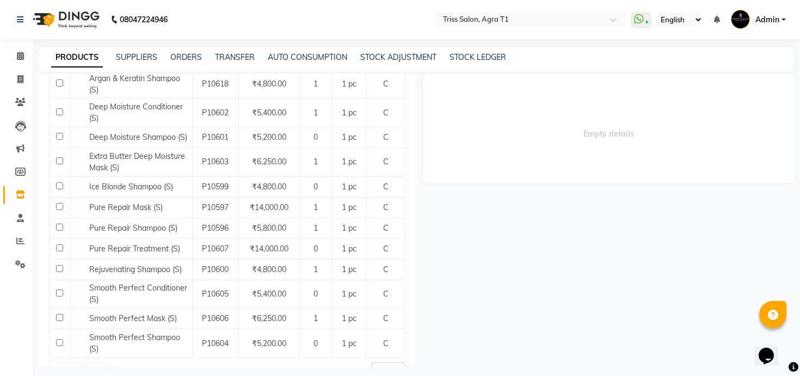
scroll to position [299, 0]
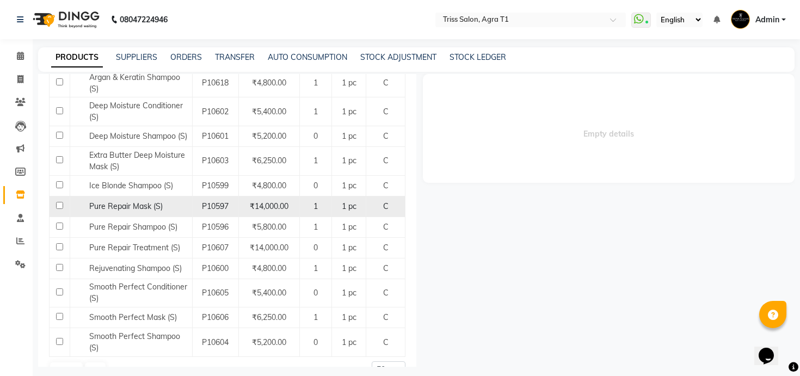
click at [159, 204] on span "Pure Repair Mask (S)" at bounding box center [125, 206] width 73 height 10
select select
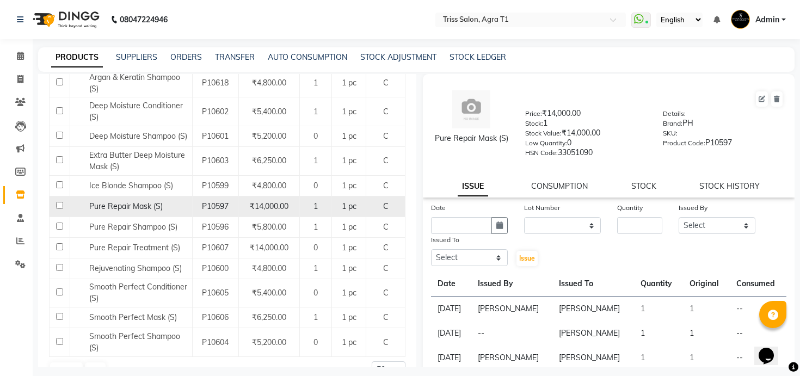
click at [151, 202] on span "Pure Repair Mask (S)" at bounding box center [125, 206] width 73 height 10
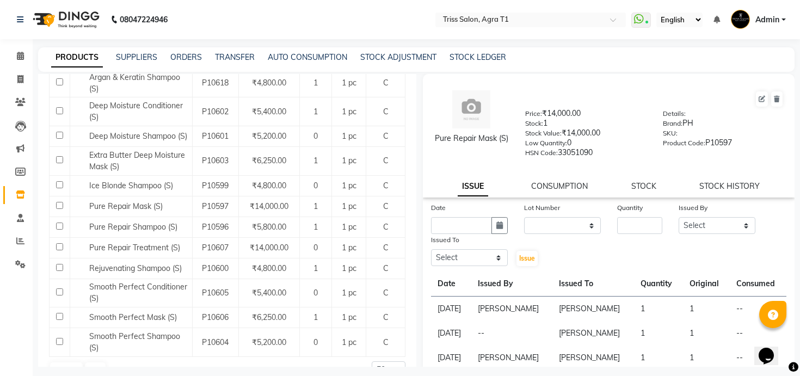
click at [651, 191] on div "STOCK" at bounding box center [643, 186] width 25 height 11
click at [649, 182] on link "STOCK" at bounding box center [643, 186] width 25 height 10
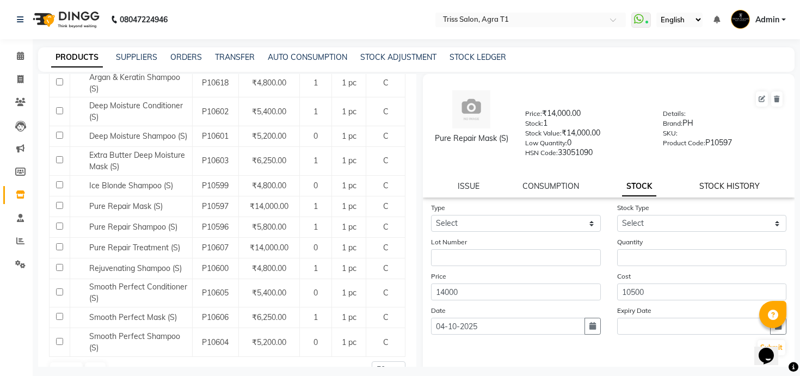
click at [720, 186] on link "STOCK HISTORY" at bounding box center [729, 186] width 60 height 10
select select "all"
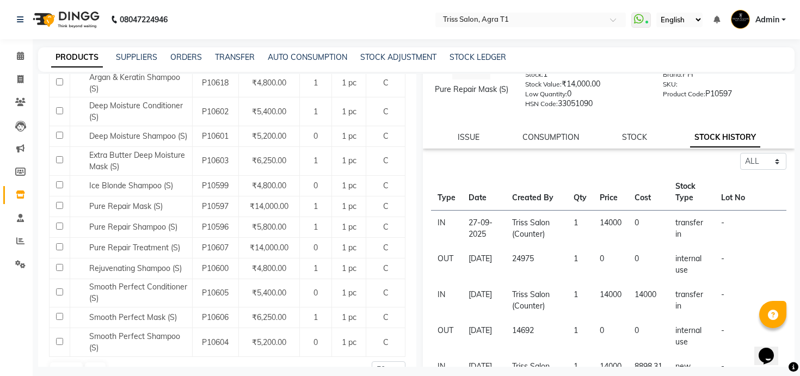
scroll to position [51, 0]
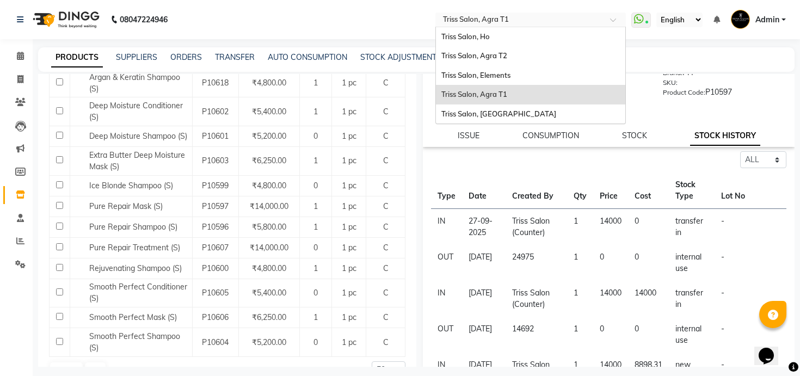
click at [505, 21] on input "text" at bounding box center [520, 20] width 158 height 11
click at [497, 118] on div "Triss Salon, [GEOGRAPHIC_DATA]" at bounding box center [530, 115] width 189 height 20
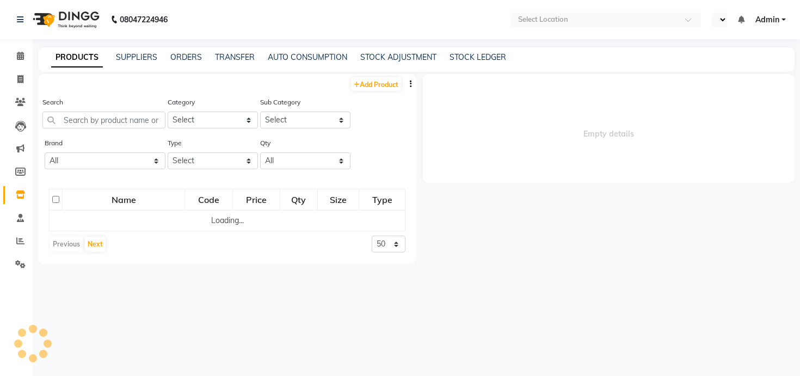
select select "en"
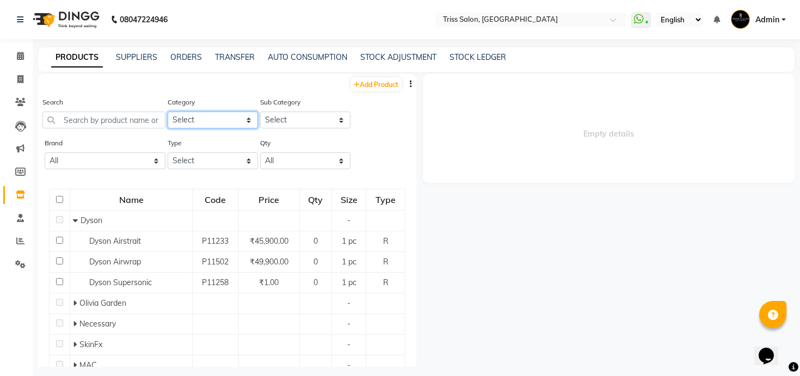
click at [216, 120] on select "Select PH [PERSON_NAME] Moroccan Oil 3TenX K18 Schwarzkopf Mintree Kanpeki Thal…" at bounding box center [213, 120] width 90 height 17
select select "367302350"
click at [168, 112] on select "Select PH [PERSON_NAME] Moroccan Oil 3TenX K18 Schwarzkopf Mintree Kanpeki Thal…" at bounding box center [213, 120] width 90 height 17
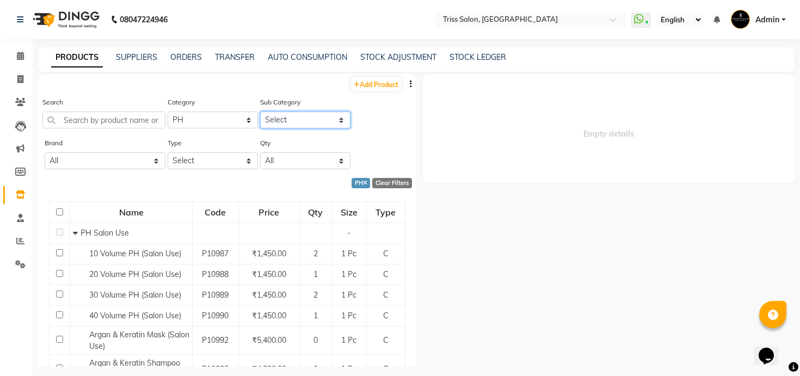
click at [309, 121] on select "Select PH Salon Use PH Retail" at bounding box center [305, 120] width 90 height 17
select select "3673023501"
click at [260, 112] on select "Select PH Salon Use PH Retail" at bounding box center [305, 120] width 90 height 17
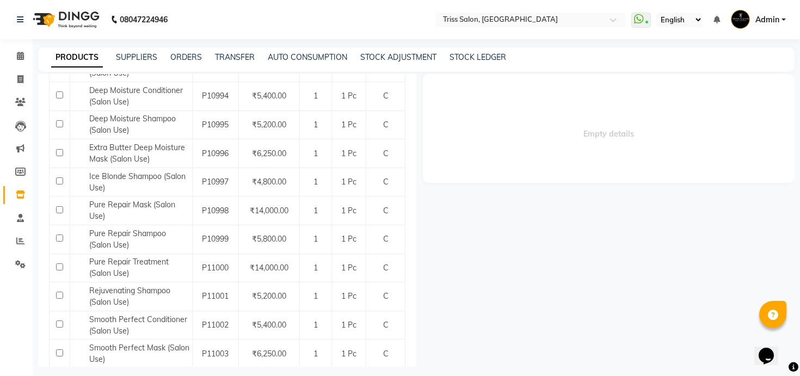
scroll to position [310, 0]
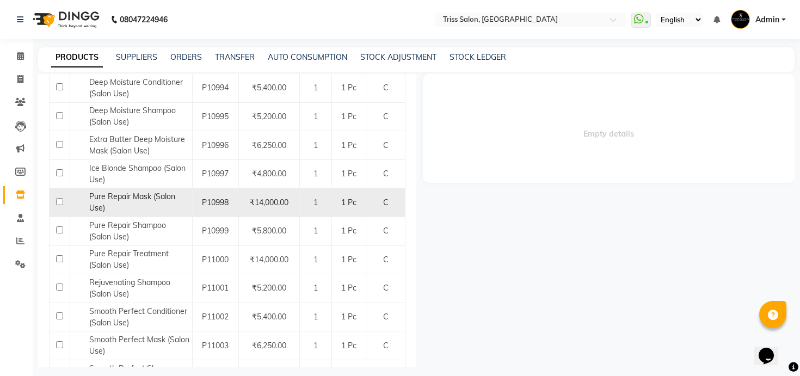
click at [165, 193] on span "Pure Repair Mask (Salon Use)" at bounding box center [132, 202] width 86 height 21
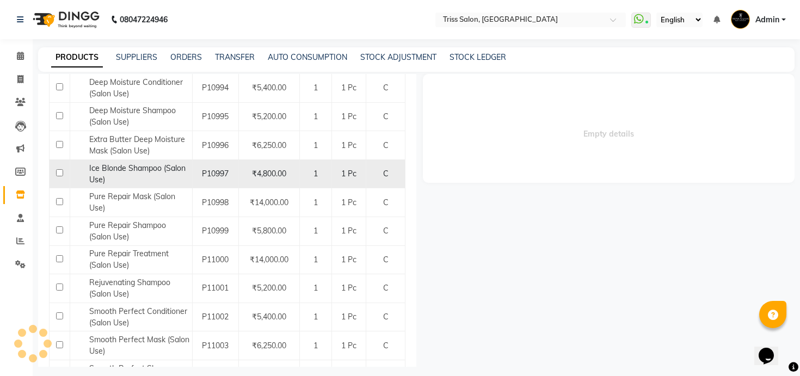
select select
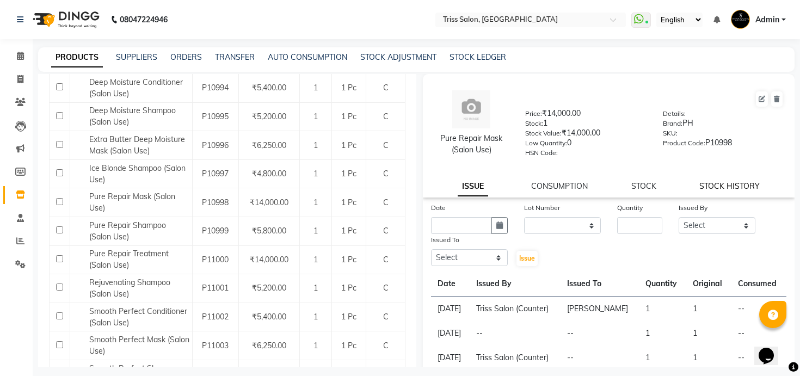
click at [703, 183] on link "STOCK HISTORY" at bounding box center [729, 186] width 60 height 10
select select "all"
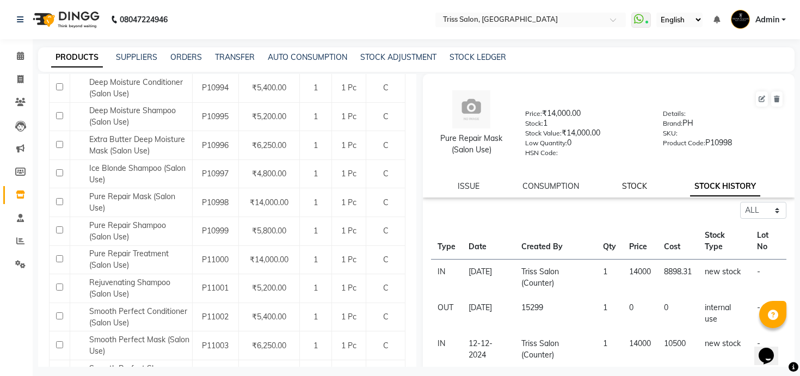
click at [632, 184] on link "STOCK" at bounding box center [634, 186] width 25 height 10
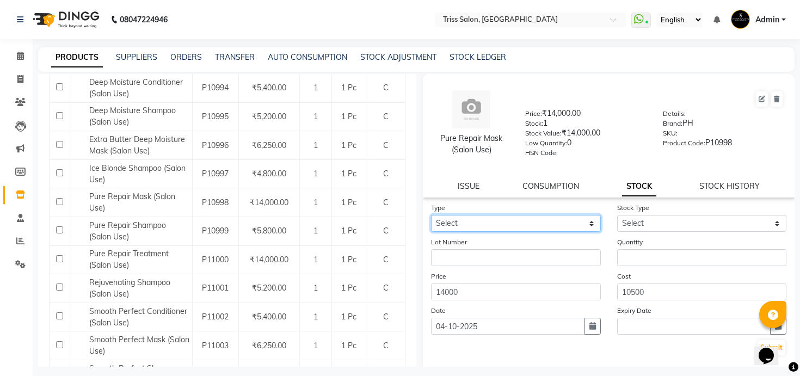
click at [554, 216] on select "Select In Out" at bounding box center [516, 223] width 170 height 17
click at [462, 183] on link "ISSUE" at bounding box center [469, 186] width 22 height 10
select select
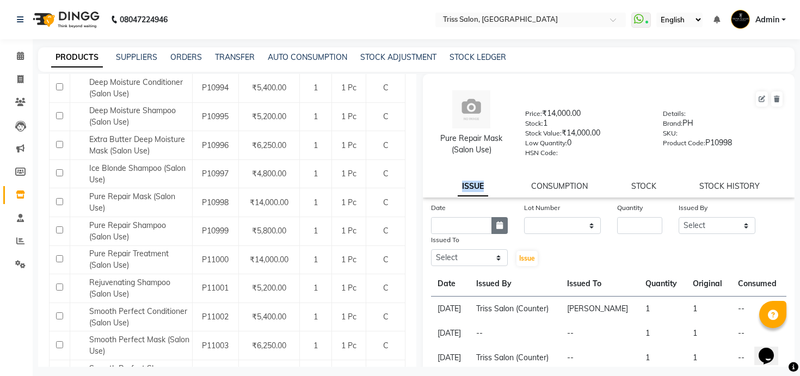
click at [502, 222] on icon "button" at bounding box center [499, 226] width 7 height 8
select select "10"
select select "2025"
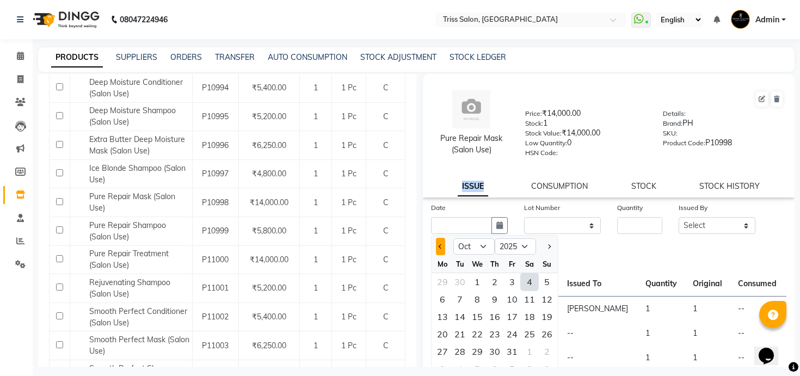
click at [442, 239] on button "Previous month" at bounding box center [440, 246] width 9 height 17
select select "9"
click at [446, 278] on div "1" at bounding box center [442, 281] width 17 height 17
type input "01-09-2025"
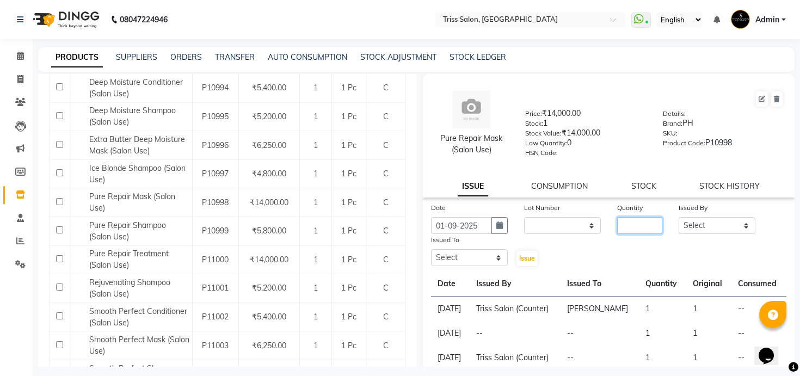
click at [636, 224] on input "number" at bounding box center [640, 225] width 46 height 17
type input "1"
select select "15299"
click at [679, 217] on select "Select Bhim Ram Brajesh Jeetu Shah Jitendra Jyoti (Pooja) Khushboo Kuldeep Naee…" at bounding box center [717, 225] width 77 height 17
select select "52346"
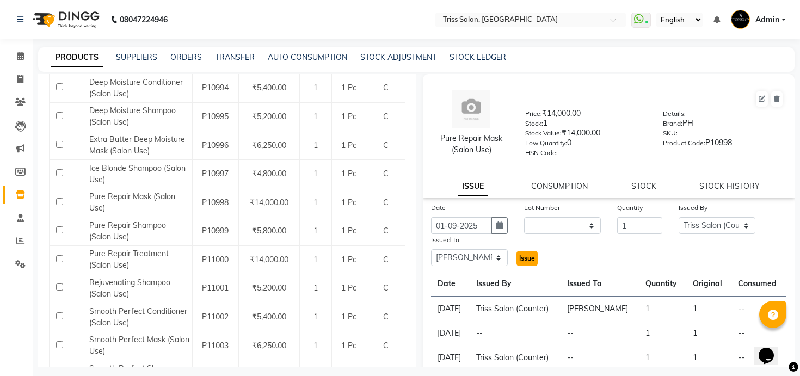
click at [517, 251] on button "Issue" at bounding box center [527, 258] width 21 height 15
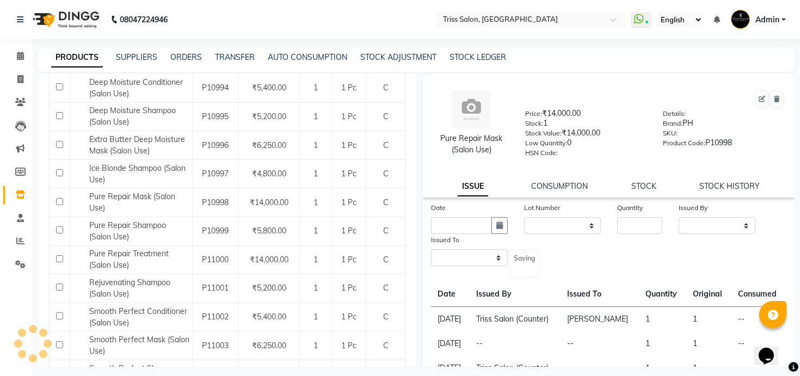
select select
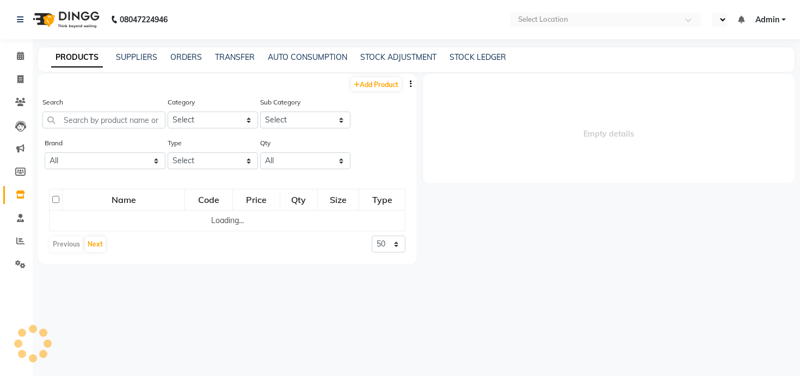
select select "en"
select select
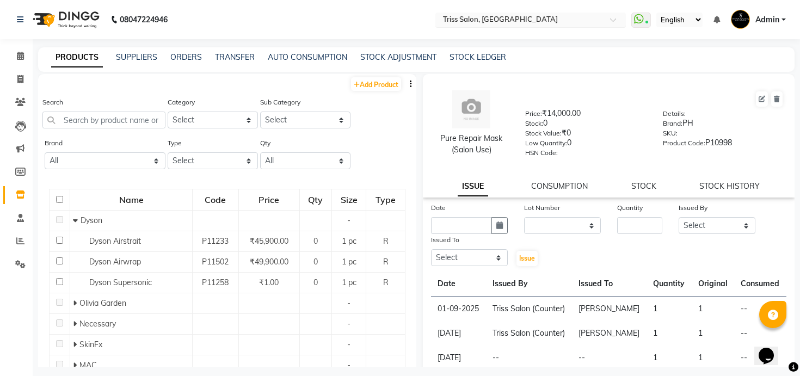
click at [526, 13] on div "Select Location × Triss Salon, [GEOGRAPHIC_DATA]" at bounding box center [530, 20] width 191 height 15
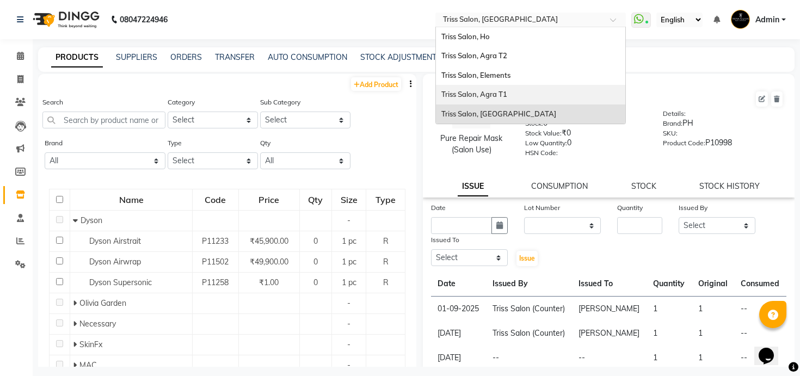
click at [526, 97] on div "Triss Salon, Agra T1" at bounding box center [530, 95] width 189 height 20
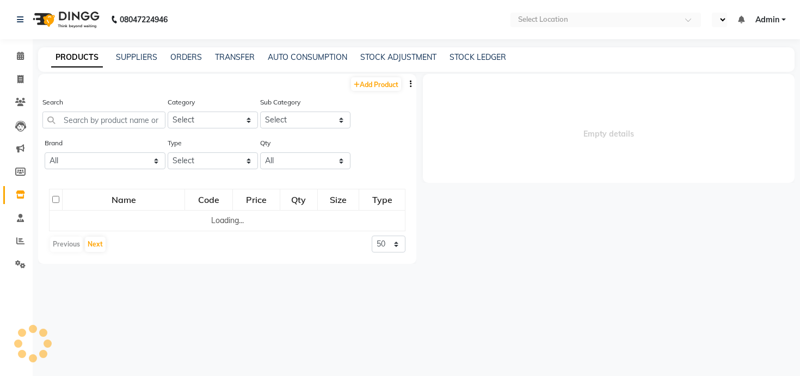
select select "en"
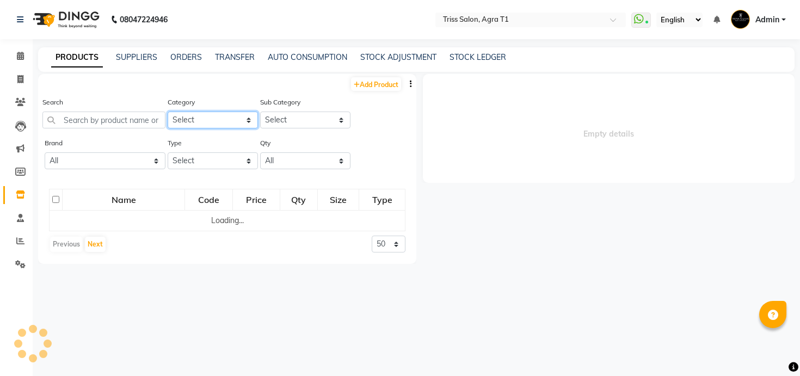
click at [218, 122] on select "Select PH [PERSON_NAME] Moroccan Oil 3TenX K18 Schwarzkopf Mintree Kanpeki Thal…" at bounding box center [213, 120] width 90 height 17
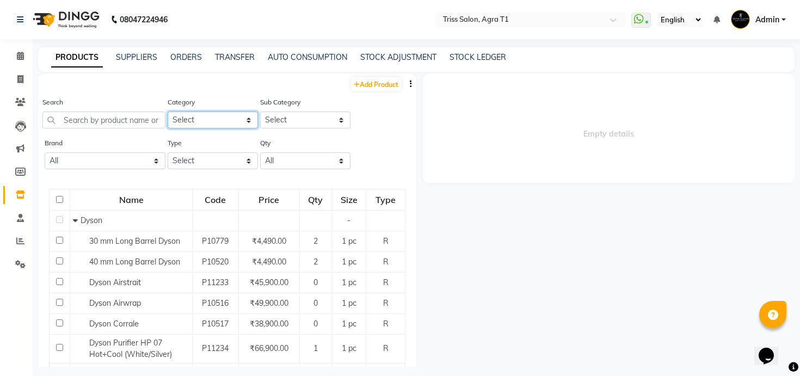
select select "367302350"
click at [168, 112] on select "Select PH [PERSON_NAME] Moroccan Oil 3TenX K18 Schwarzkopf Mintree Kanpeki Thal…" at bounding box center [213, 120] width 90 height 17
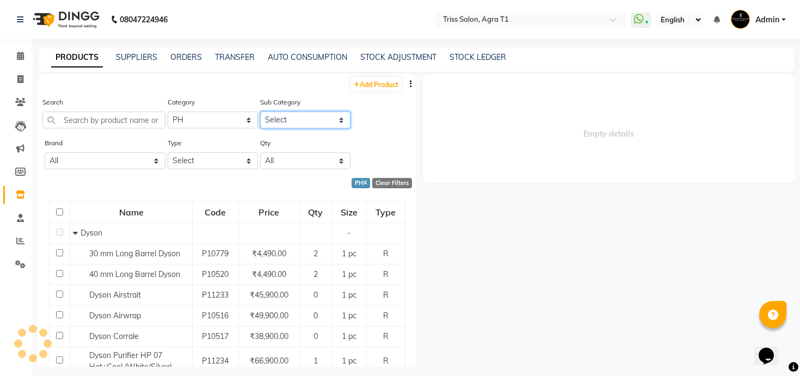
click at [297, 123] on select "Select" at bounding box center [305, 120] width 90 height 17
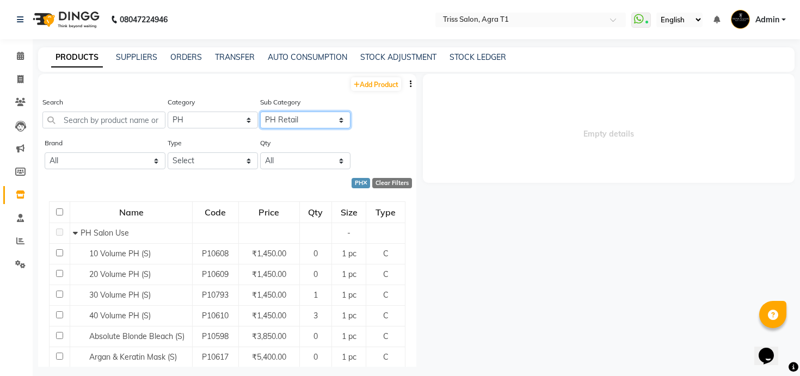
click at [260, 112] on select "Select PH Salon Use PH Retail" at bounding box center [305, 120] width 90 height 17
click at [283, 121] on select "Select PH Salon Use PH Retail" at bounding box center [305, 120] width 90 height 17
click at [260, 112] on select "Select PH Salon Use PH Retail" at bounding box center [305, 120] width 90 height 17
click at [276, 124] on select "Select PH Salon Use PH Retail" at bounding box center [305, 120] width 90 height 17
select select "3673023502"
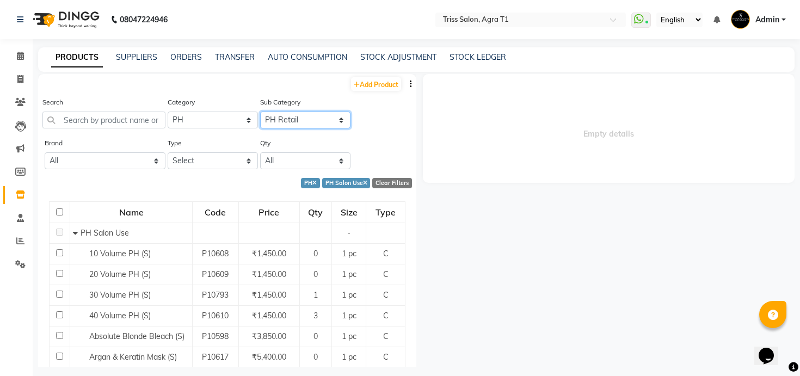
click at [260, 112] on select "Select PH Salon Use PH Retail" at bounding box center [305, 120] width 90 height 17
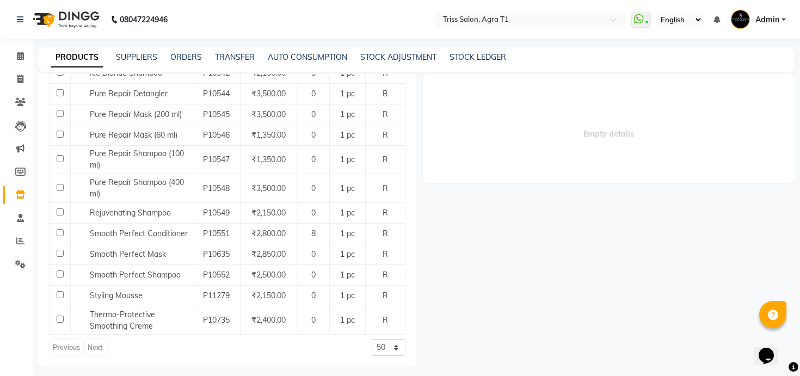
scroll to position [7, 0]
